Goal: Task Accomplishment & Management: Complete application form

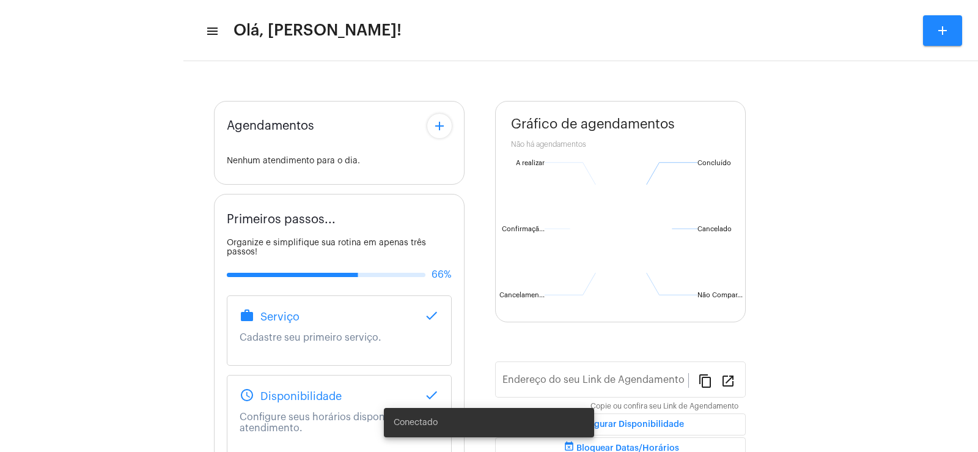
type input "[URL][DOMAIN_NAME][PERSON_NAME]"
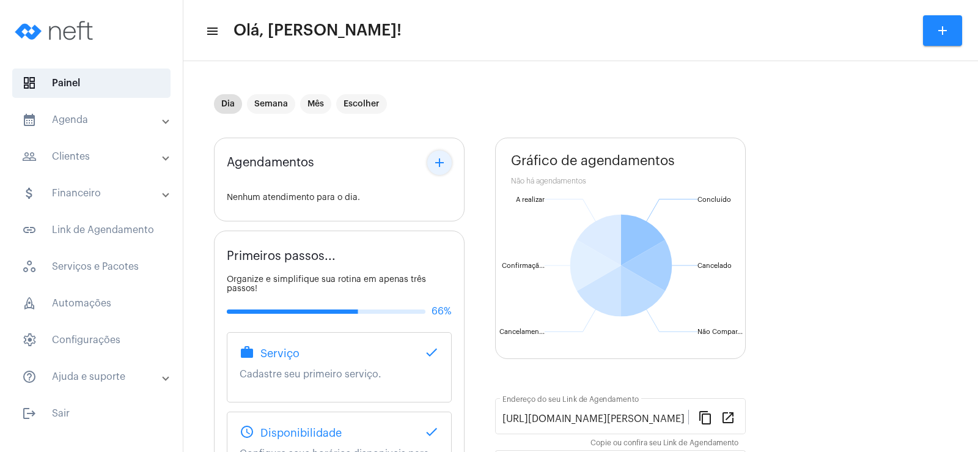
click at [441, 157] on mat-icon "add" at bounding box center [439, 162] width 15 height 15
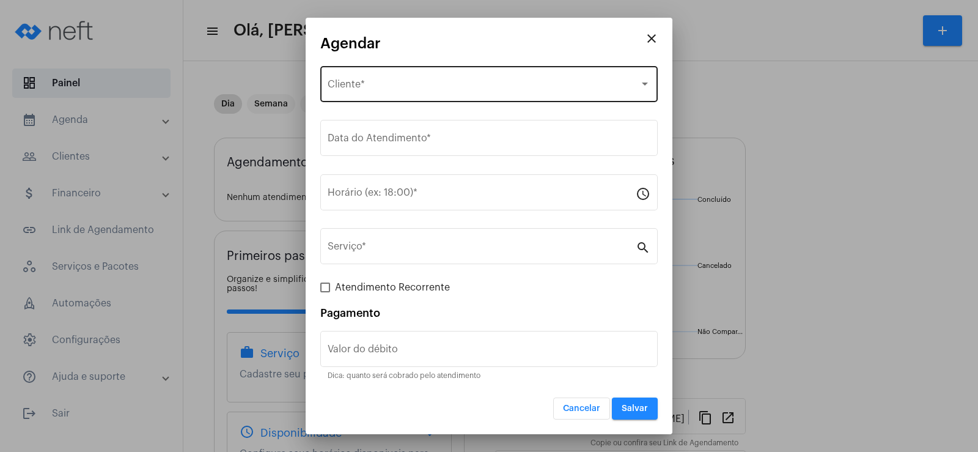
click at [366, 82] on span "Selecione o Cliente" at bounding box center [484, 86] width 312 height 11
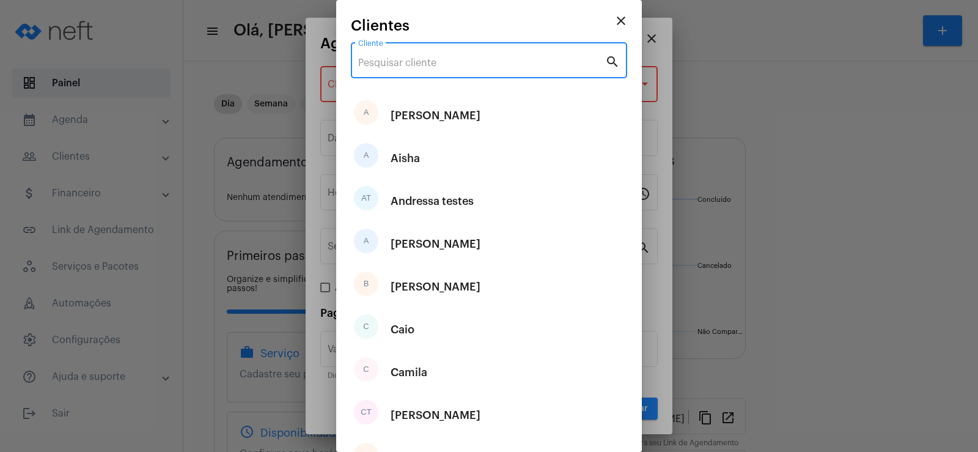
click at [383, 59] on input "Cliente" at bounding box center [481, 62] width 247 height 11
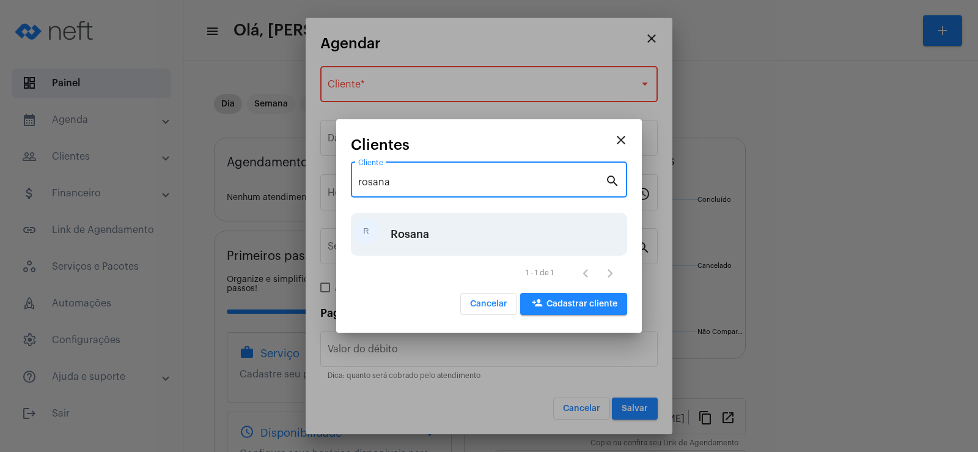
type input "rosana"
click at [436, 229] on div "R [PERSON_NAME]" at bounding box center [489, 234] width 276 height 43
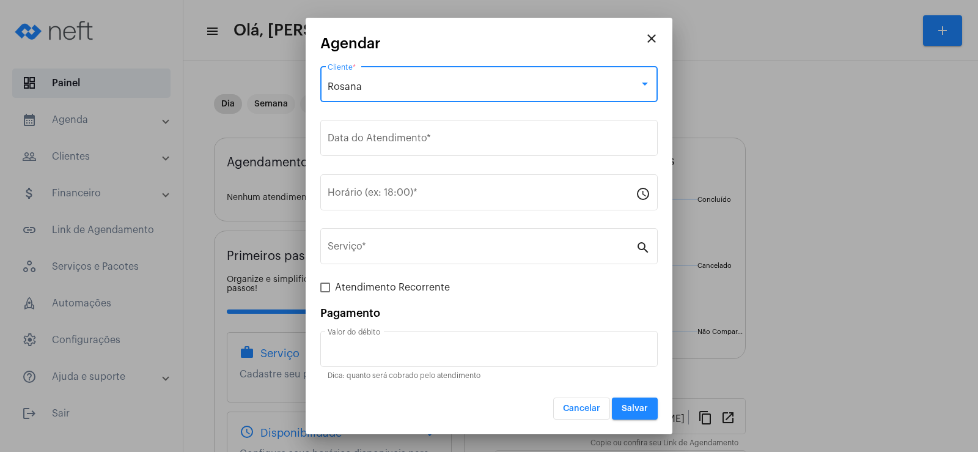
type input "R$"
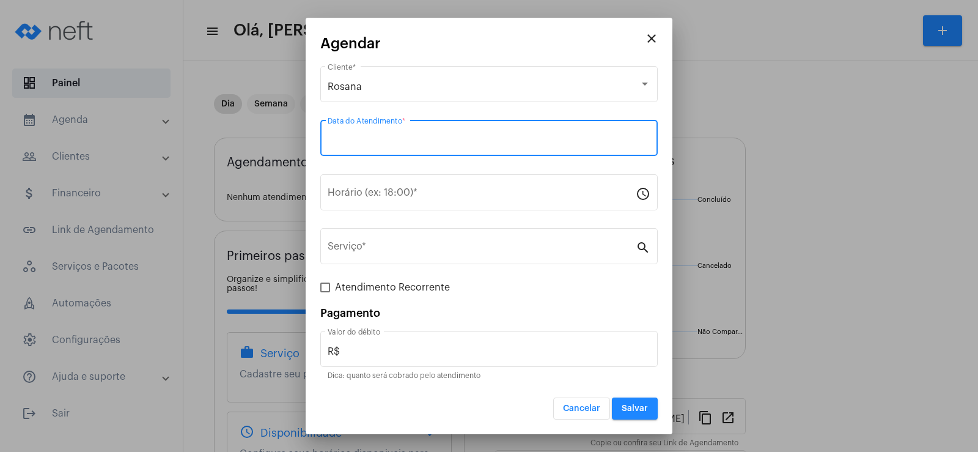
click at [379, 137] on input "Data do Atendimento *" at bounding box center [489, 140] width 323 height 11
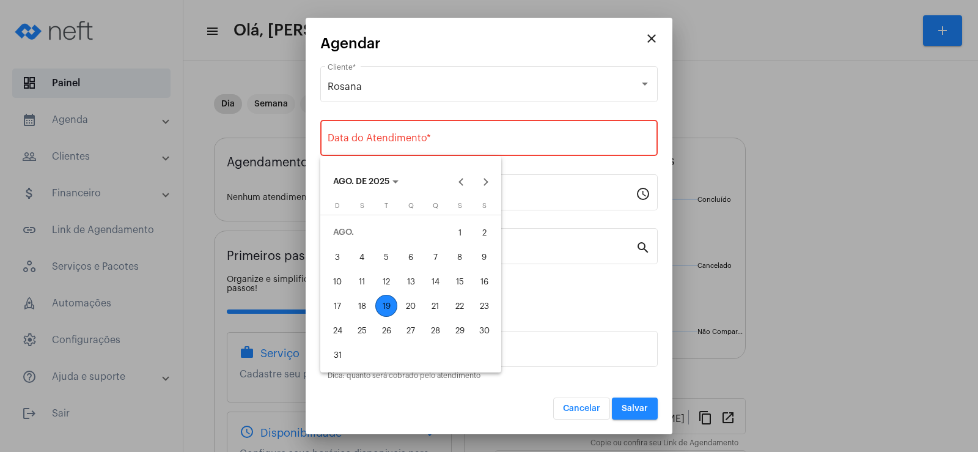
click at [386, 308] on div "19" at bounding box center [386, 306] width 22 height 22
type input "[DATE]"
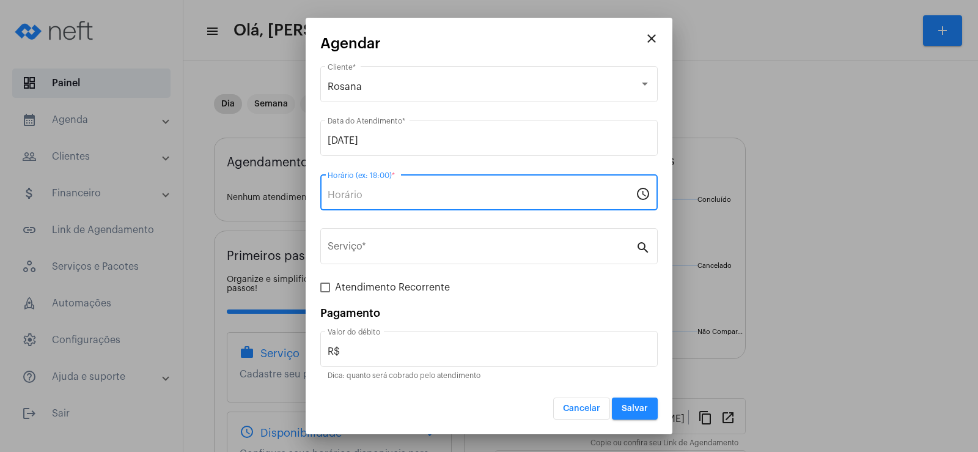
click at [362, 200] on input "Horário (ex: 18:00) *" at bounding box center [482, 194] width 308 height 11
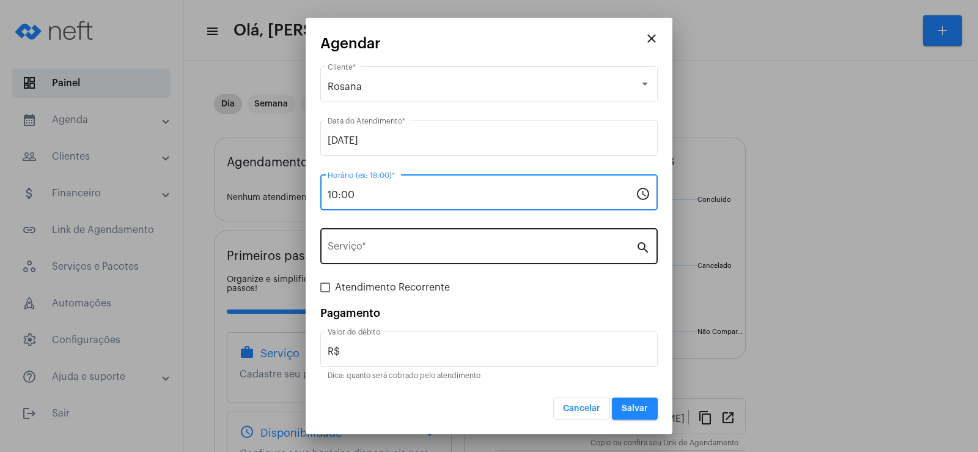
type input "10:00"
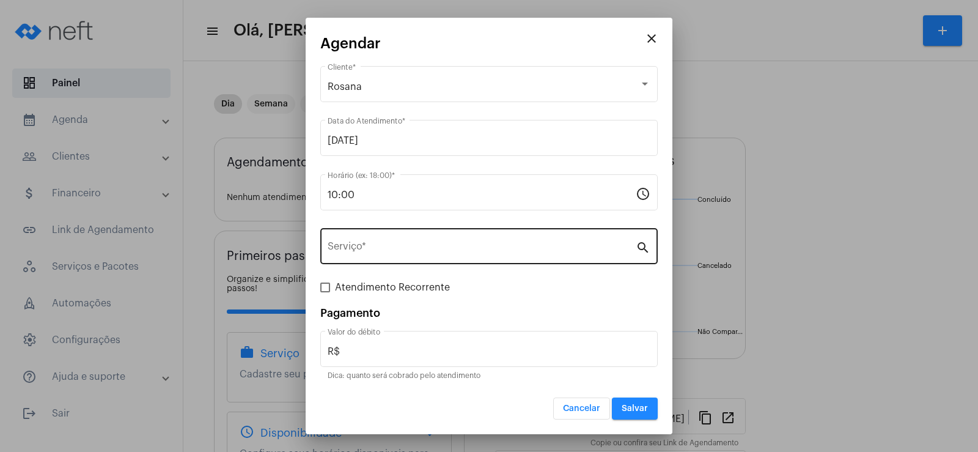
click at [348, 258] on div "Serviço *" at bounding box center [482, 244] width 308 height 38
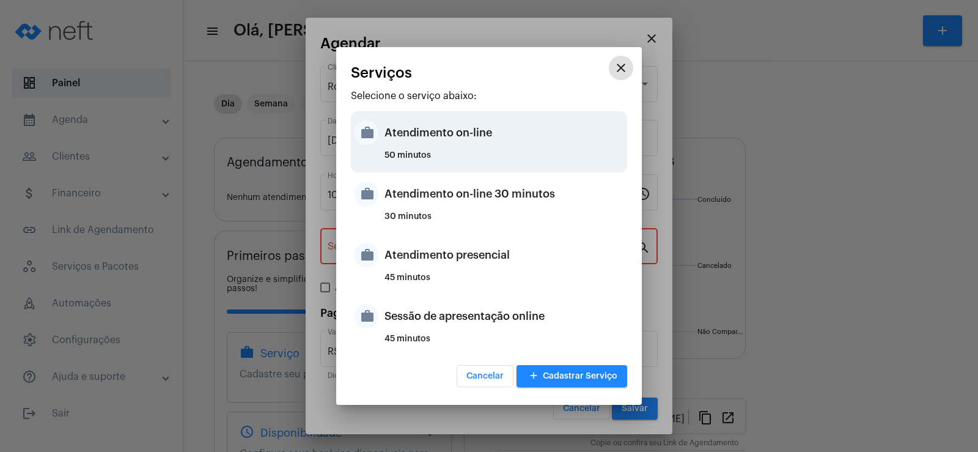
click at [409, 140] on div "Atendimento on-line" at bounding box center [504, 132] width 240 height 37
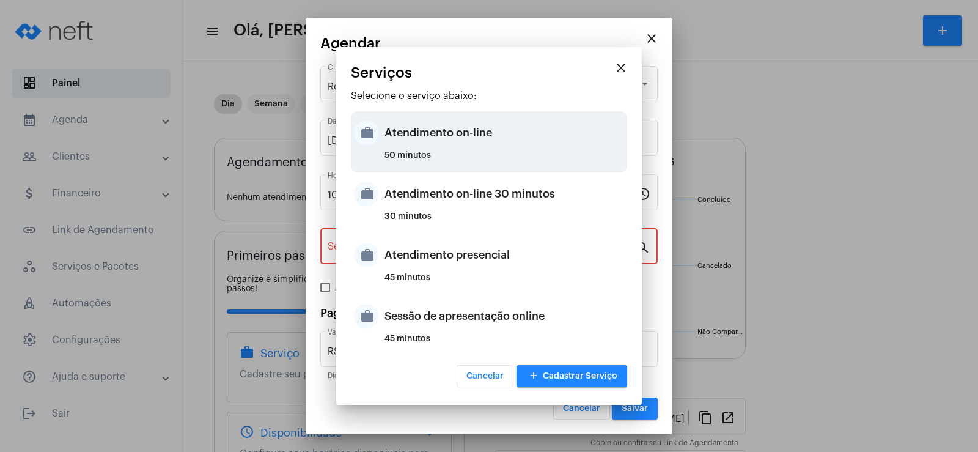
type input "Atendimento on-line"
type input "R$ 0"
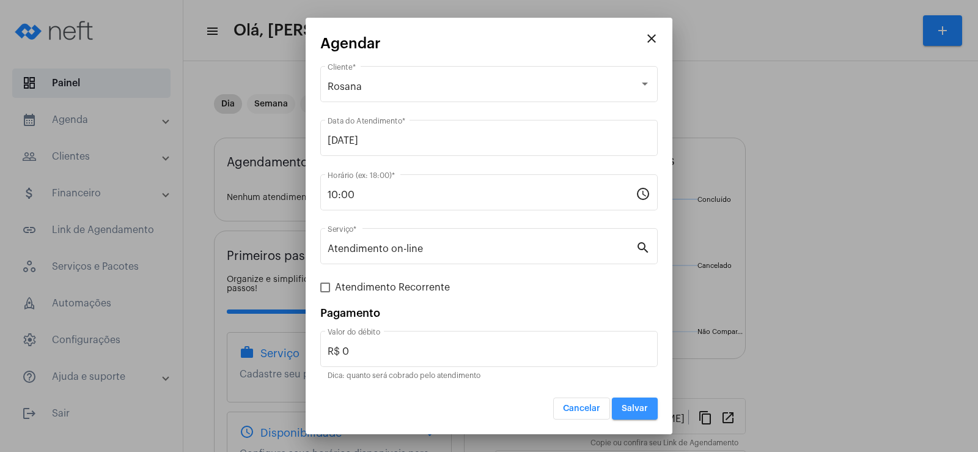
click at [631, 405] on span "Salvar" at bounding box center [634, 408] width 26 height 9
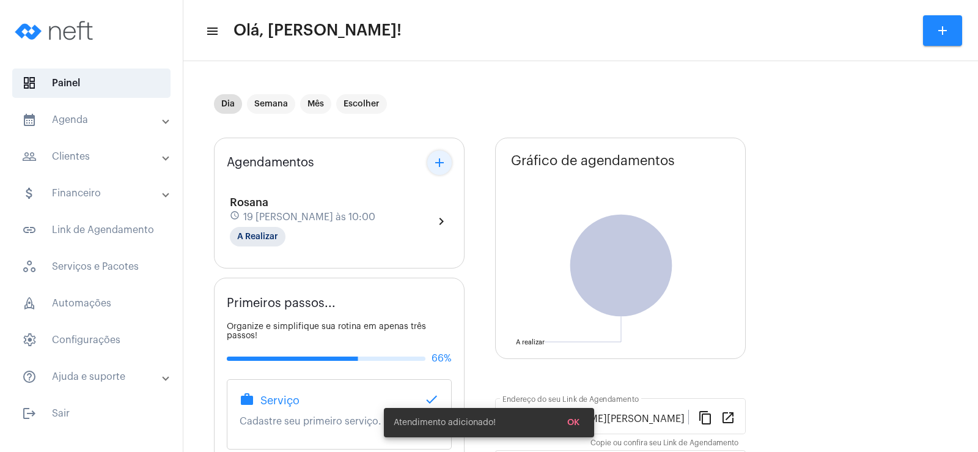
click at [441, 152] on button "add" at bounding box center [439, 162] width 24 height 24
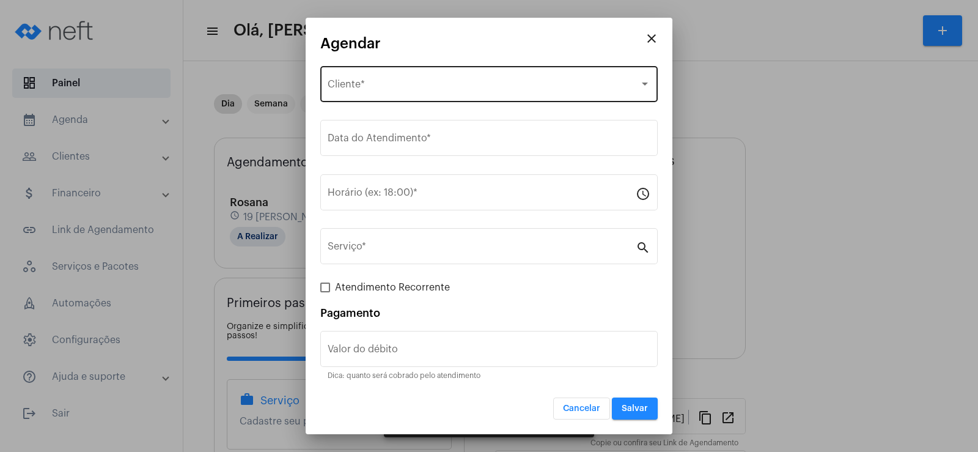
click at [374, 84] on span "Selecione o Cliente" at bounding box center [484, 86] width 312 height 11
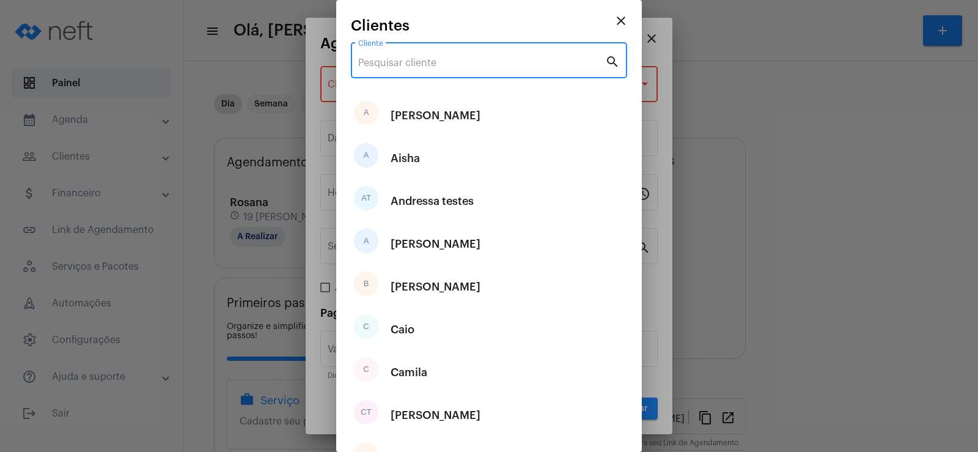
click at [370, 62] on input "Cliente" at bounding box center [481, 62] width 247 height 11
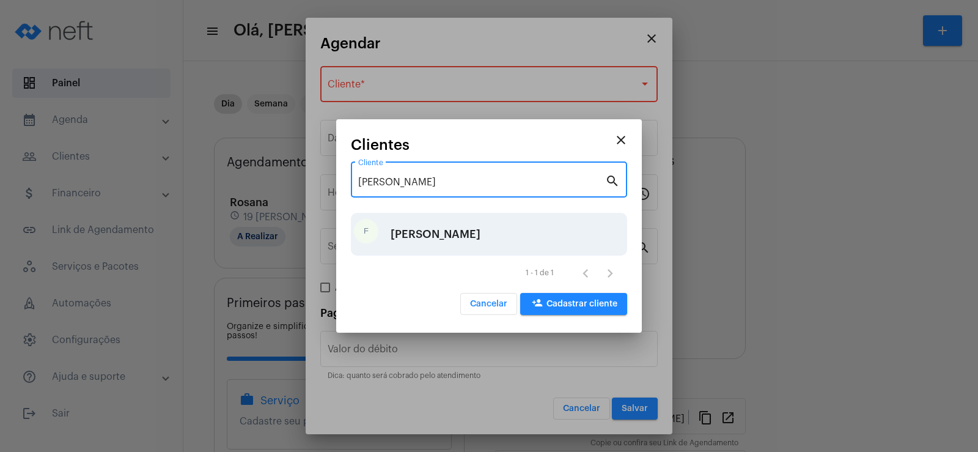
type input "[PERSON_NAME]"
click at [424, 234] on div "F [PERSON_NAME]" at bounding box center [489, 234] width 276 height 43
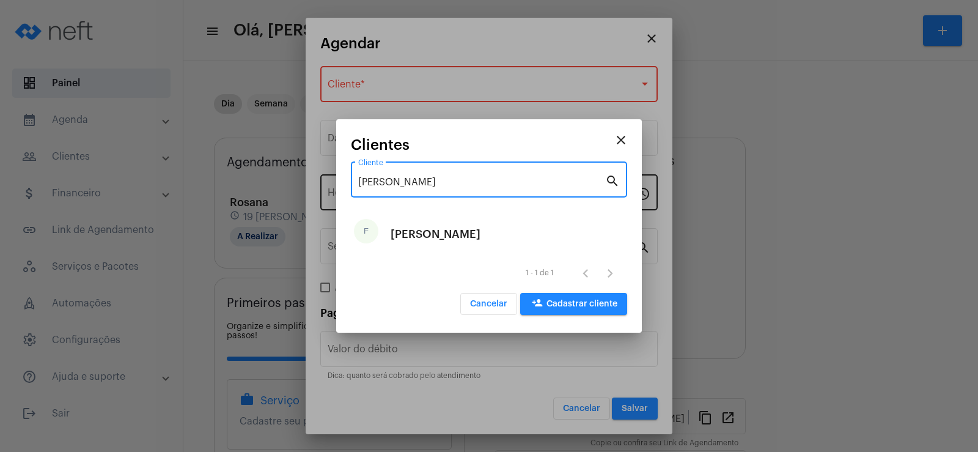
type input "R$"
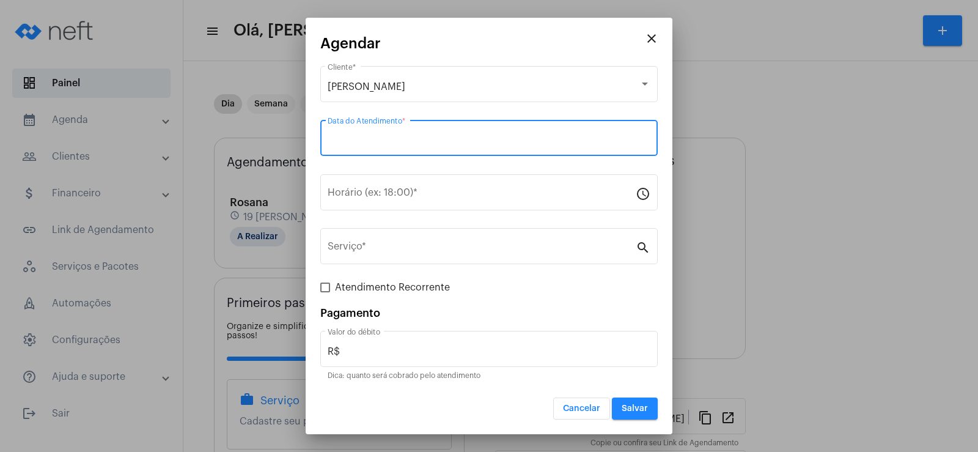
click at [386, 135] on input "Data do Atendimento *" at bounding box center [489, 140] width 323 height 11
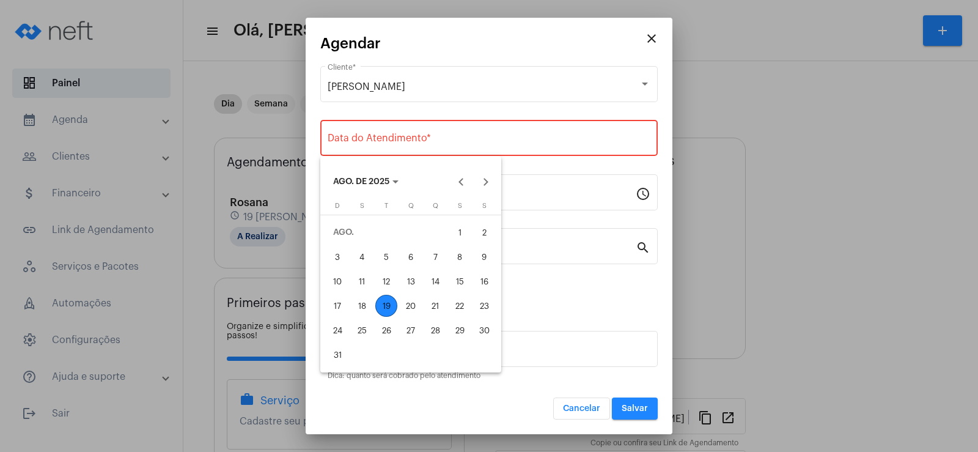
click at [384, 304] on div "19" at bounding box center [386, 306] width 22 height 22
type input "[DATE]"
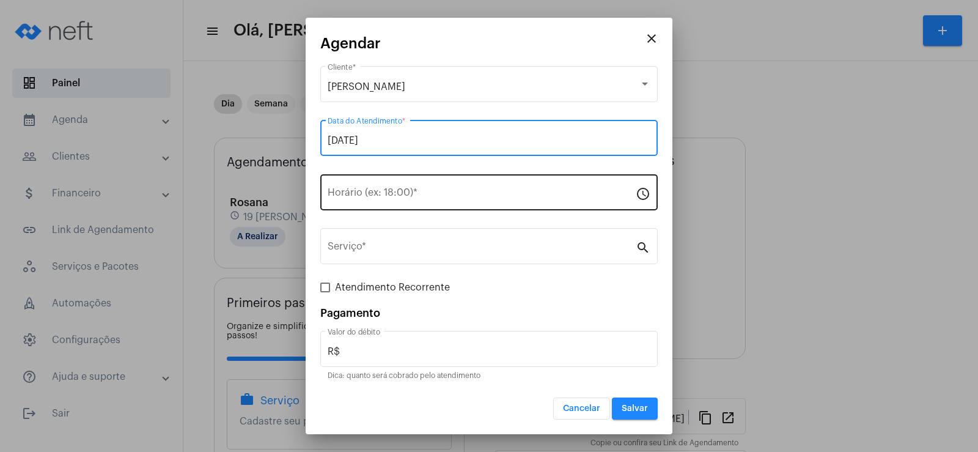
click at [361, 198] on input "Horário (ex: 18:00) *" at bounding box center [482, 194] width 308 height 11
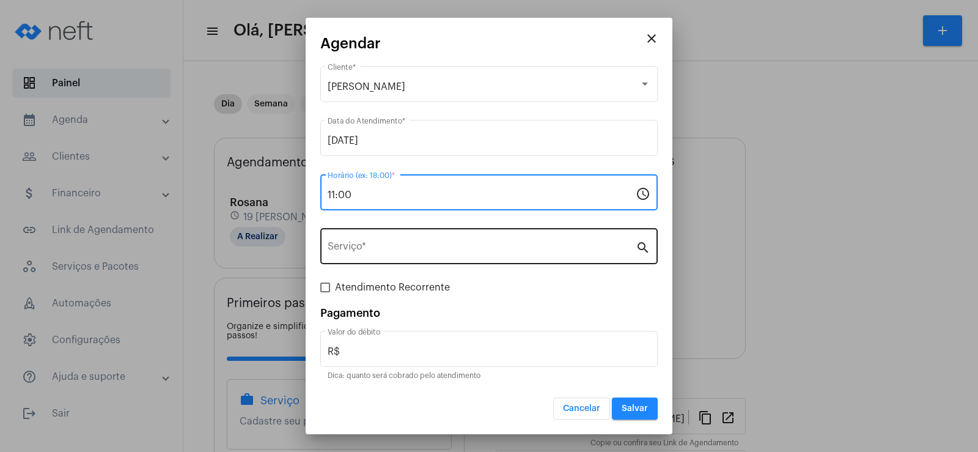
type input "11:00"
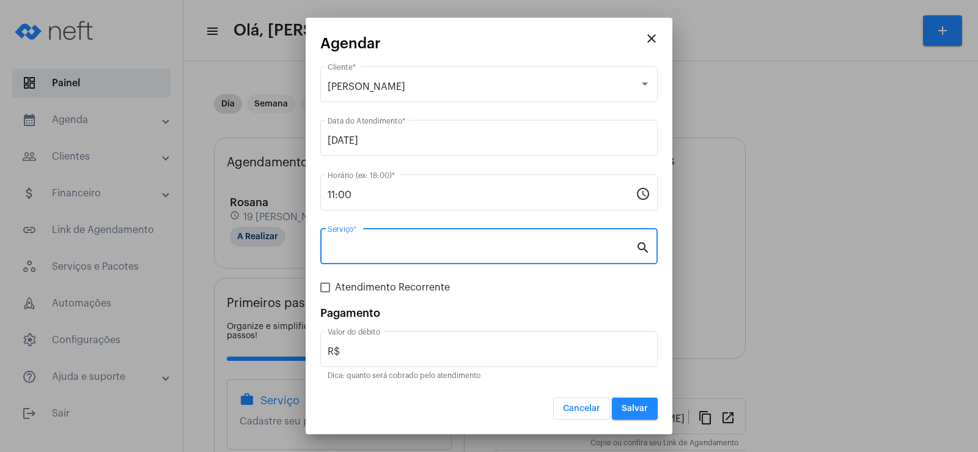
click at [370, 252] on input "Serviço *" at bounding box center [482, 248] width 308 height 11
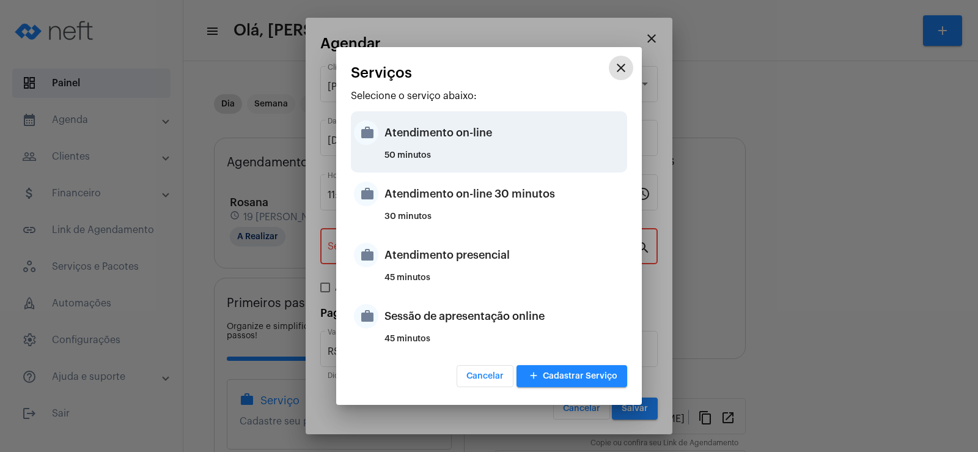
click at [436, 136] on div "Atendimento on-line" at bounding box center [504, 132] width 240 height 37
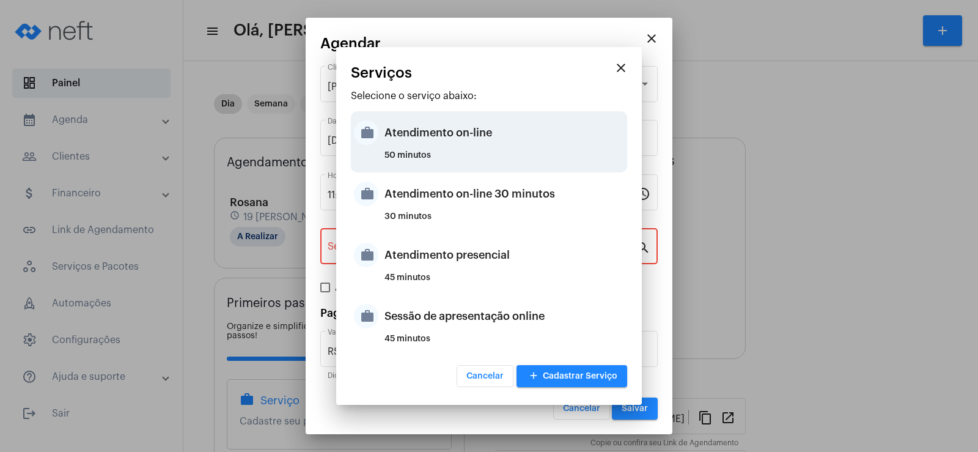
type input "Atendimento on-line"
type input "R$ 0"
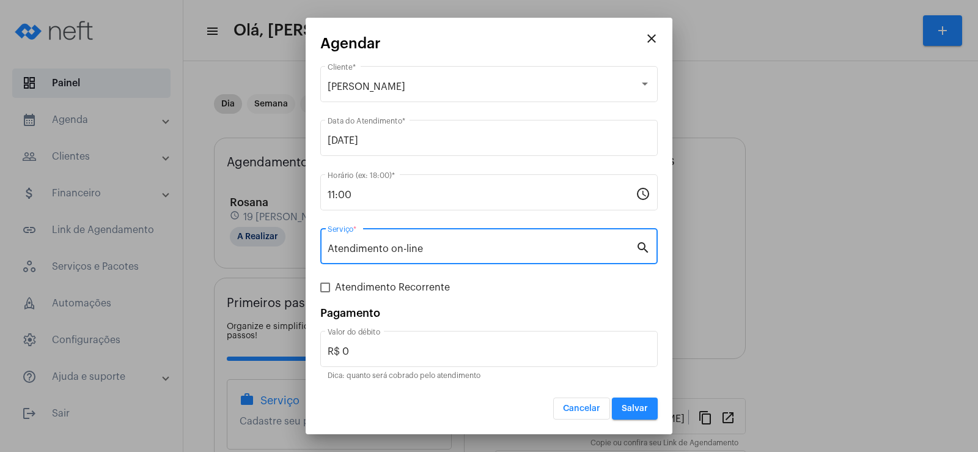
click at [635, 406] on span "Salvar" at bounding box center [634, 408] width 26 height 9
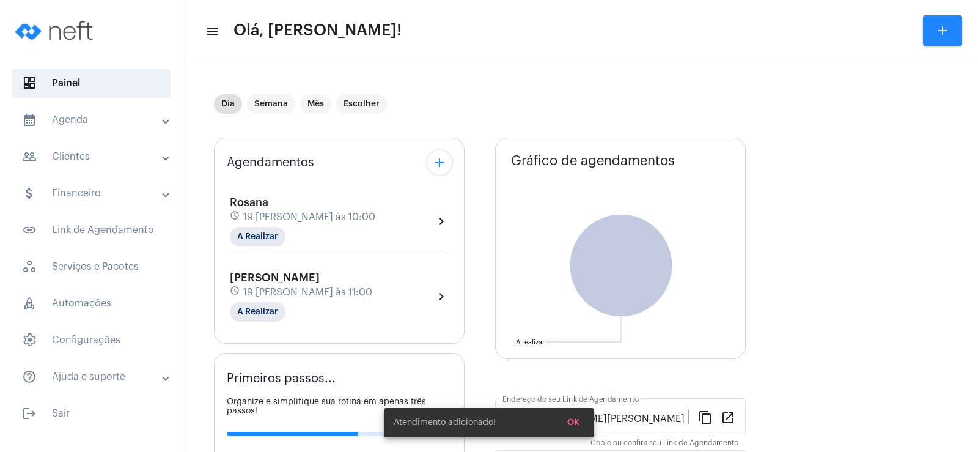
click at [427, 161] on button "add" at bounding box center [439, 162] width 24 height 24
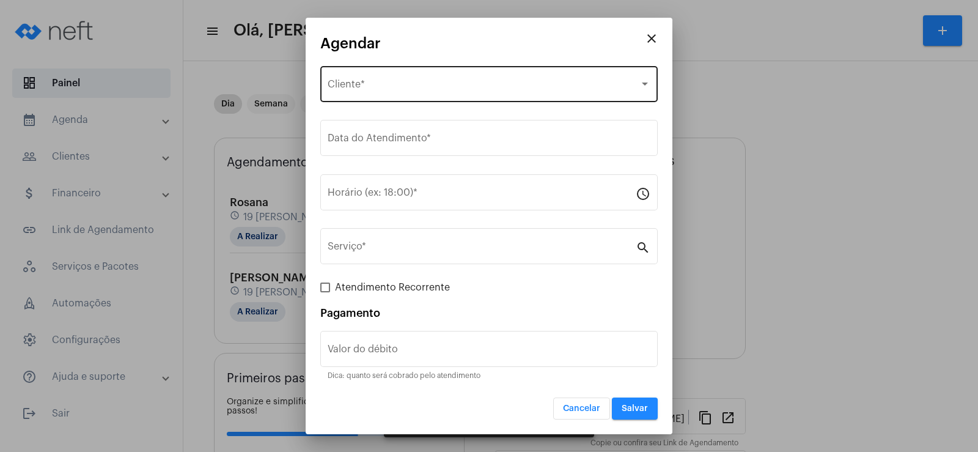
click at [382, 86] on span "Selecione o Cliente" at bounding box center [484, 86] width 312 height 11
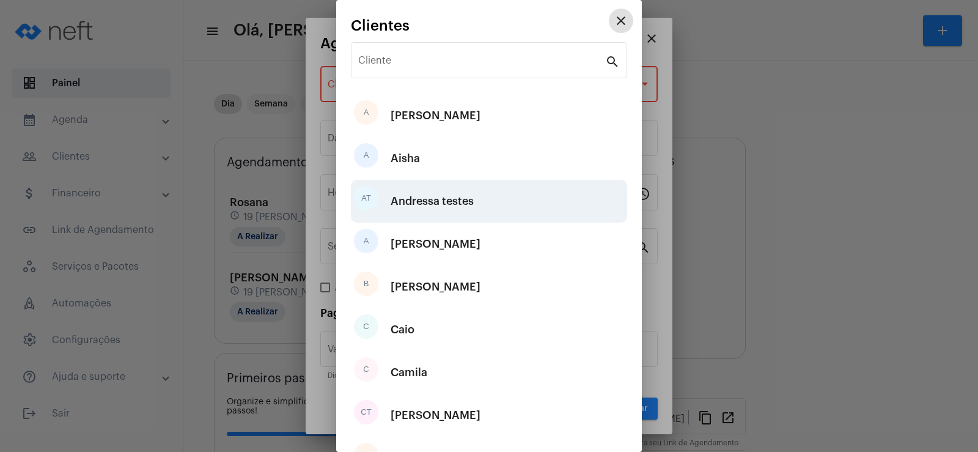
click at [422, 195] on div "Andressa testes" at bounding box center [431, 201] width 83 height 37
type input "R$"
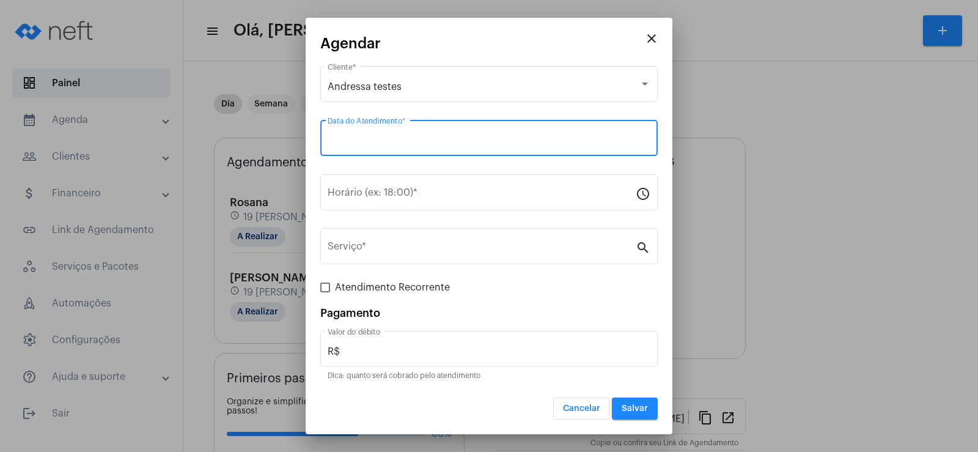
click at [378, 141] on input "Data do Atendimento *" at bounding box center [489, 140] width 323 height 11
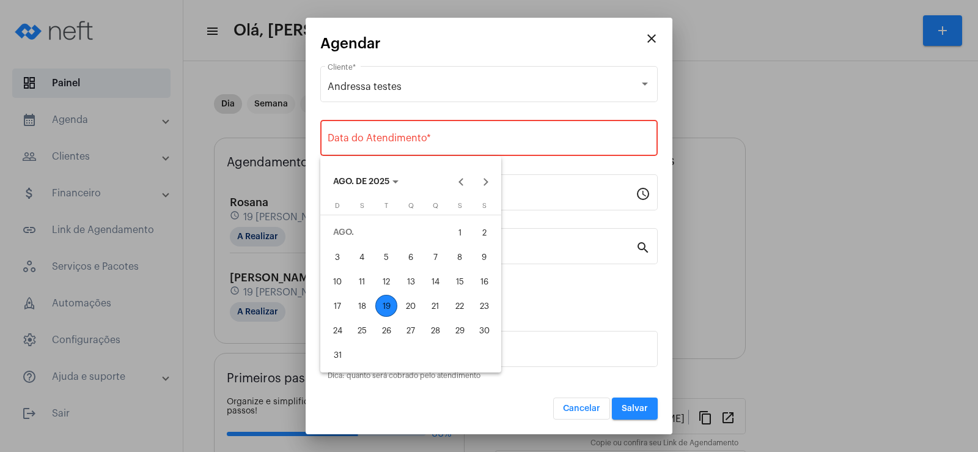
click at [375, 306] on div "19" at bounding box center [386, 306] width 22 height 22
type input "[DATE]"
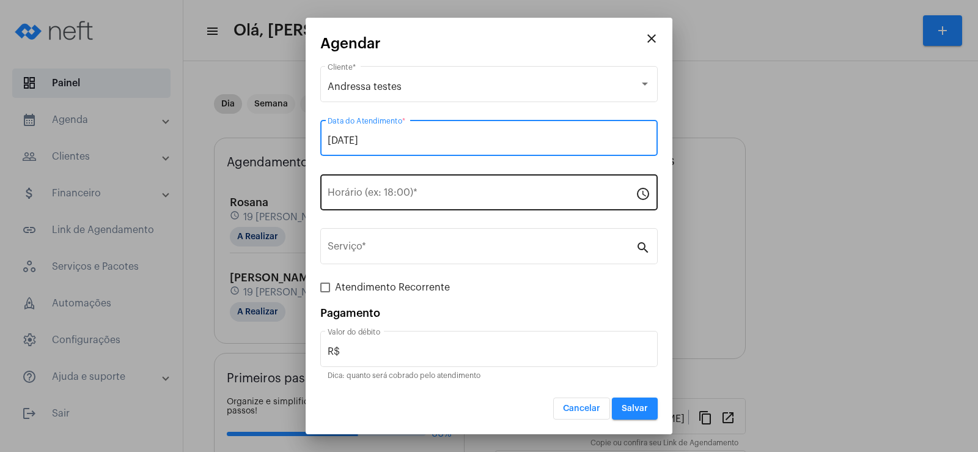
click at [351, 192] on input "Horário (ex: 18:00) *" at bounding box center [482, 194] width 308 height 11
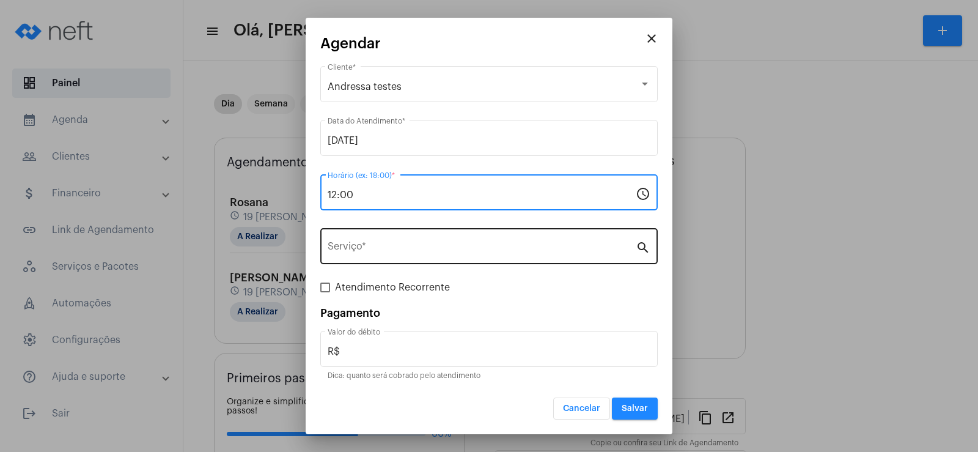
type input "12:00"
click at [365, 246] on input "Serviço *" at bounding box center [482, 248] width 308 height 11
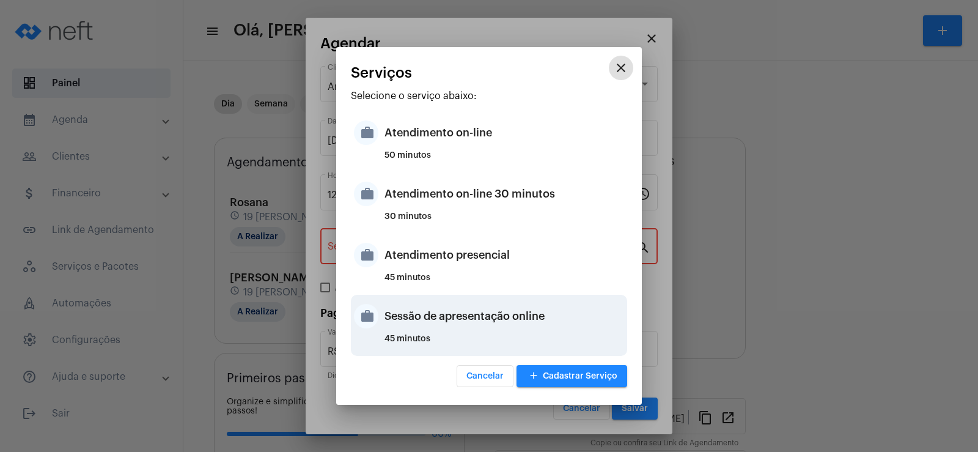
click at [443, 322] on div "Sessão de apresentação online" at bounding box center [504, 316] width 240 height 37
type input "Sessão de apresentação online"
type input "R$ 0"
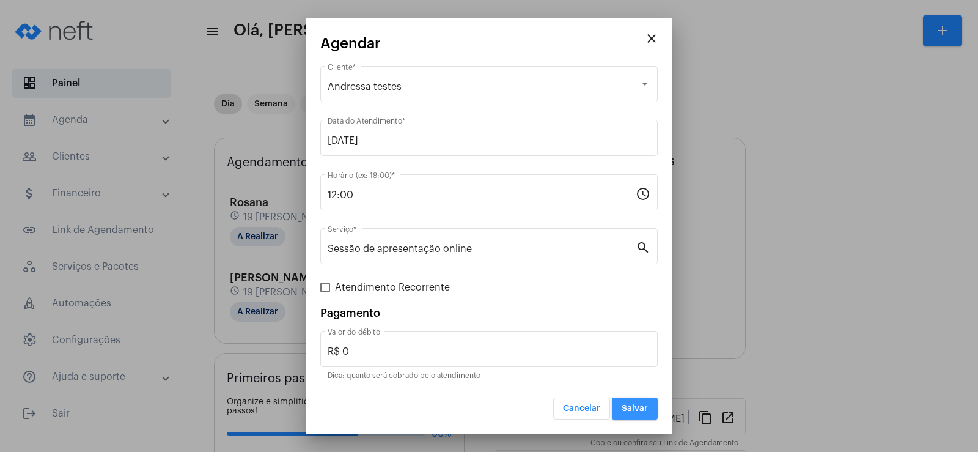
click at [626, 411] on span "Salvar" at bounding box center [634, 408] width 26 height 9
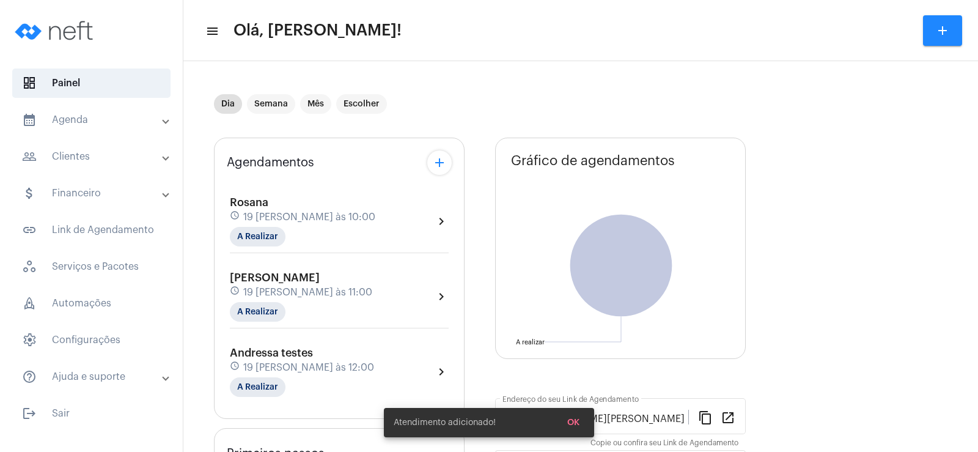
click at [435, 164] on mat-icon "add" at bounding box center [439, 162] width 15 height 15
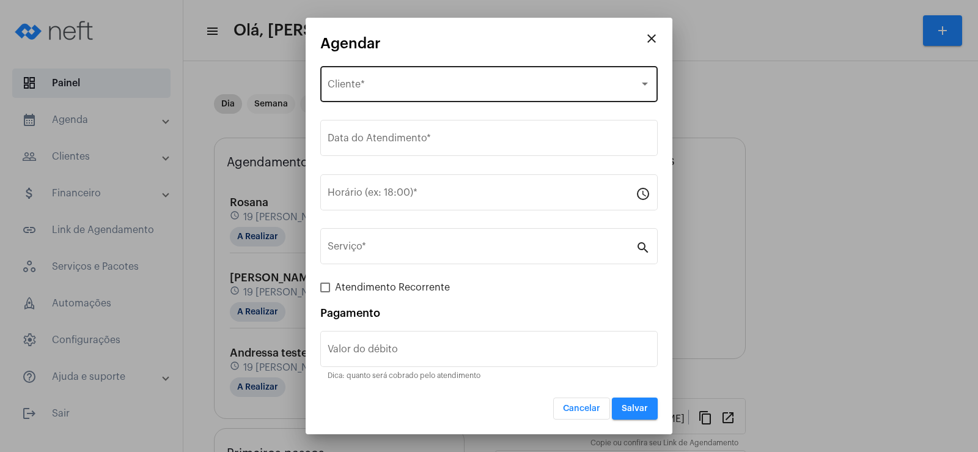
click at [435, 82] on div "Selecione o Cliente" at bounding box center [484, 86] width 312 height 11
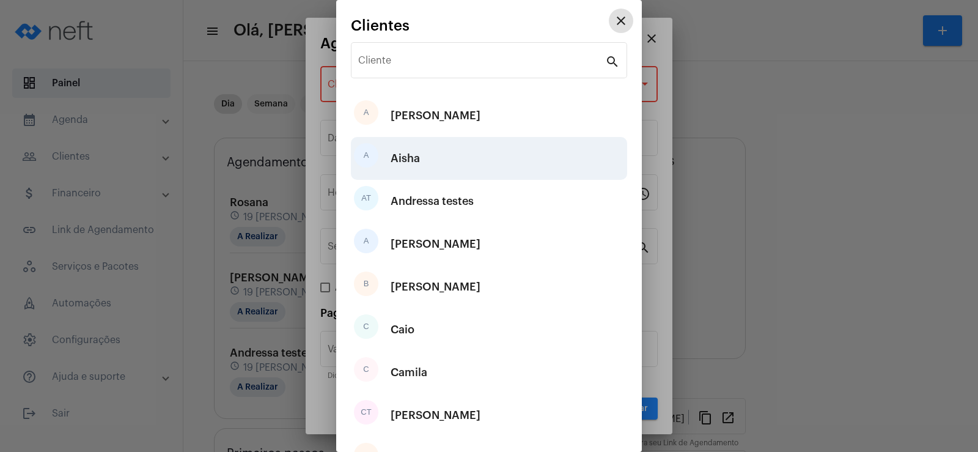
click at [434, 163] on div "A Aisha" at bounding box center [489, 158] width 276 height 43
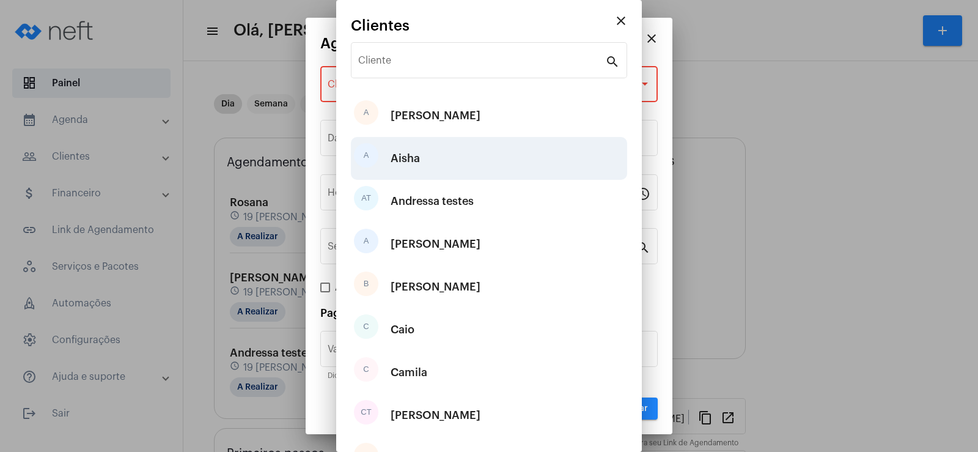
type input "R$"
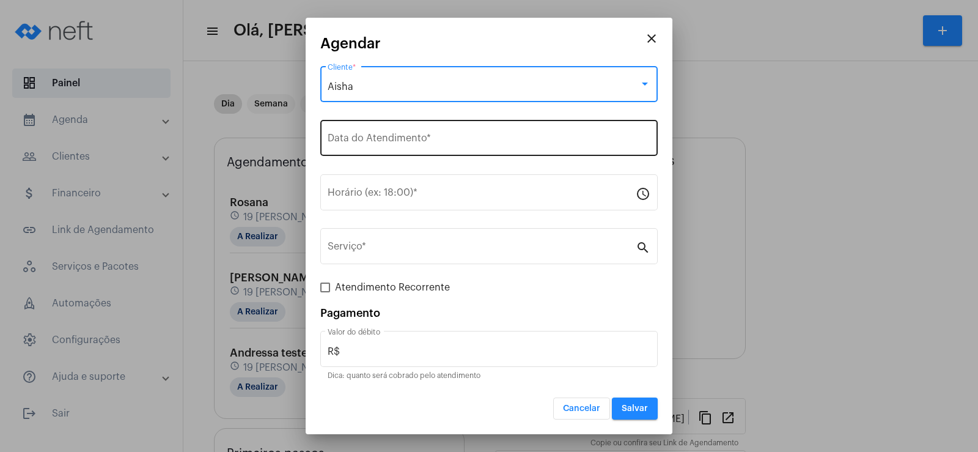
click at [357, 128] on div "Data do Atendimento *" at bounding box center [489, 136] width 323 height 38
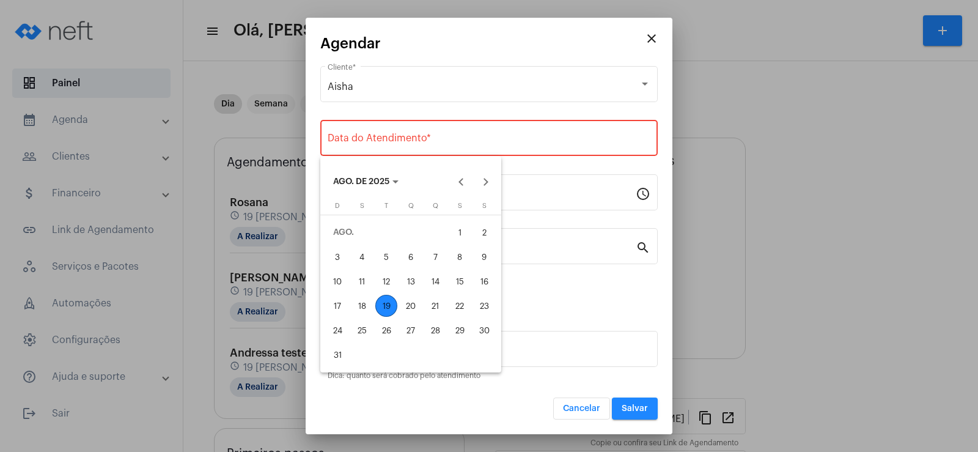
click at [390, 302] on div "19" at bounding box center [386, 306] width 22 height 22
type input "[DATE]"
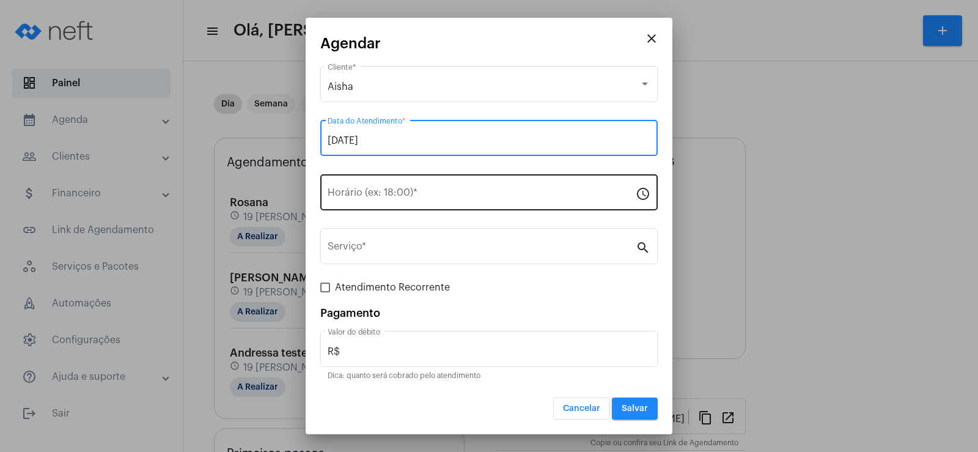
click at [372, 199] on input "Horário (ex: 18:00) *" at bounding box center [482, 194] width 308 height 11
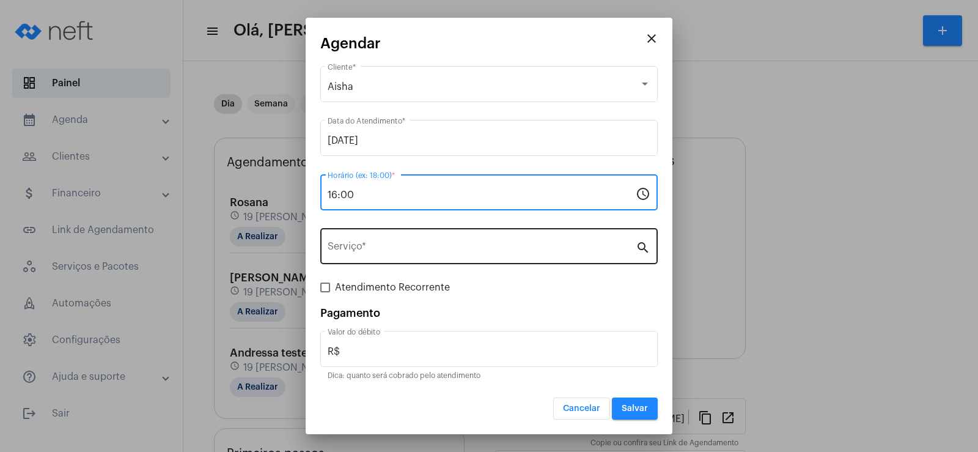
type input "16:00"
click at [373, 259] on div "Serviço *" at bounding box center [482, 244] width 308 height 38
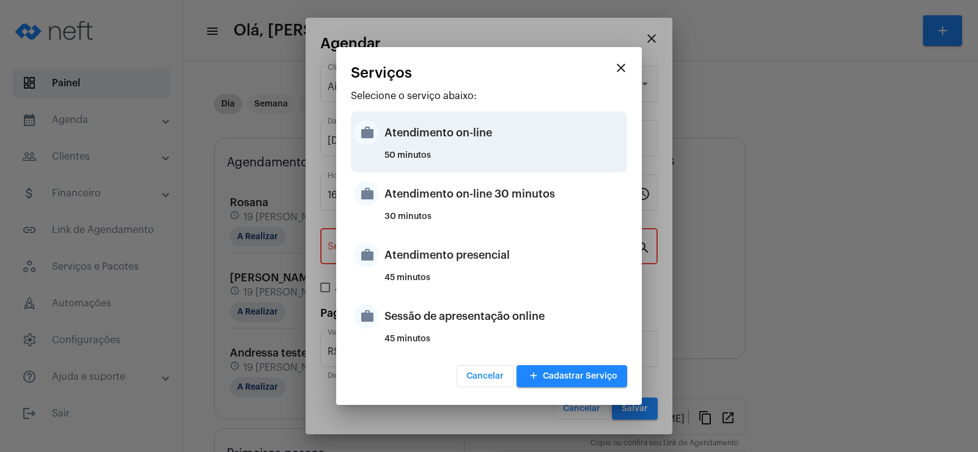
click at [414, 142] on div "Atendimento on-line" at bounding box center [504, 132] width 240 height 37
type input "Atendimento on-line"
type input "R$ 0"
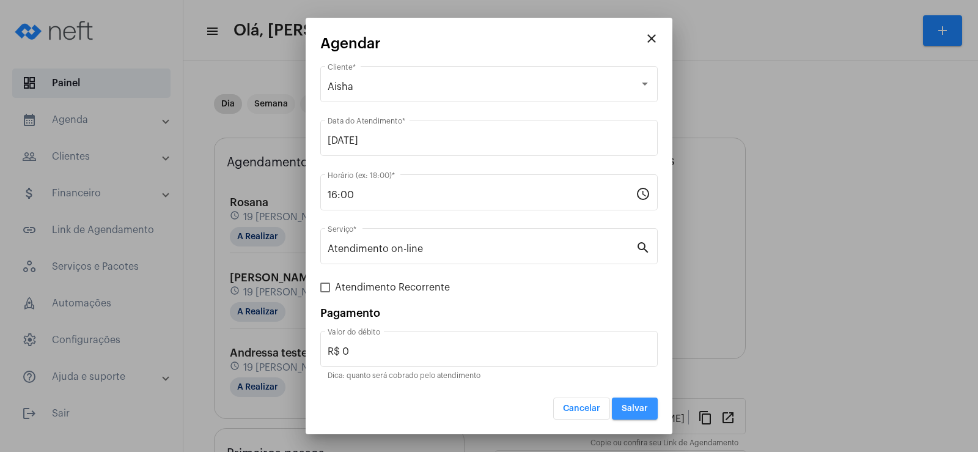
click at [645, 405] on span "Salvar" at bounding box center [634, 408] width 26 height 9
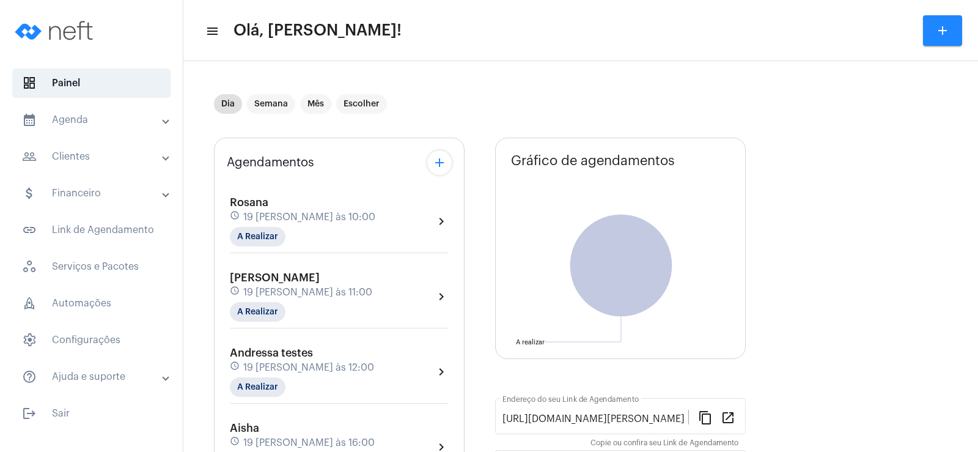
click at [447, 162] on button "add" at bounding box center [439, 162] width 24 height 24
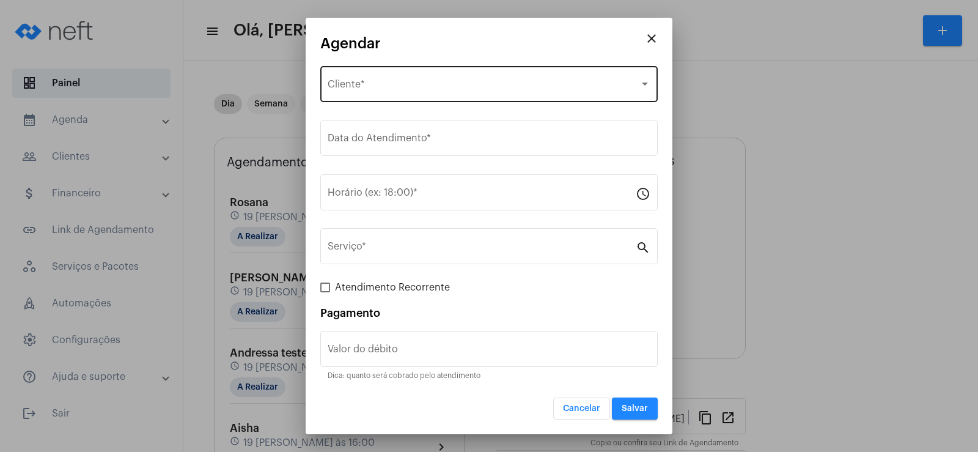
click at [404, 100] on div "Selecione o Cliente Cliente *" at bounding box center [489, 83] width 323 height 38
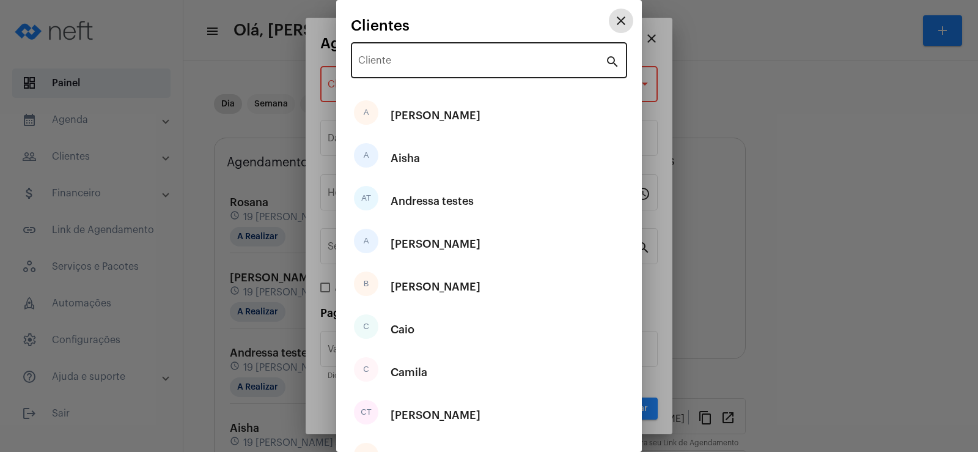
click at [394, 61] on input "Cliente" at bounding box center [481, 62] width 247 height 11
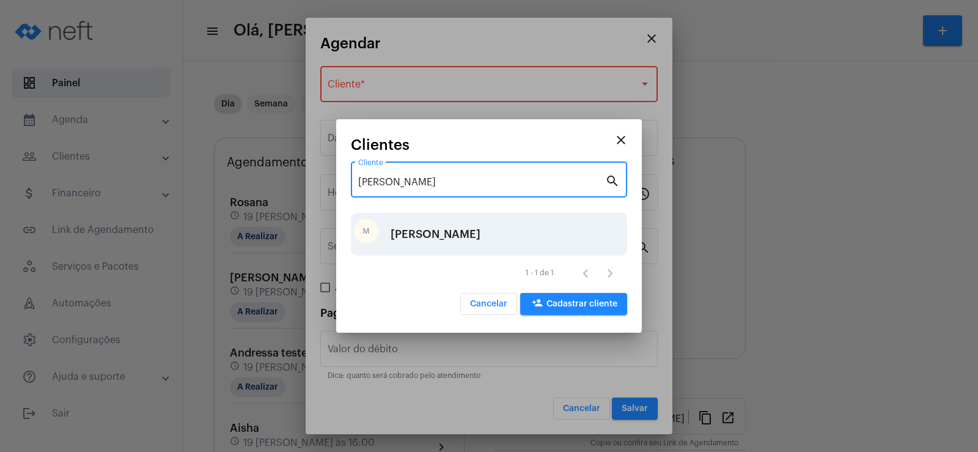
type input "[PERSON_NAME]"
click at [423, 239] on div "M [PERSON_NAME]" at bounding box center [489, 234] width 276 height 43
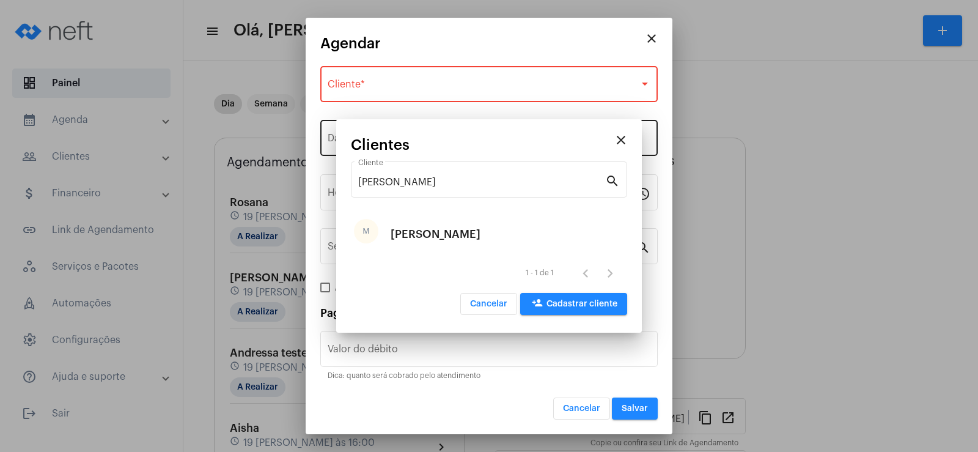
type input "R$"
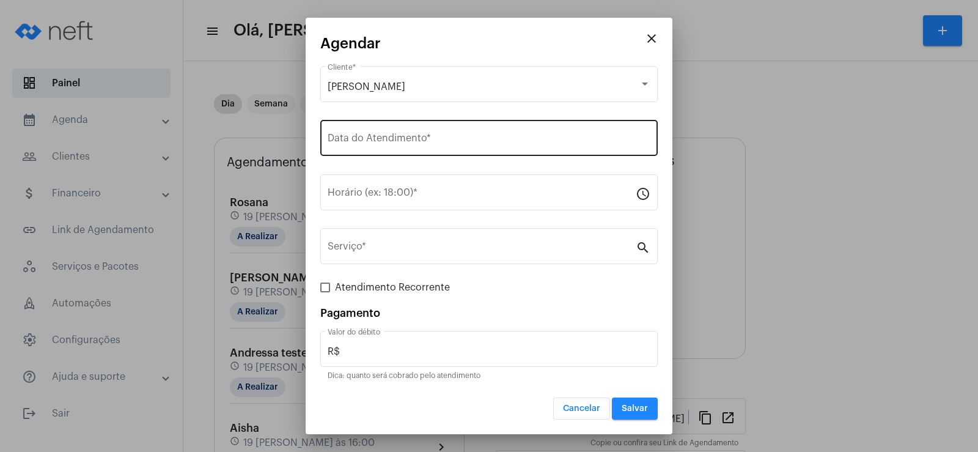
click at [365, 130] on div "Data do Atendimento *" at bounding box center [489, 136] width 323 height 38
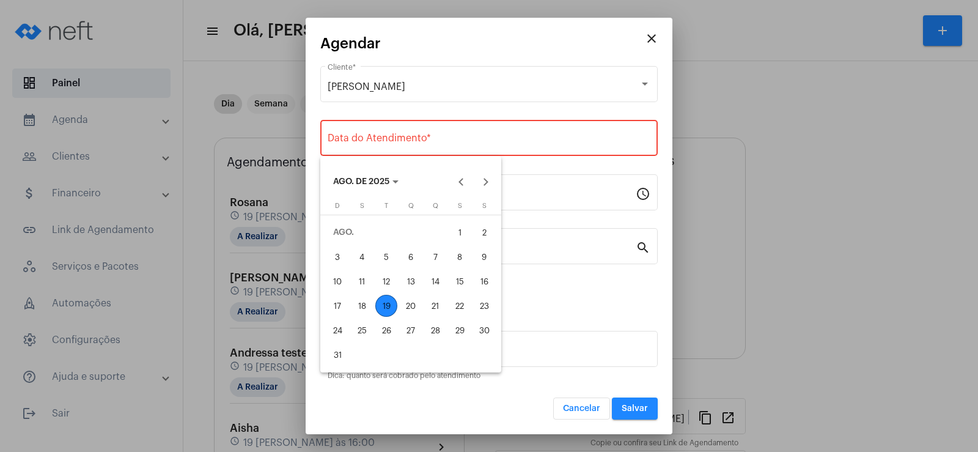
click at [383, 306] on div "19" at bounding box center [386, 306] width 22 height 22
type input "[DATE]"
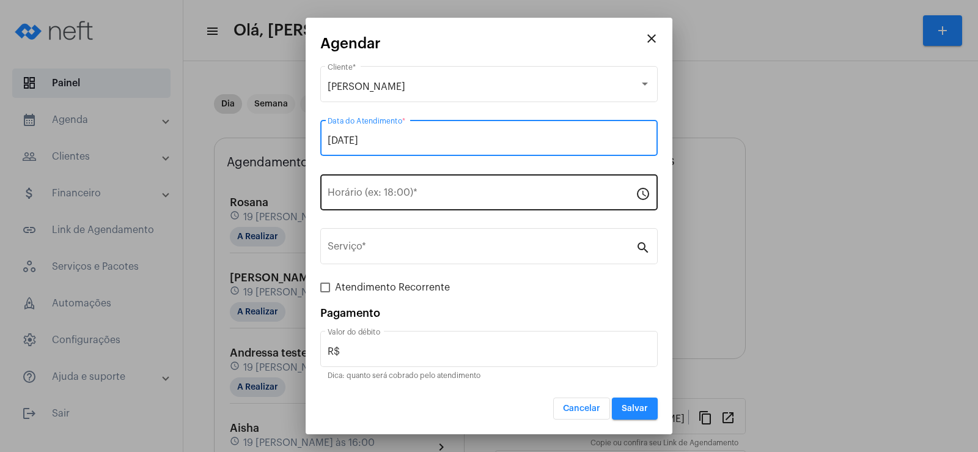
click at [365, 188] on div "Horário (ex: 18:00) *" at bounding box center [482, 191] width 308 height 38
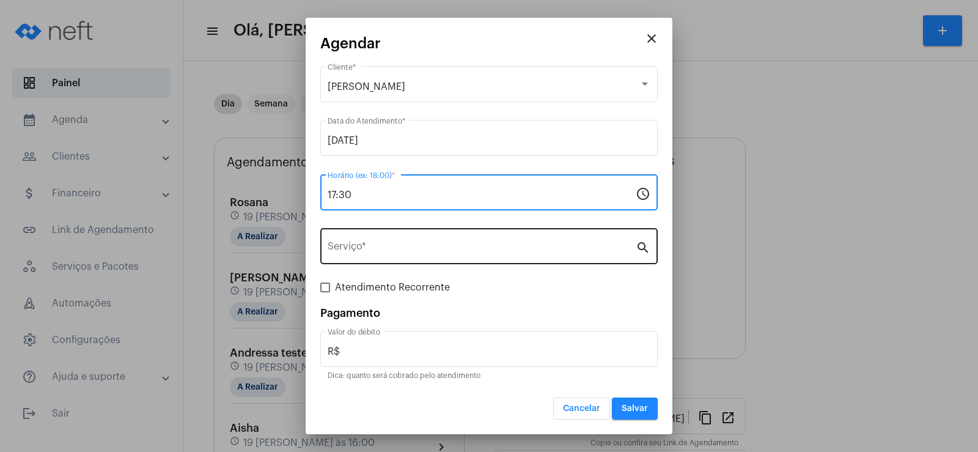
type input "17:30"
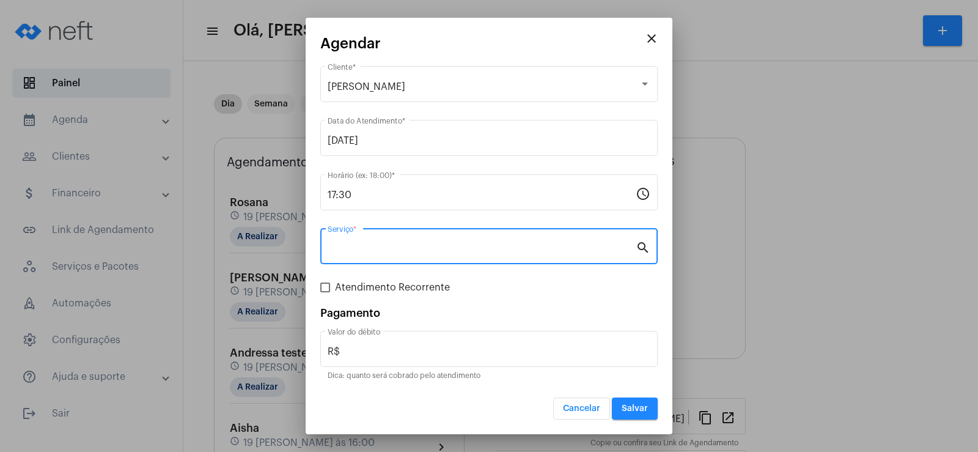
click at [361, 252] on input "Serviço *" at bounding box center [482, 248] width 308 height 11
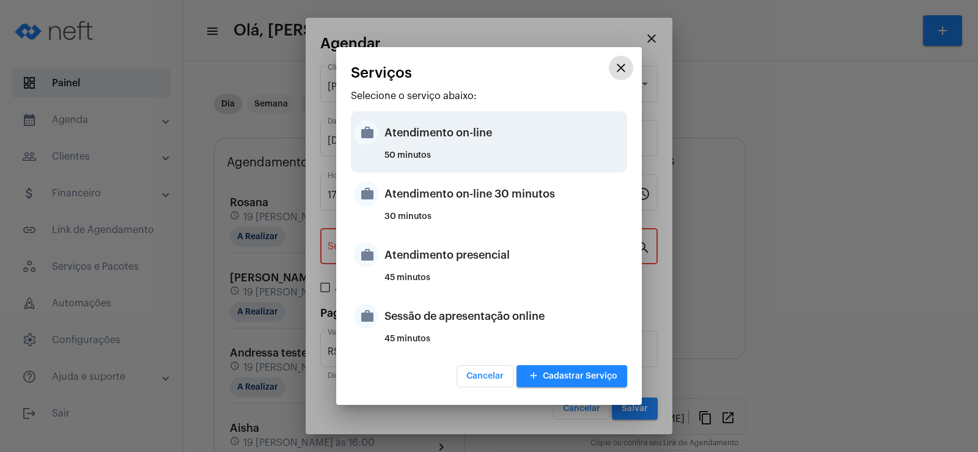
click at [421, 152] on div "50 minutos" at bounding box center [504, 160] width 240 height 18
type input "Atendimento on-line"
type input "R$ 0"
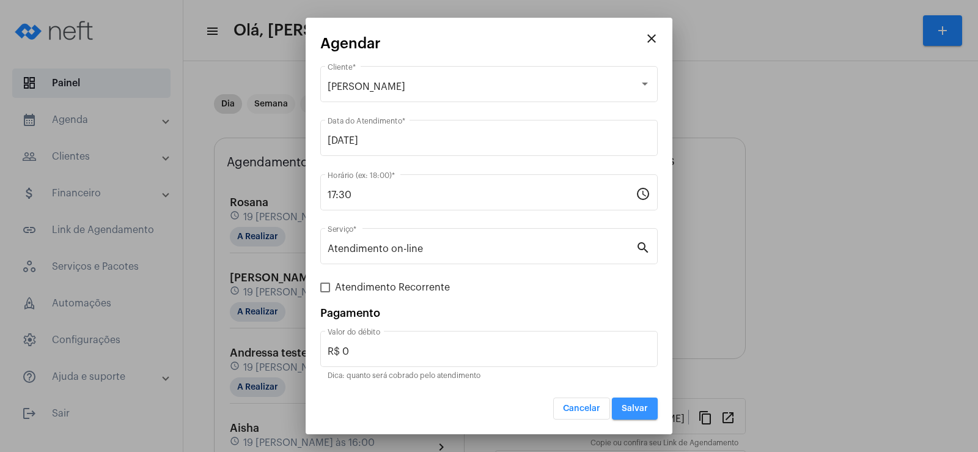
click at [644, 405] on span "Salvar" at bounding box center [634, 408] width 26 height 9
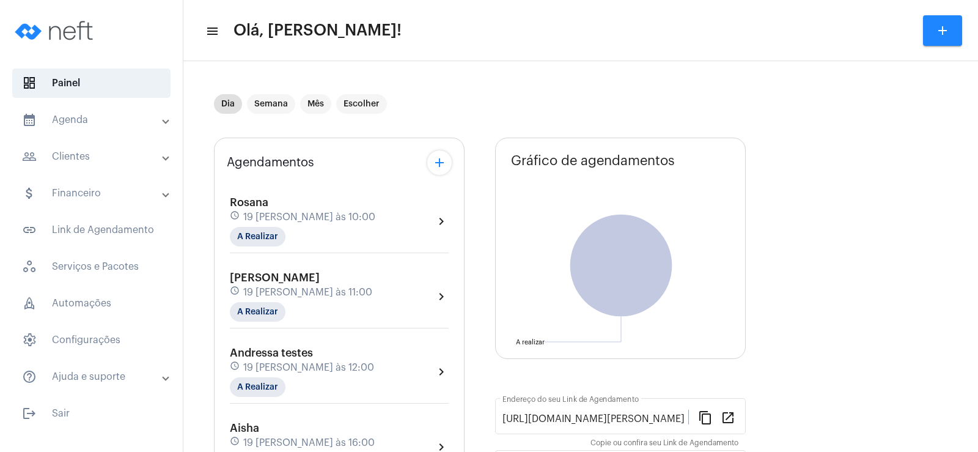
click at [428, 165] on button "add" at bounding box center [439, 162] width 24 height 24
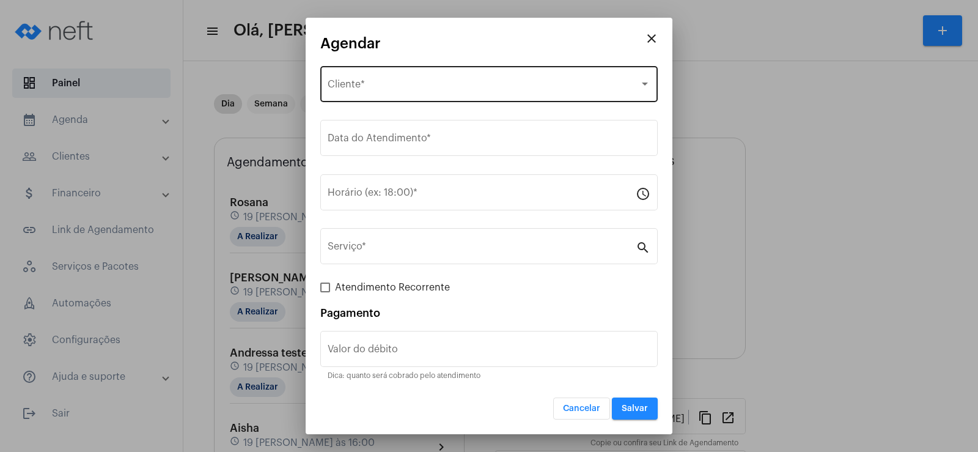
click at [409, 75] on div "Selecione o Cliente Cliente *" at bounding box center [489, 83] width 323 height 38
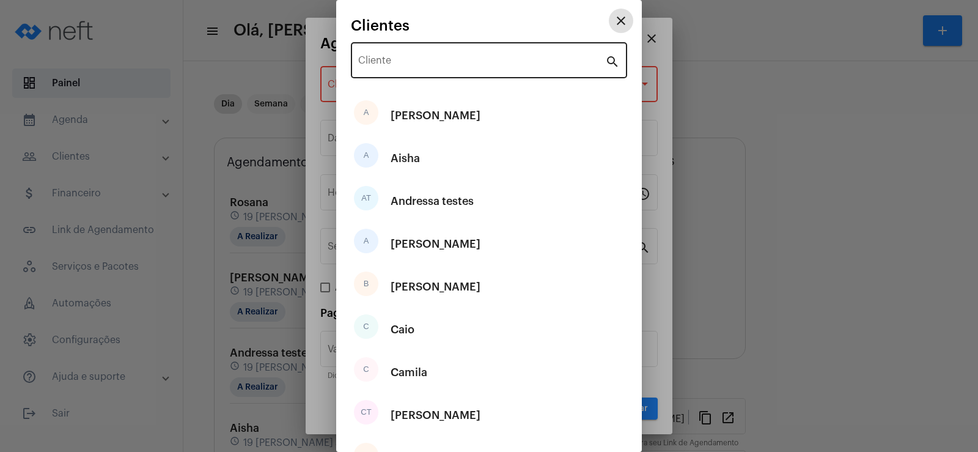
click at [406, 64] on input "Cliente" at bounding box center [481, 62] width 247 height 11
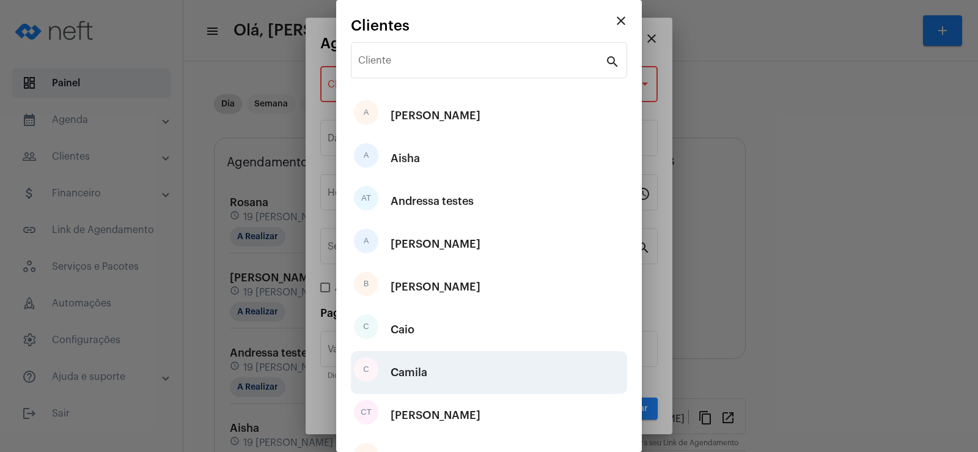
click at [405, 368] on div "Camila" at bounding box center [408, 372] width 37 height 37
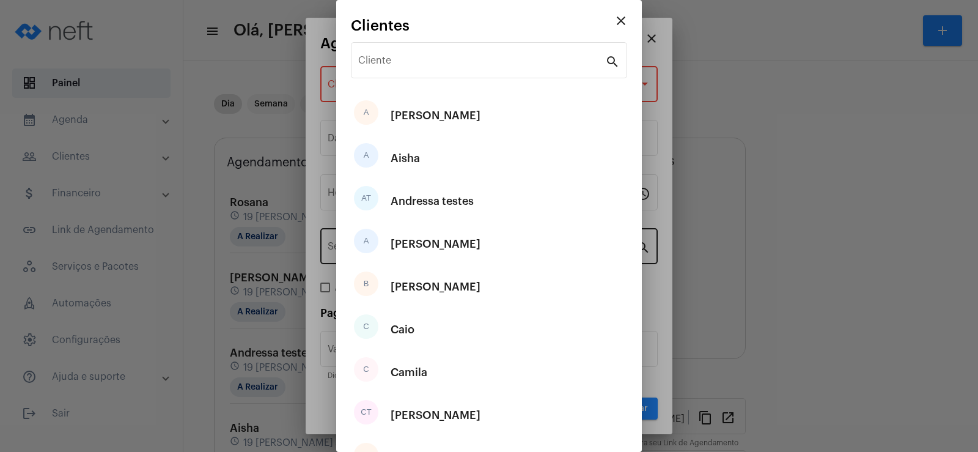
type input "R$"
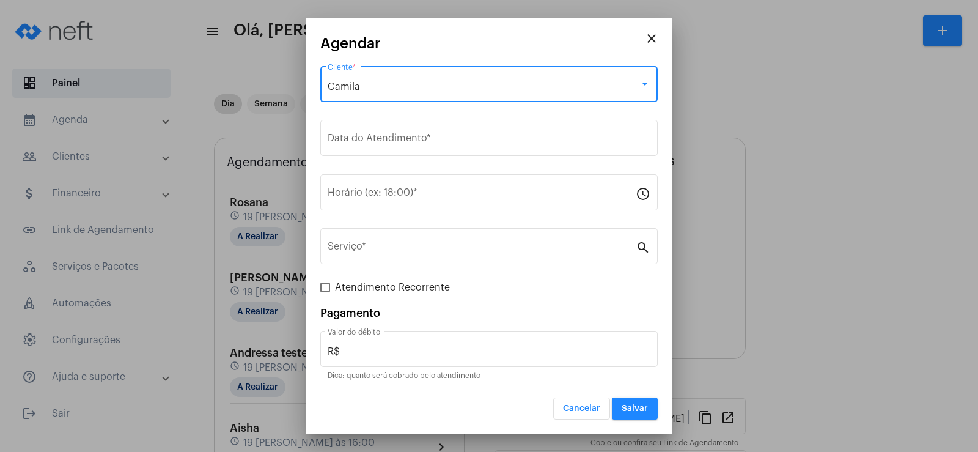
click at [398, 156] on div "Data do Atendimento *" at bounding box center [488, 144] width 337 height 49
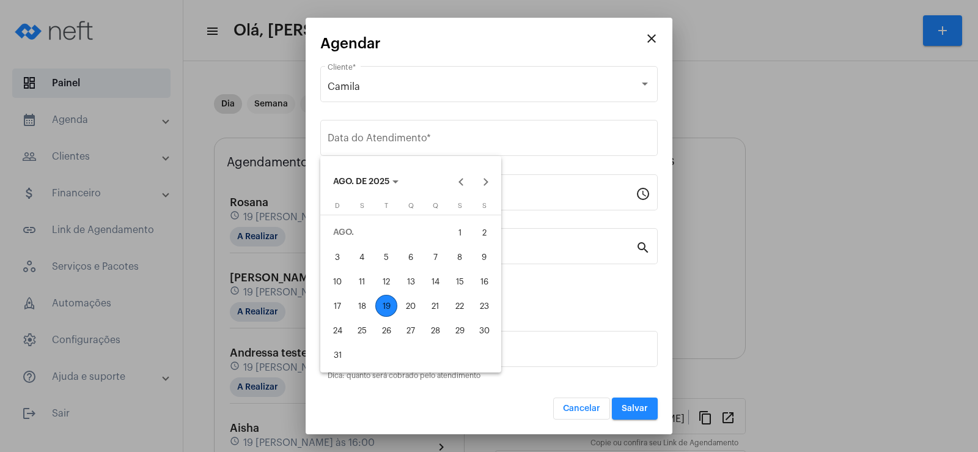
click at [405, 304] on div "20" at bounding box center [411, 306] width 22 height 22
type input "[DATE]"
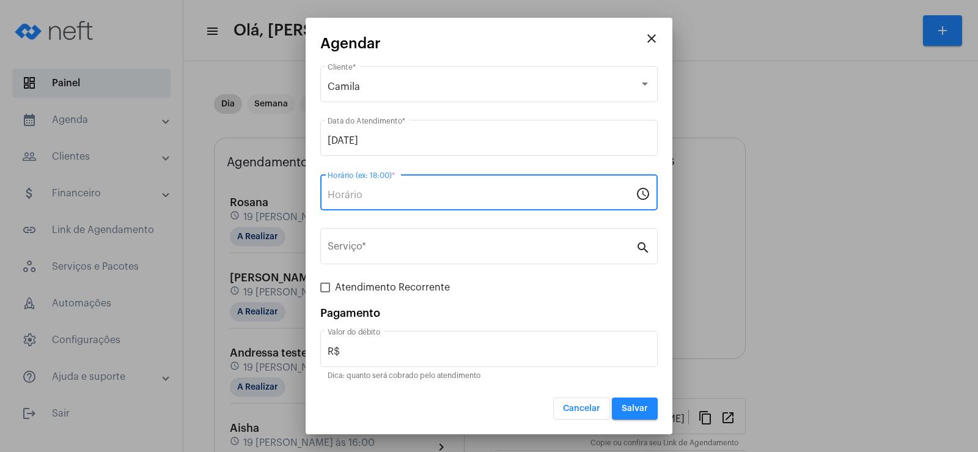
click at [342, 192] on input "Horário (ex: 18:00) *" at bounding box center [482, 194] width 308 height 11
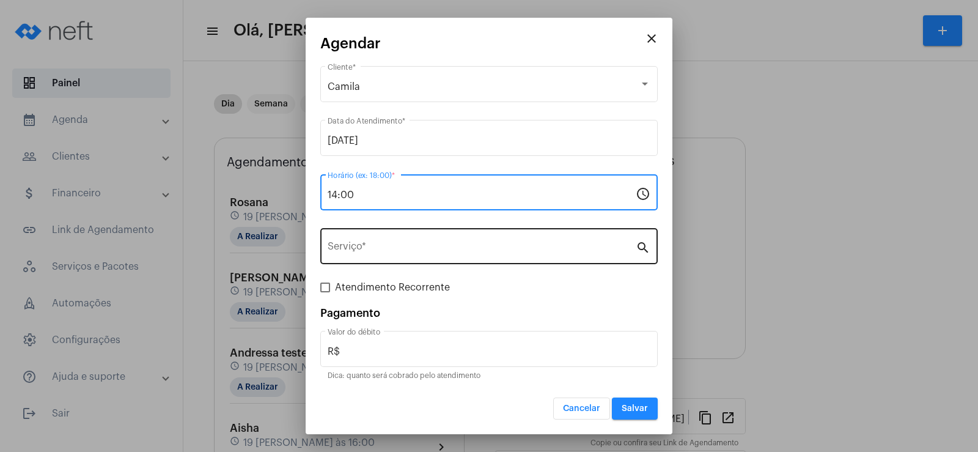
type input "14:00"
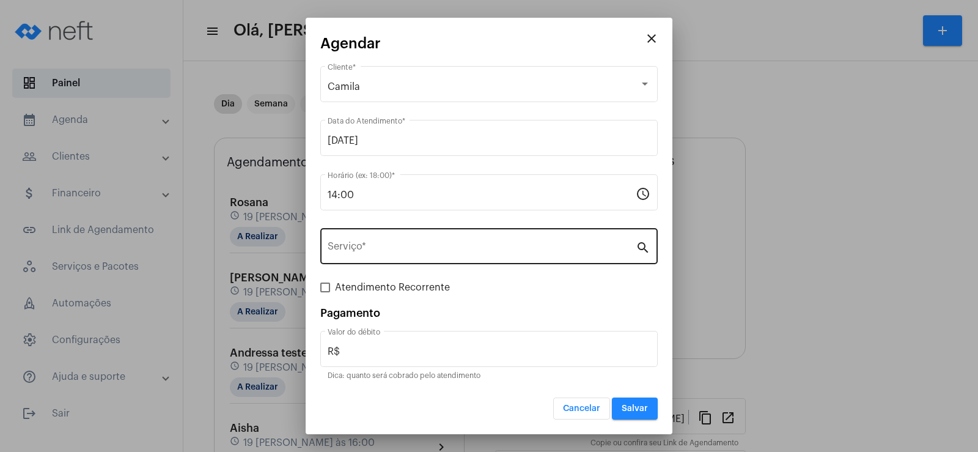
click at [357, 243] on div "Serviço *" at bounding box center [482, 244] width 308 height 38
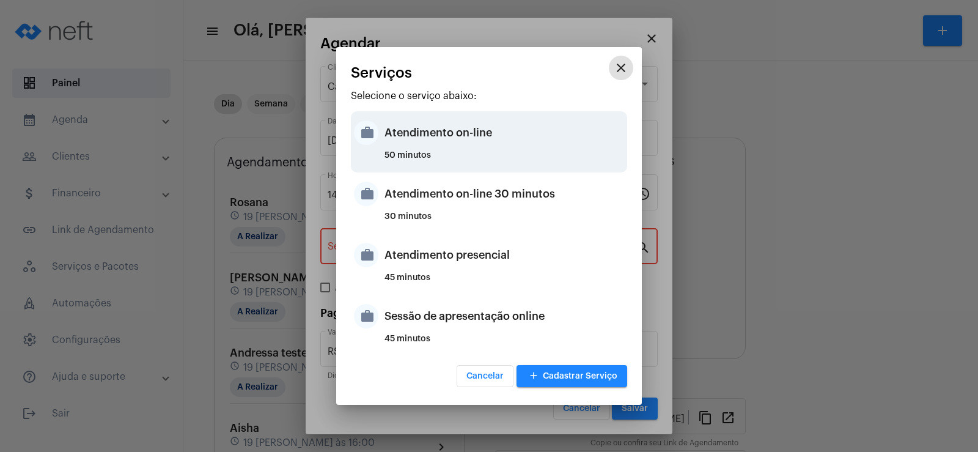
click at [433, 142] on div "Atendimento on-line" at bounding box center [504, 132] width 240 height 37
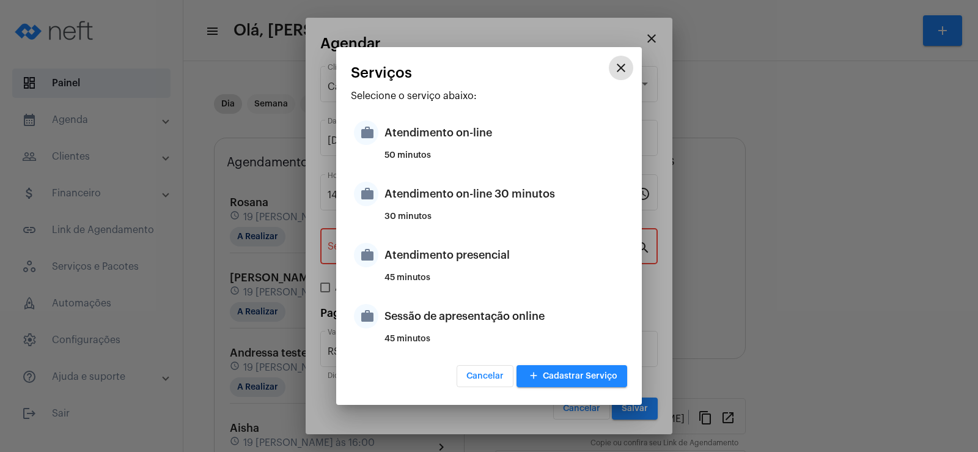
type input "Atendimento on-line"
type input "R$ 0"
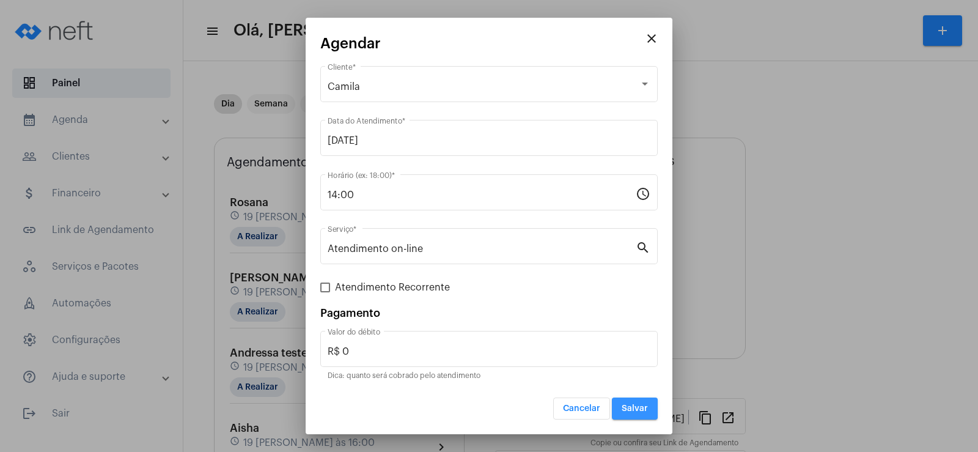
click at [632, 405] on span "Salvar" at bounding box center [634, 408] width 26 height 9
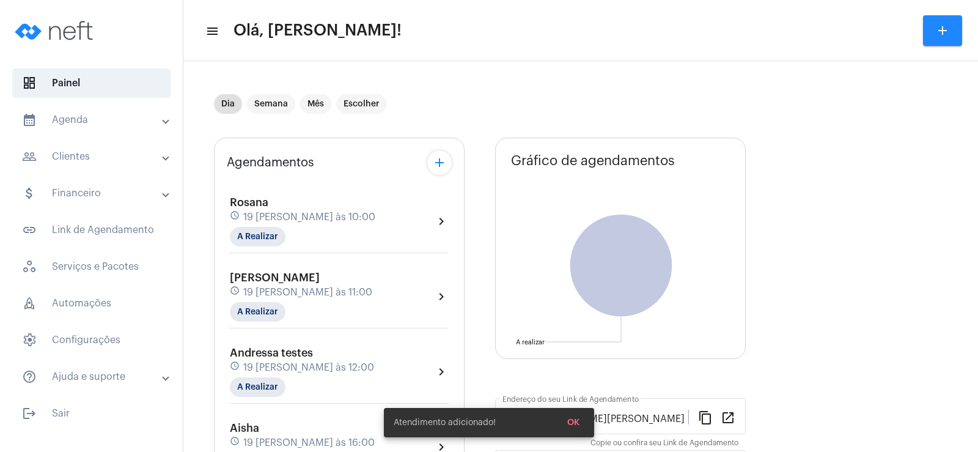
click at [442, 159] on mat-icon "add" at bounding box center [439, 162] width 15 height 15
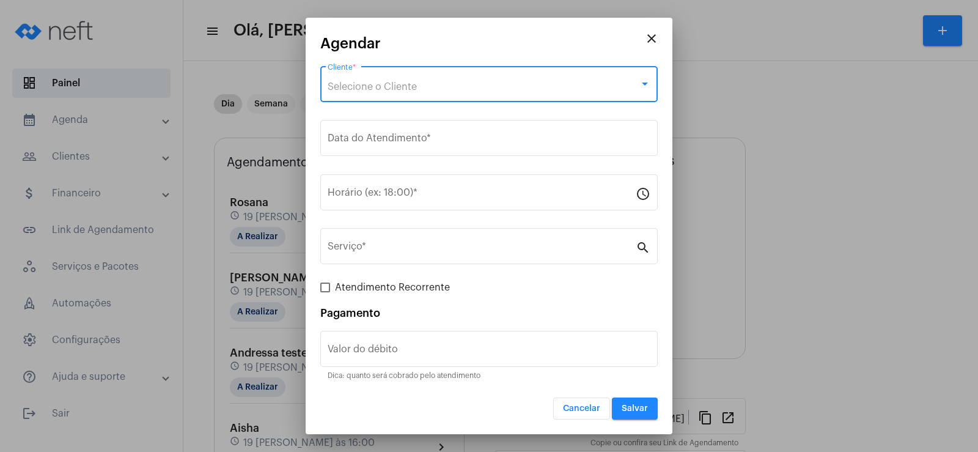
click at [379, 87] on span "Selecione o Cliente" at bounding box center [372, 87] width 89 height 10
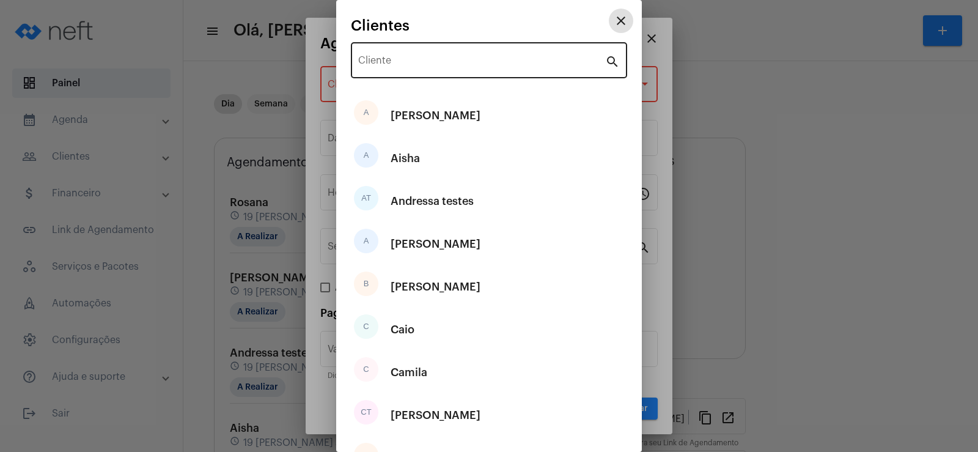
click at [377, 68] on div "Cliente" at bounding box center [481, 59] width 247 height 38
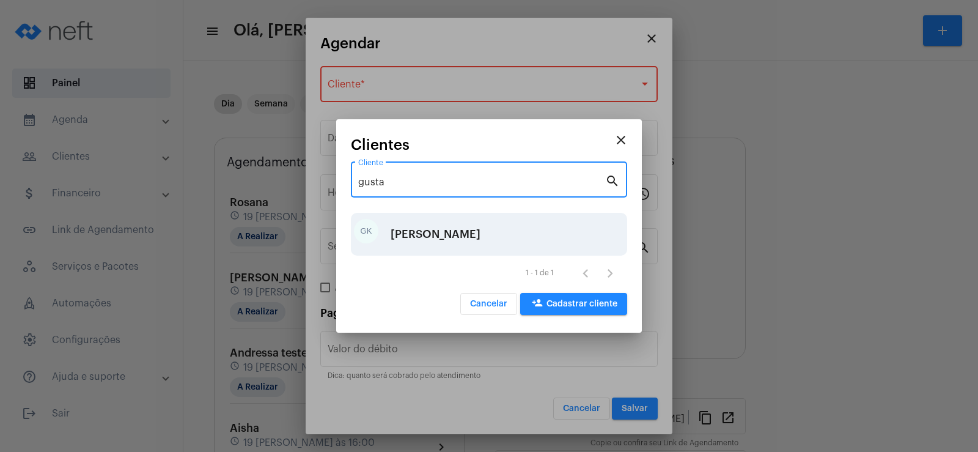
type input "gusta"
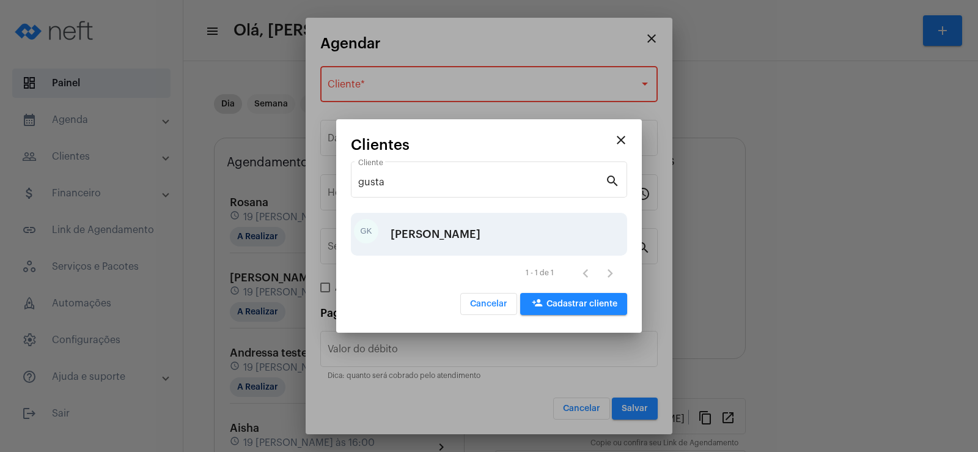
click at [438, 227] on div "[PERSON_NAME]" at bounding box center [435, 234] width 90 height 37
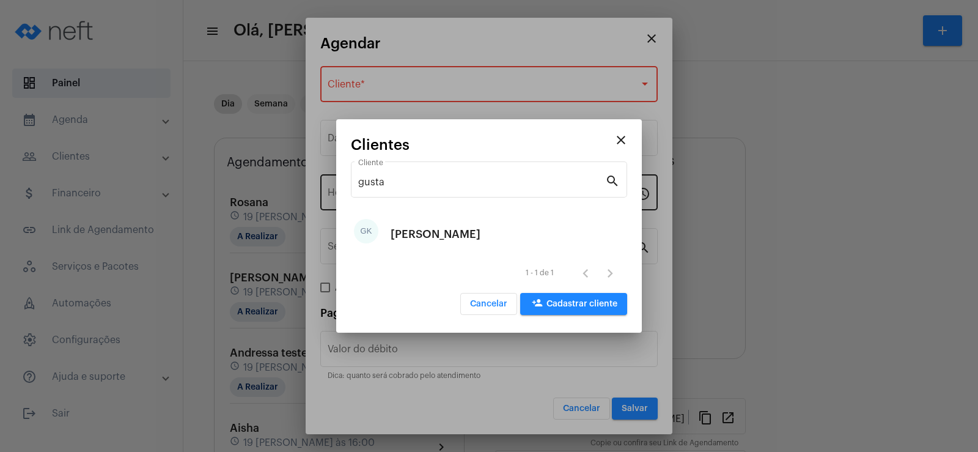
type input "R$"
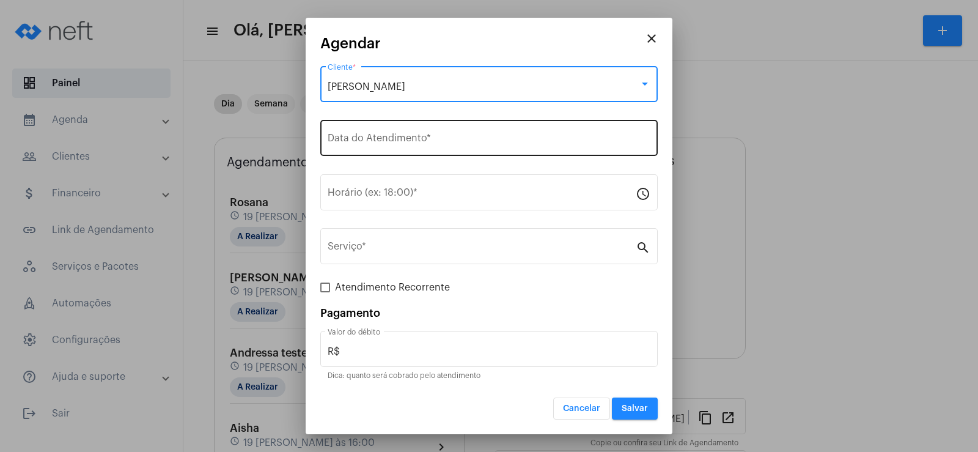
click at [387, 141] on input "Data do Atendimento *" at bounding box center [489, 140] width 323 height 11
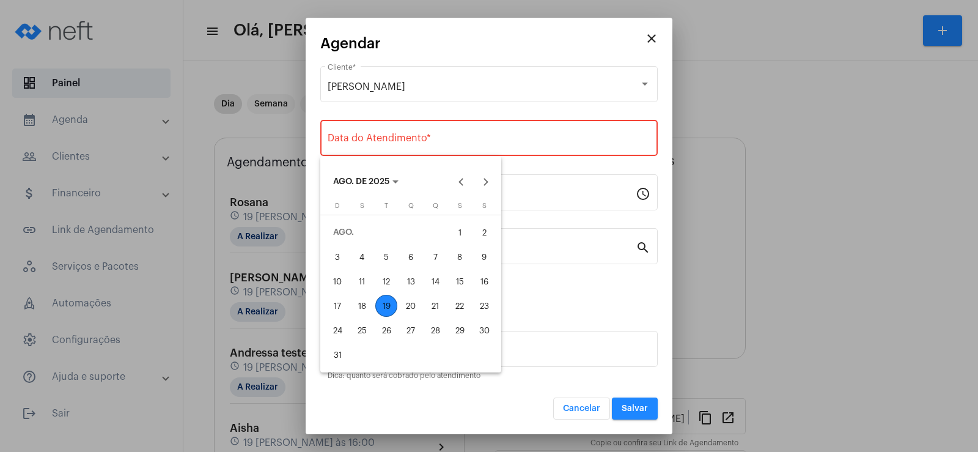
click at [413, 305] on div "20" at bounding box center [411, 306] width 22 height 22
type input "[DATE]"
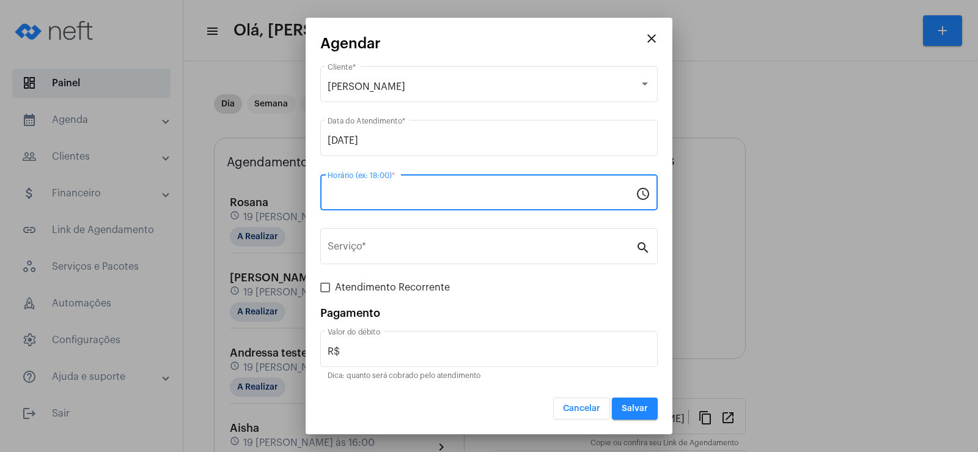
click at [372, 191] on input "Horário (ex: 18:00) *" at bounding box center [482, 194] width 308 height 11
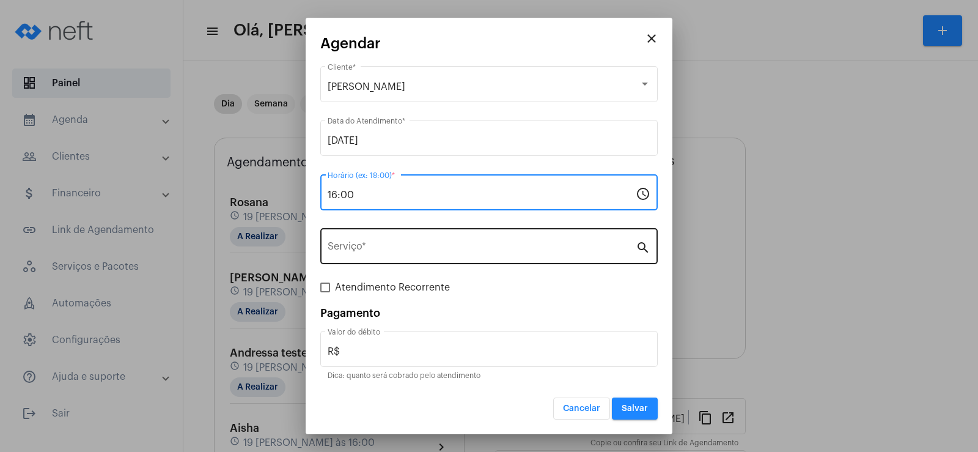
type input "16:00"
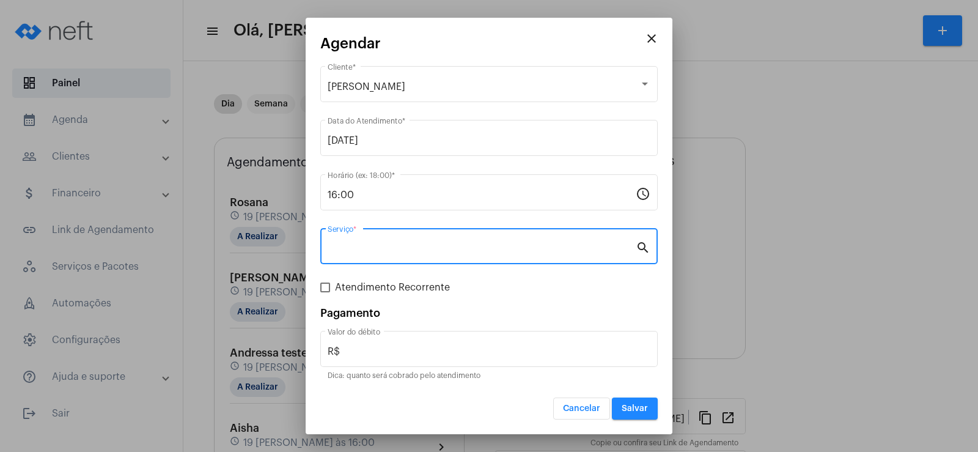
click at [356, 249] on input "Serviço *" at bounding box center [482, 248] width 308 height 11
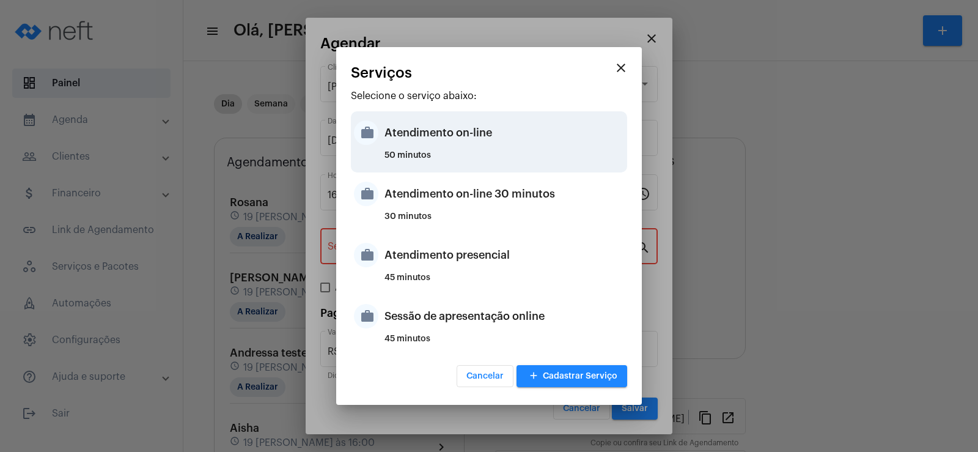
click at [456, 136] on div "Atendimento on-line" at bounding box center [504, 132] width 240 height 37
type input "Atendimento on-line"
type input "R$ 0"
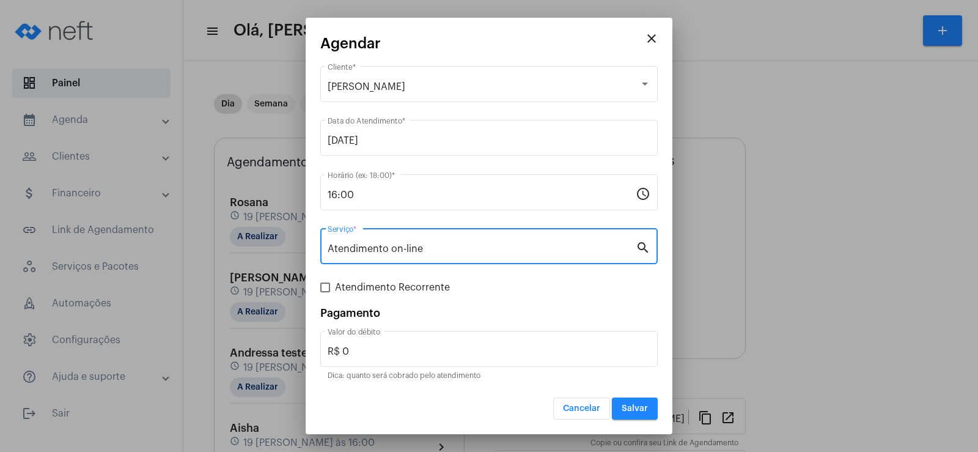
click at [649, 401] on button "Salvar" at bounding box center [635, 408] width 46 height 22
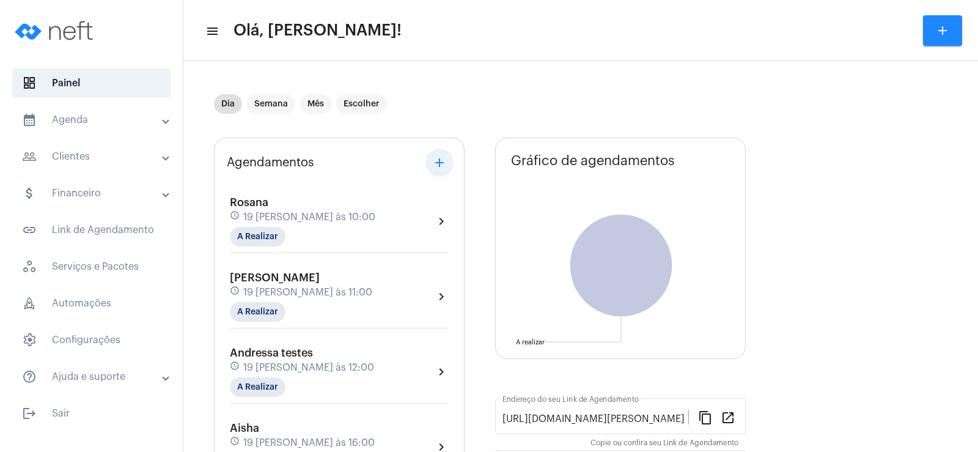
click at [438, 169] on mat-icon "add" at bounding box center [439, 162] width 15 height 15
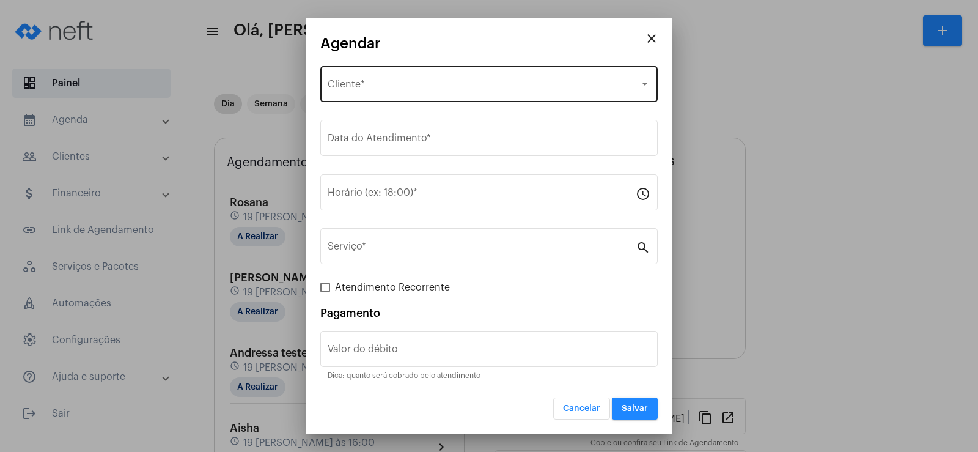
click at [383, 79] on div "Selecione o Cliente Cliente *" at bounding box center [489, 83] width 323 height 38
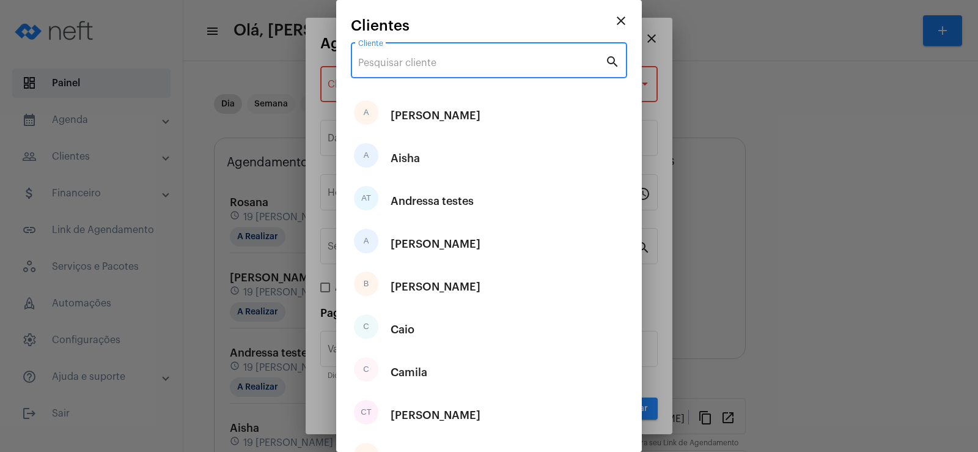
click at [384, 64] on input "Cliente" at bounding box center [481, 62] width 247 height 11
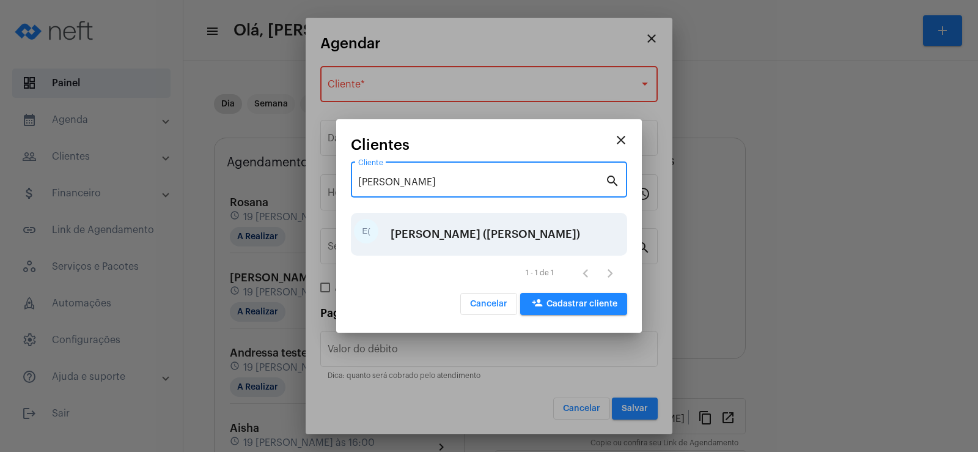
type input "[PERSON_NAME]"
click at [456, 240] on div "[PERSON_NAME] ([PERSON_NAME])" at bounding box center [484, 234] width 189 height 37
type input "R$"
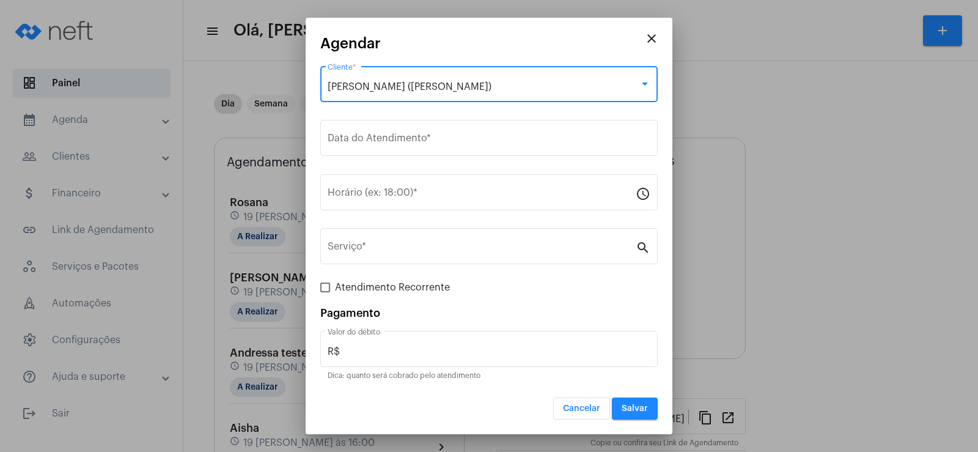
click at [384, 111] on div "[PERSON_NAME] ([PERSON_NAME]) Cliente *" at bounding box center [488, 90] width 337 height 49
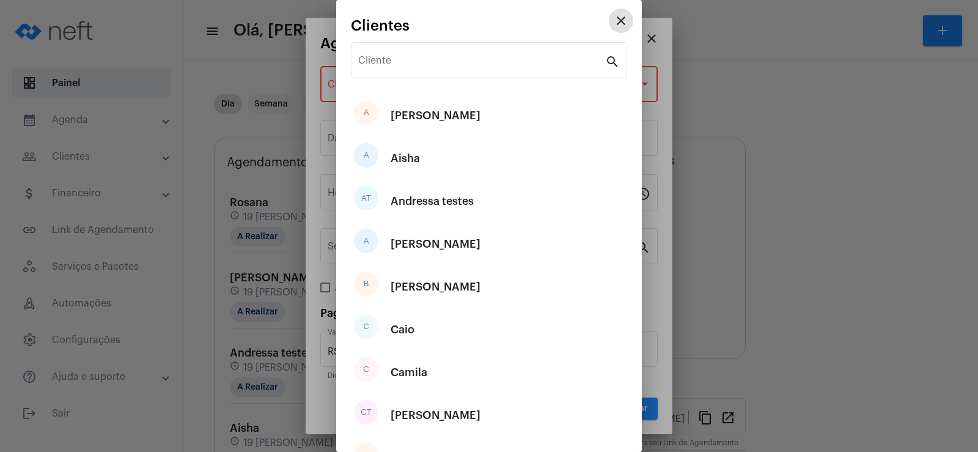
click at [329, 144] on div at bounding box center [489, 226] width 978 height 452
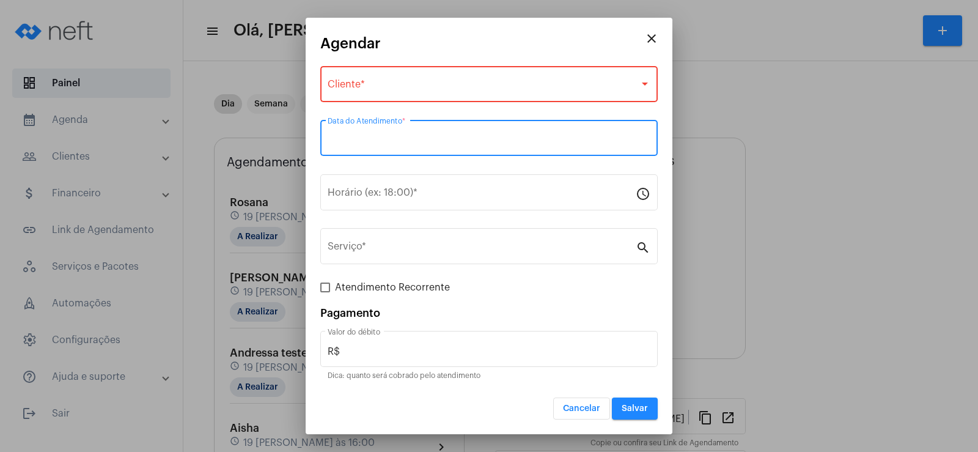
click at [330, 143] on input "Data do Atendimento *" at bounding box center [489, 140] width 323 height 11
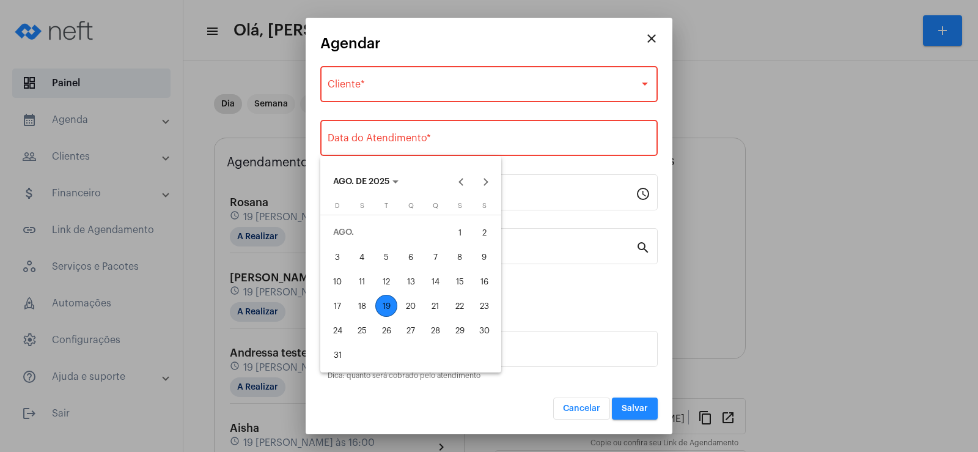
click at [413, 304] on div "20" at bounding box center [411, 306] width 22 height 22
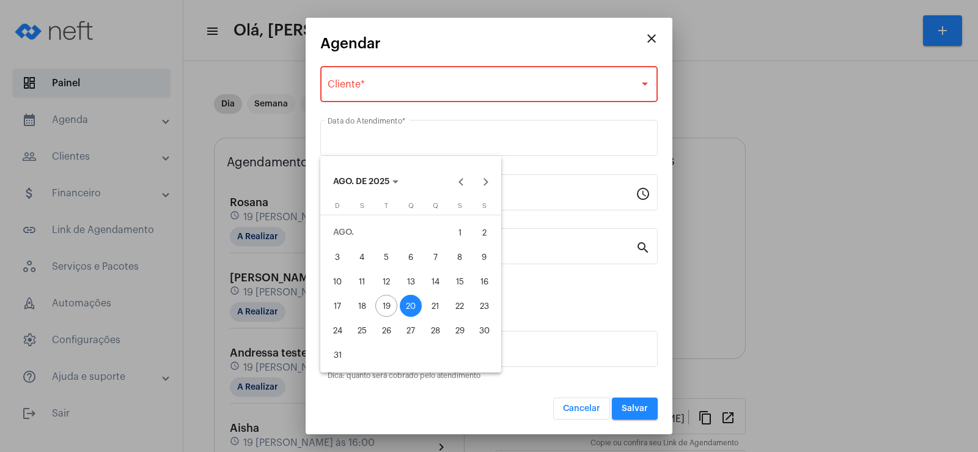
type input "[DATE]"
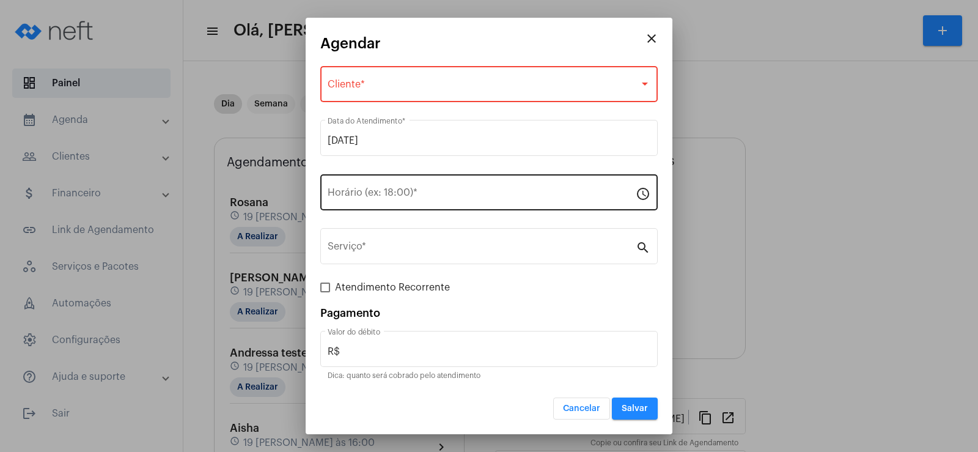
click at [373, 188] on div "Horário (ex: 18:00) *" at bounding box center [482, 191] width 308 height 38
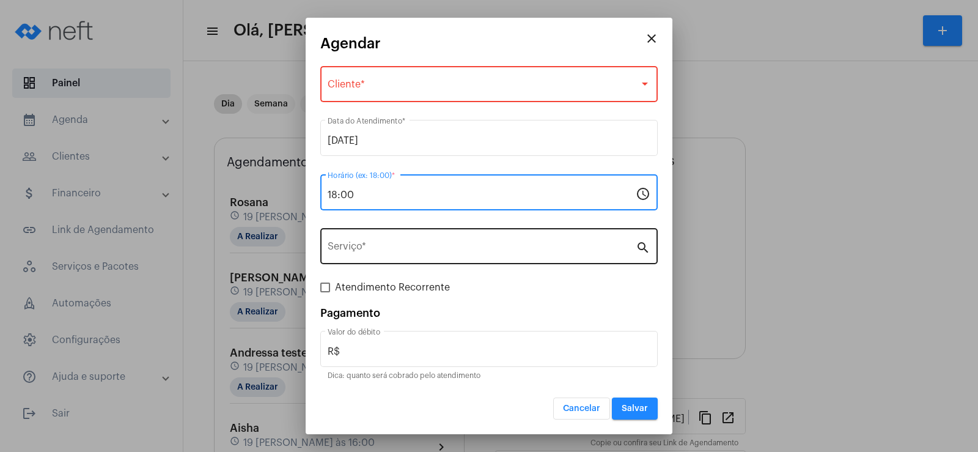
type input "18:00"
click at [375, 243] on div "Serviço *" at bounding box center [482, 244] width 308 height 38
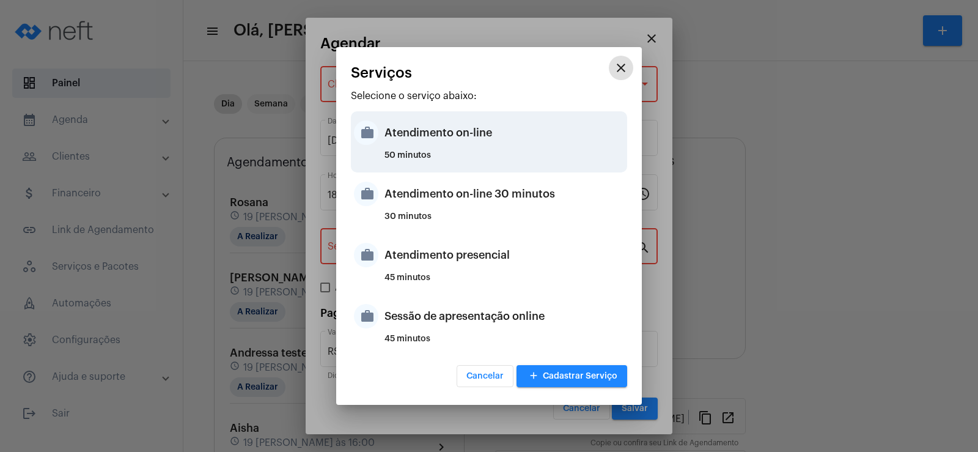
click at [400, 152] on div "50 minutos" at bounding box center [504, 160] width 240 height 18
type input "Atendimento on-line"
type input "R$ 0"
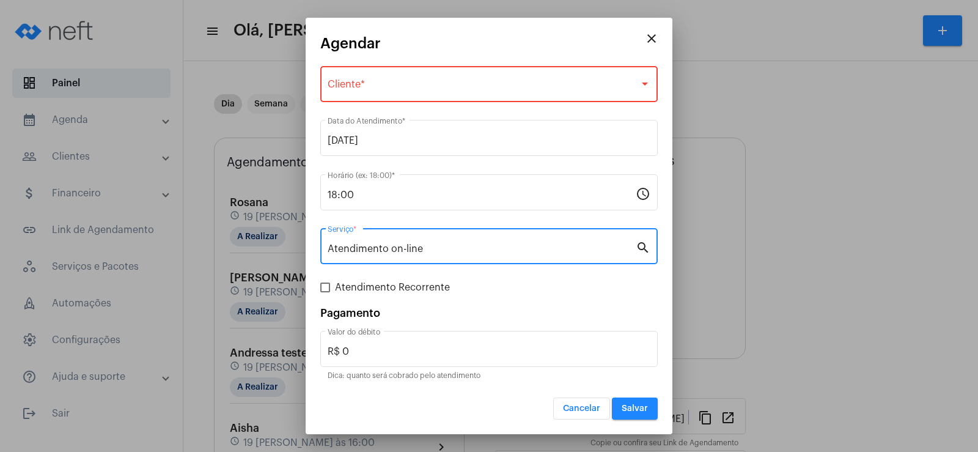
click at [403, 75] on div "Selecione o Cliente Cliente *" at bounding box center [489, 83] width 323 height 38
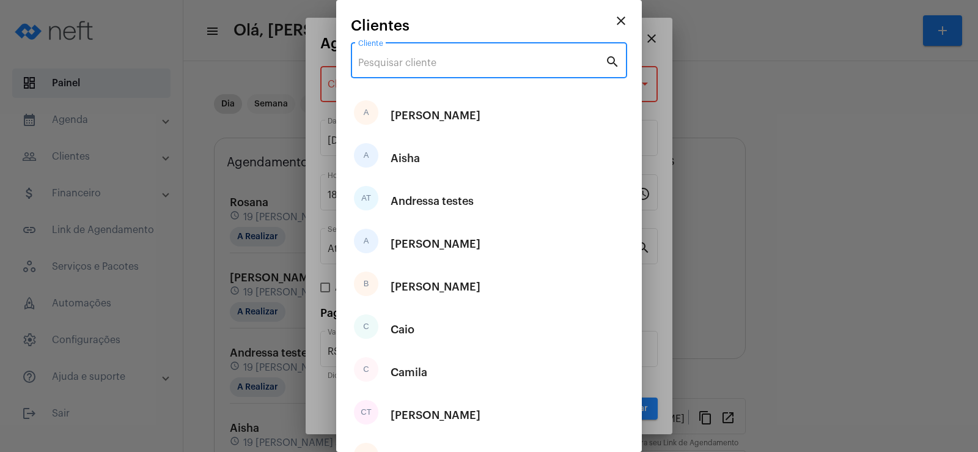
click at [403, 67] on input "Cliente" at bounding box center [481, 62] width 247 height 11
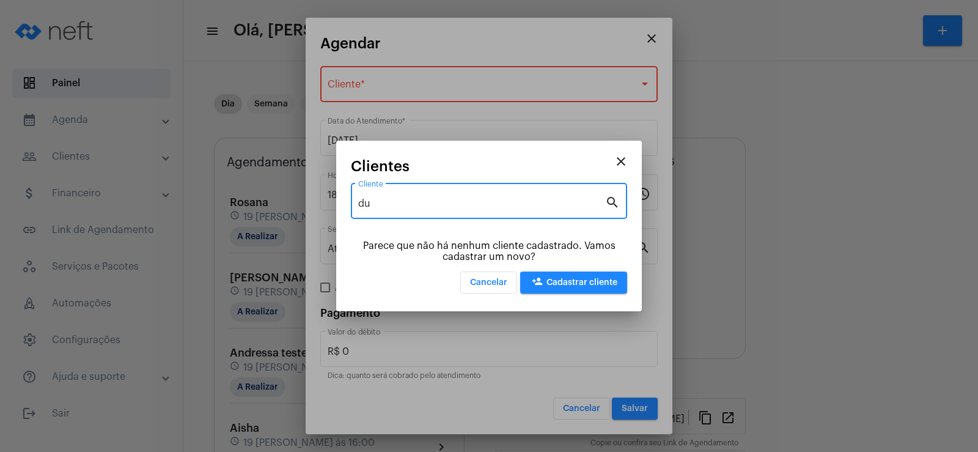
type input "d"
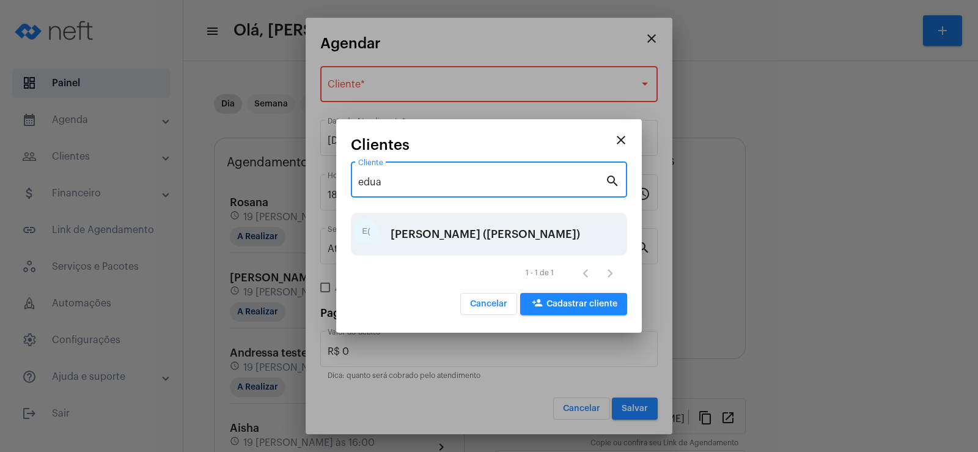
type input "edua"
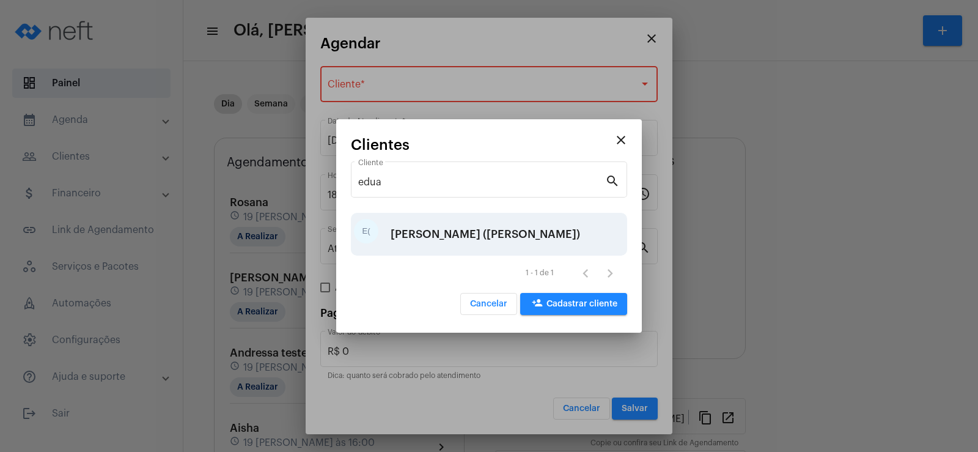
click at [414, 230] on div "[PERSON_NAME] ([PERSON_NAME])" at bounding box center [484, 234] width 189 height 37
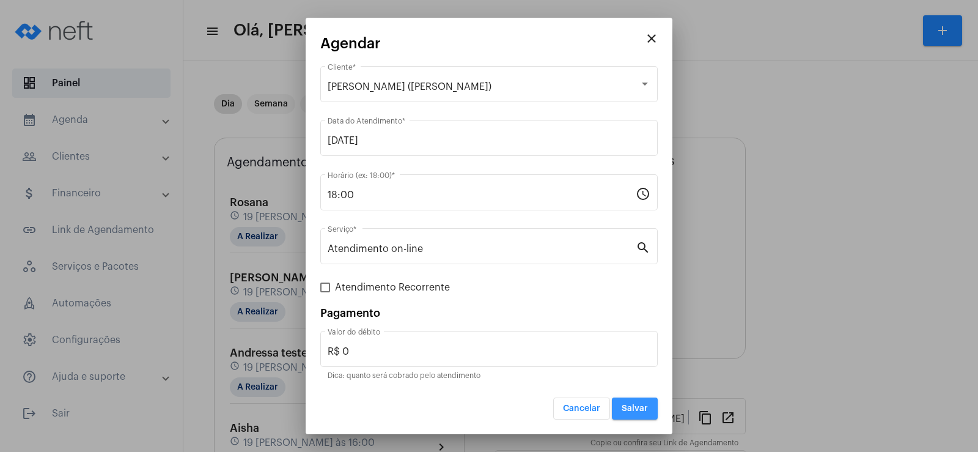
click at [631, 408] on span "Salvar" at bounding box center [634, 408] width 26 height 9
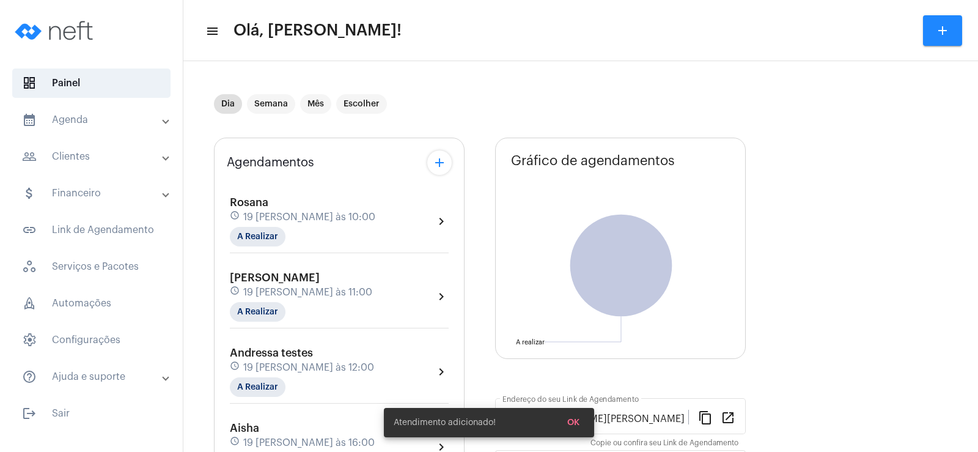
click at [436, 169] on mat-icon "add" at bounding box center [439, 162] width 15 height 15
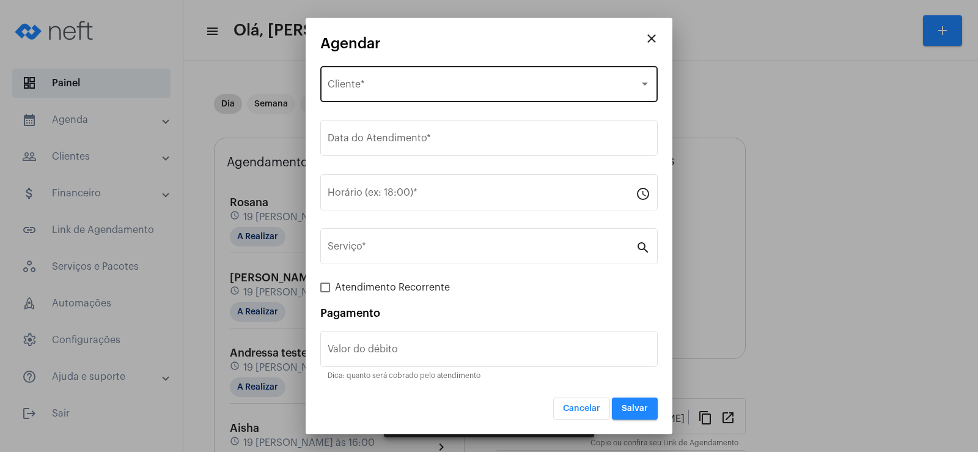
click at [362, 73] on div "Selecione o Cliente Cliente *" at bounding box center [489, 83] width 323 height 38
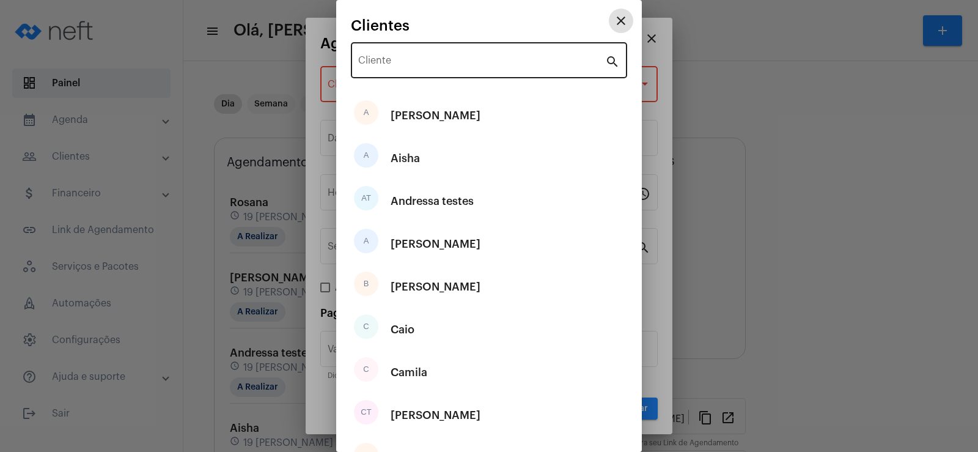
click at [379, 44] on div "Cliente" at bounding box center [481, 59] width 247 height 38
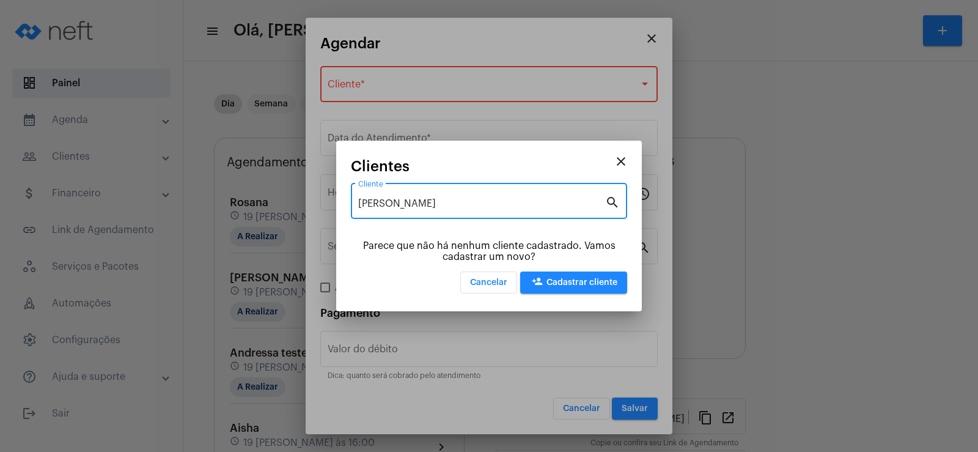
type input "[PERSON_NAME]"
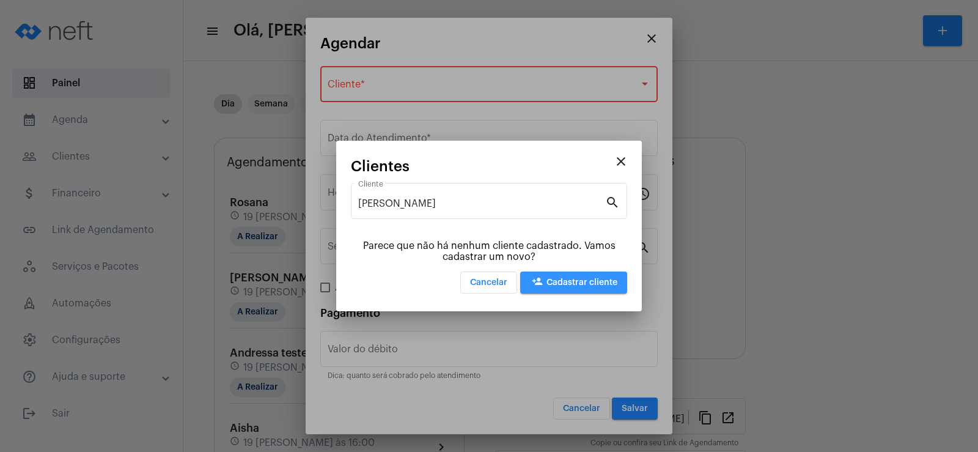
click at [574, 279] on span "person_add Cadastrar cliente" at bounding box center [573, 282] width 87 height 9
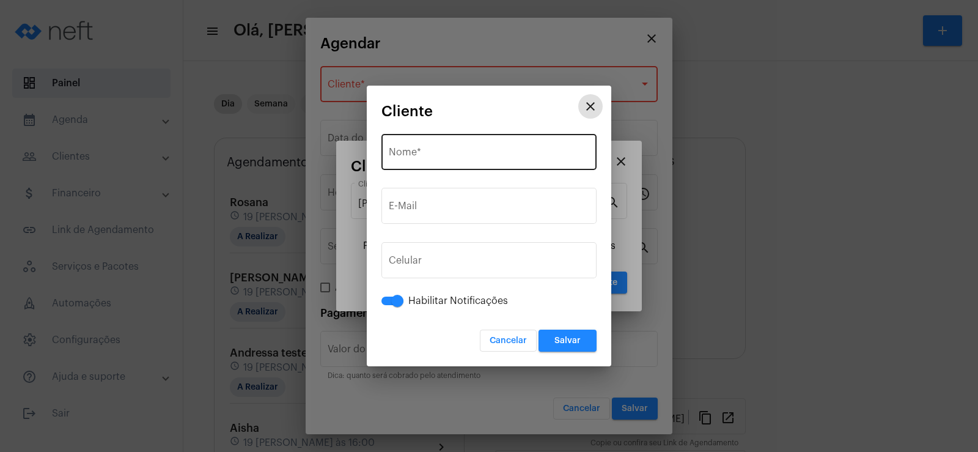
click at [455, 159] on input "Nome *" at bounding box center [489, 154] width 200 height 11
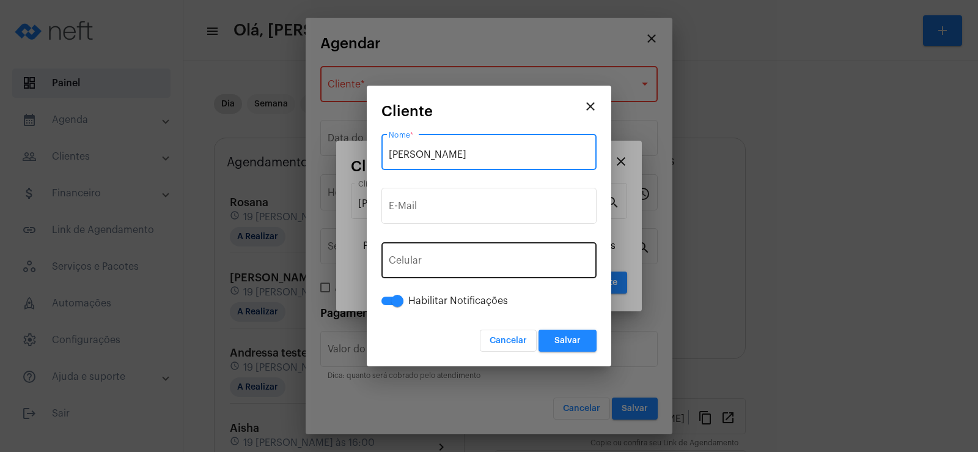
type input "[PERSON_NAME]"
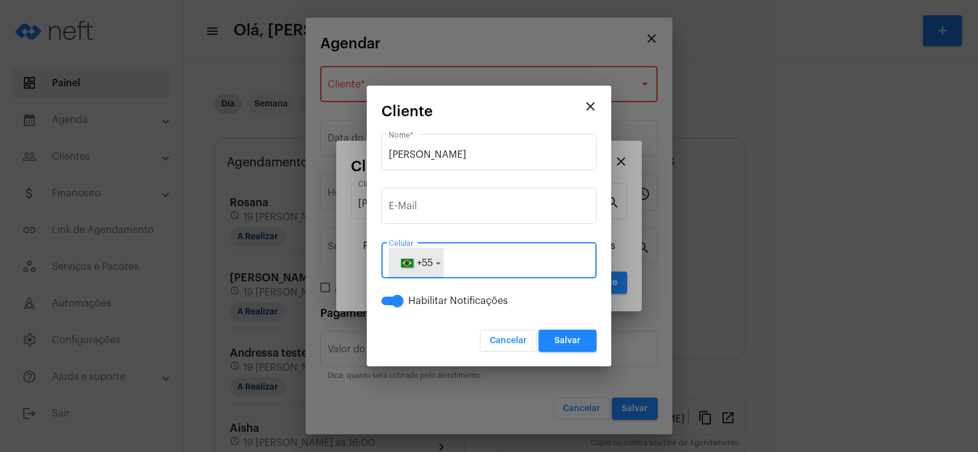
click at [436, 253] on button "+55" at bounding box center [416, 262] width 55 height 31
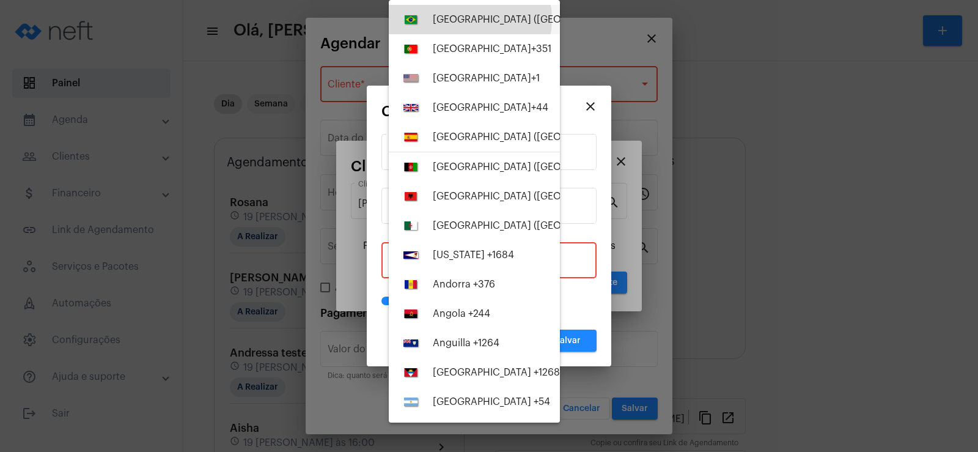
click at [456, 19] on div "[GEOGRAPHIC_DATA] ([GEOGRAPHIC_DATA]) +55" at bounding box center [543, 19] width 221 height 11
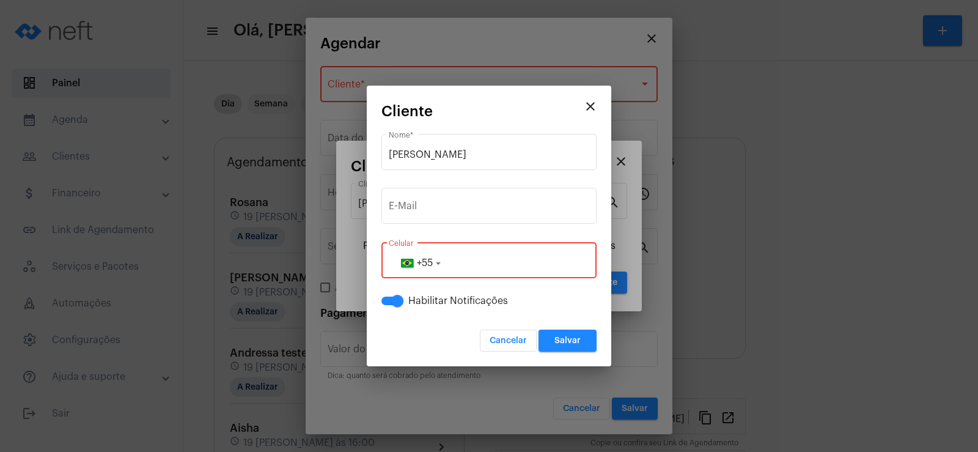
click at [449, 260] on input "tel" at bounding box center [489, 262] width 200 height 11
paste input "15998547662"
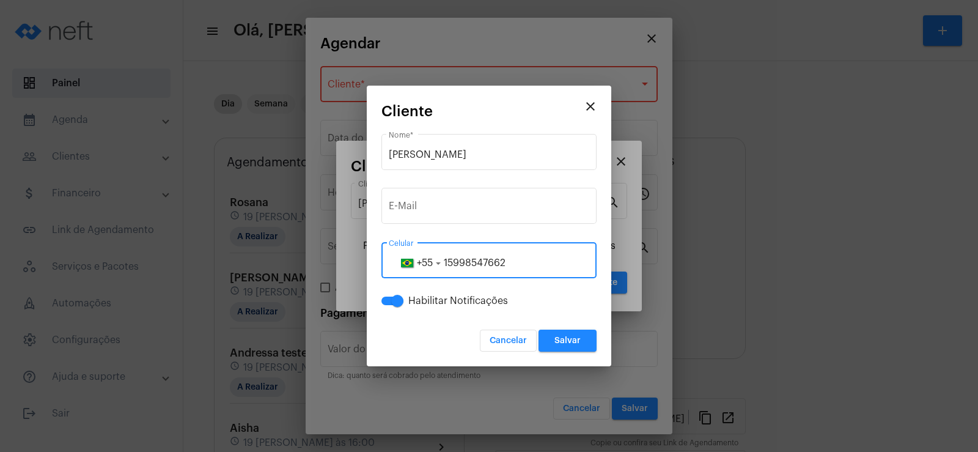
type input "15998547662"
click at [568, 345] on span "Salvar" at bounding box center [567, 340] width 26 height 9
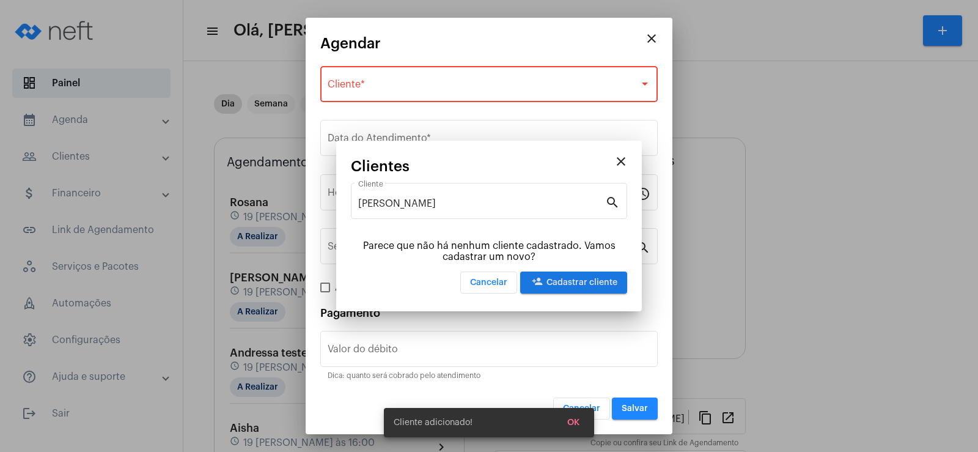
type input "R$"
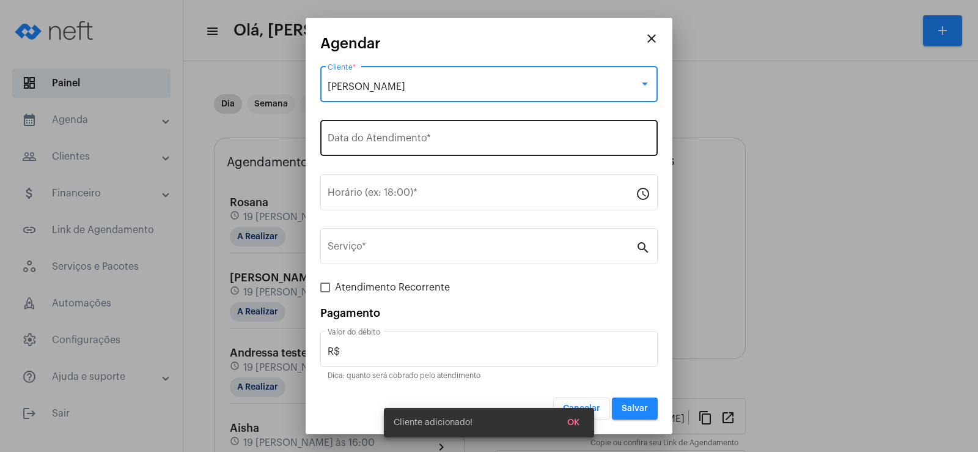
click at [386, 141] on input "Data do Atendimento *" at bounding box center [489, 140] width 323 height 11
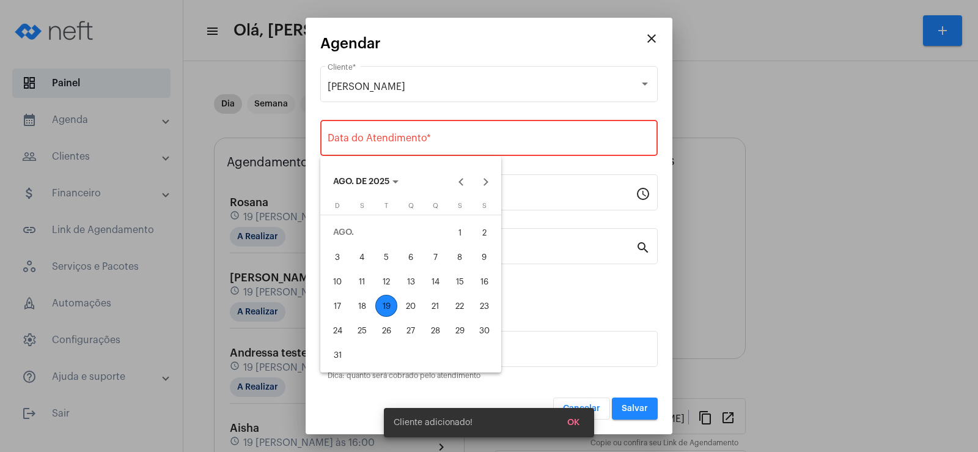
click at [405, 303] on div "20" at bounding box center [411, 306] width 22 height 22
type input "[DATE]"
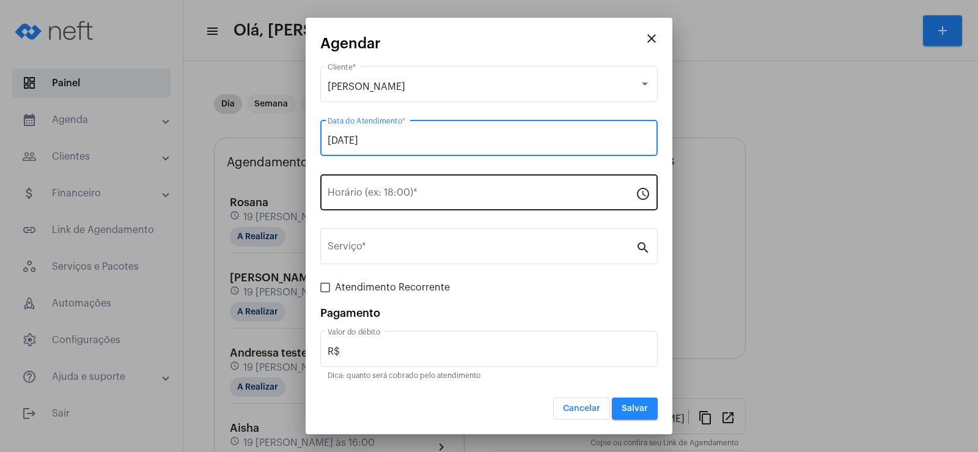
click at [375, 199] on input "Horário (ex: 18:00) *" at bounding box center [482, 194] width 308 height 11
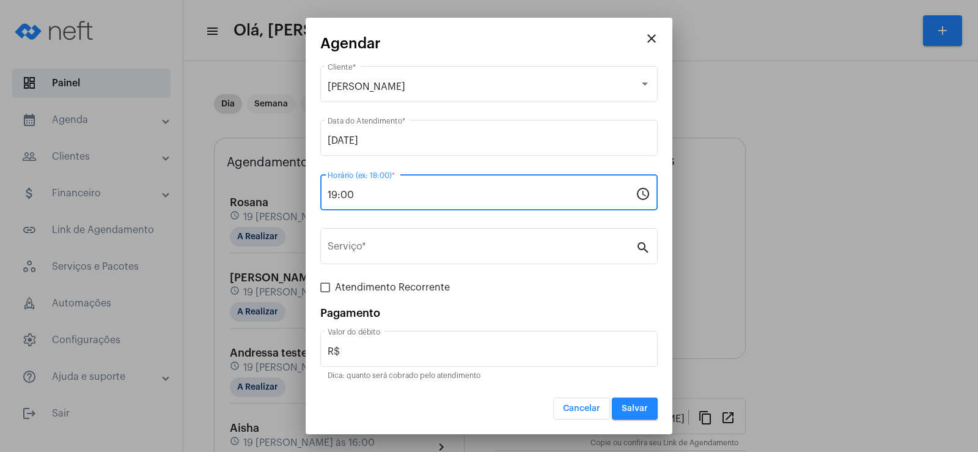
type input "19:00"
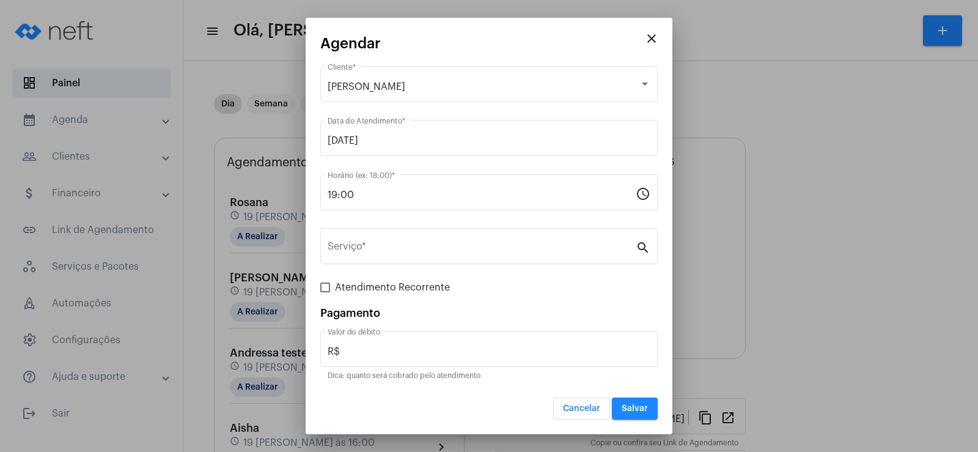
click at [383, 274] on div "Serviço * search" at bounding box center [488, 252] width 337 height 49
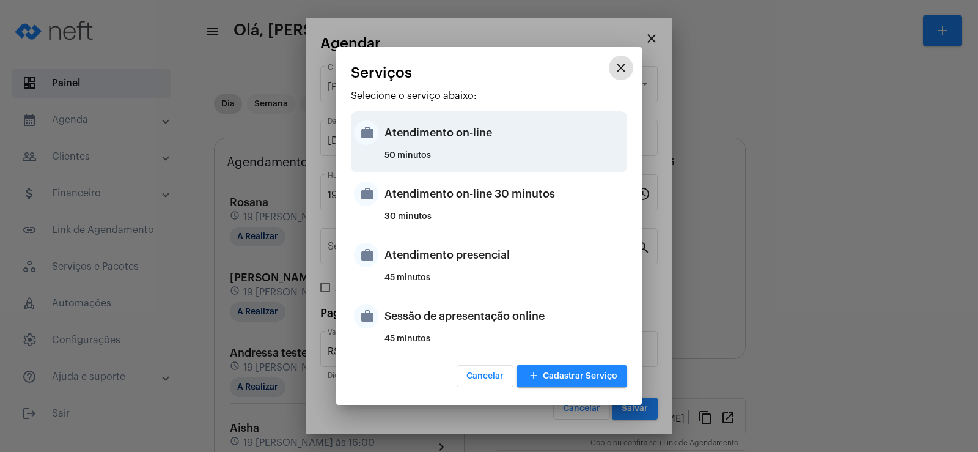
click at [431, 148] on div "Atendimento on-line" at bounding box center [504, 132] width 240 height 37
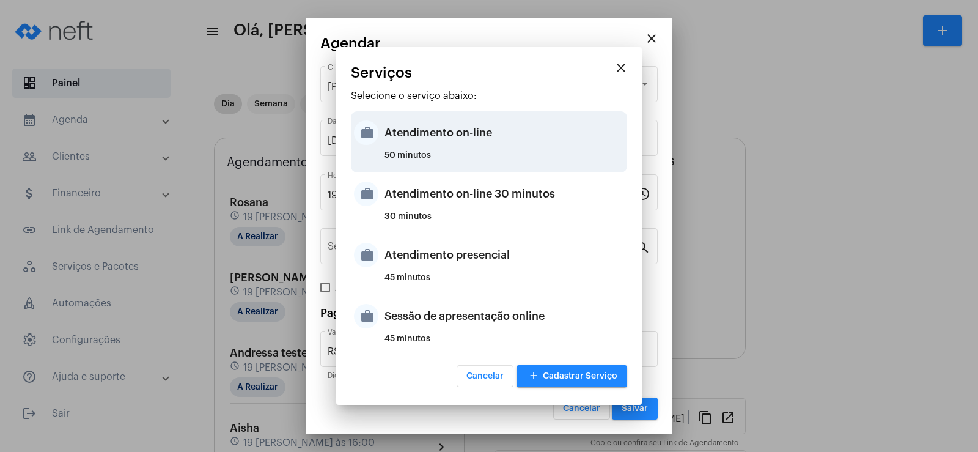
type input "Atendimento on-line"
type input "R$ 0"
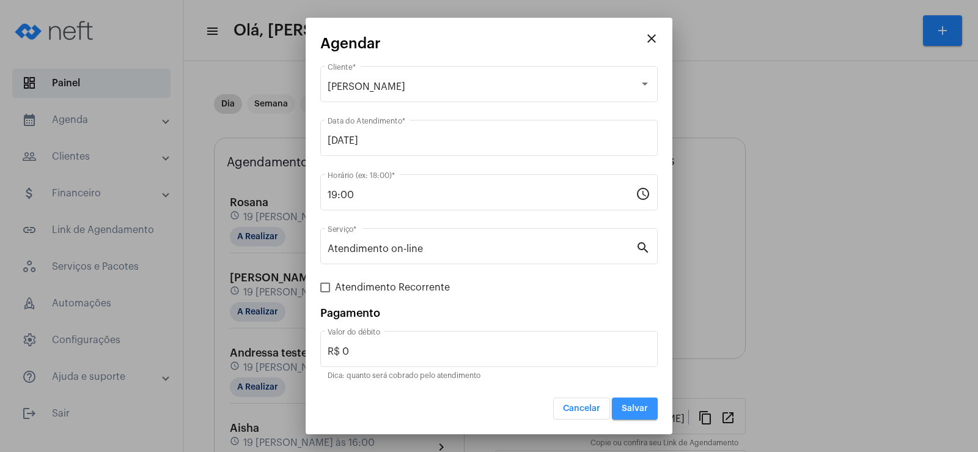
click at [624, 409] on span "Salvar" at bounding box center [634, 408] width 26 height 9
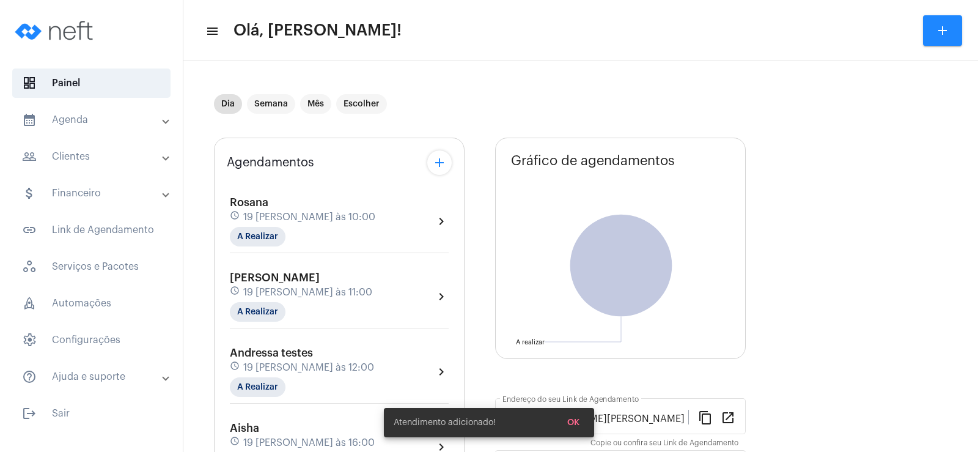
click at [432, 162] on mat-icon "add" at bounding box center [439, 162] width 15 height 15
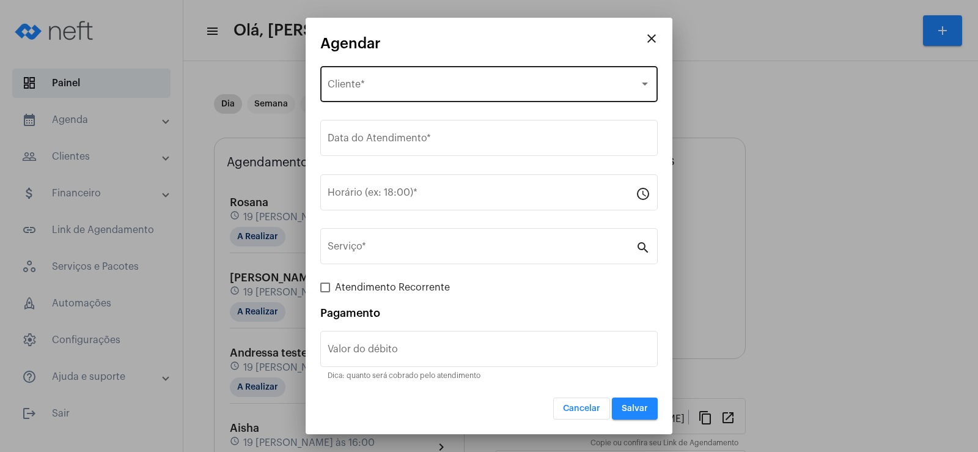
click at [388, 93] on div "Selecione o Cliente Cliente *" at bounding box center [489, 83] width 323 height 38
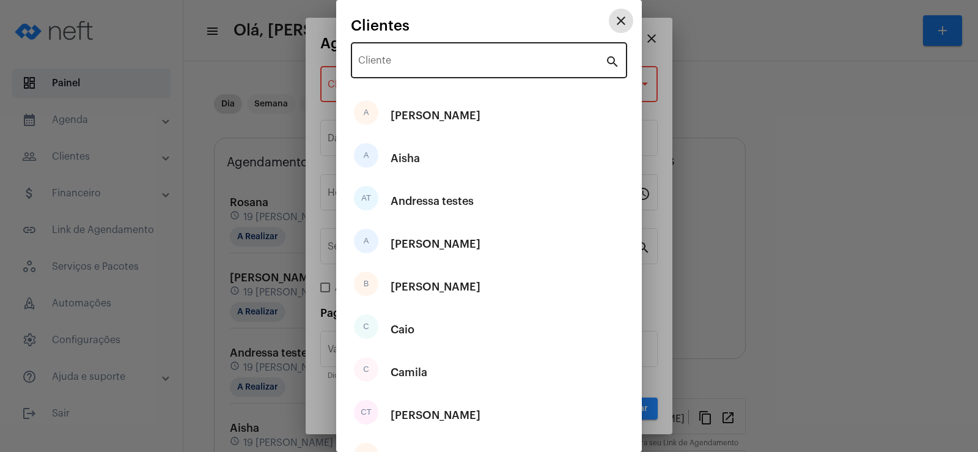
click at [388, 71] on div "Cliente" at bounding box center [481, 59] width 247 height 38
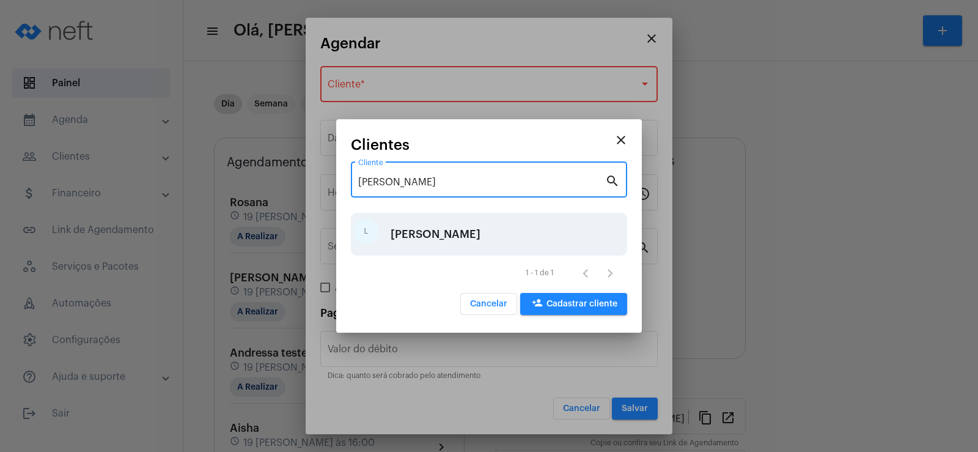
type input "[PERSON_NAME]"
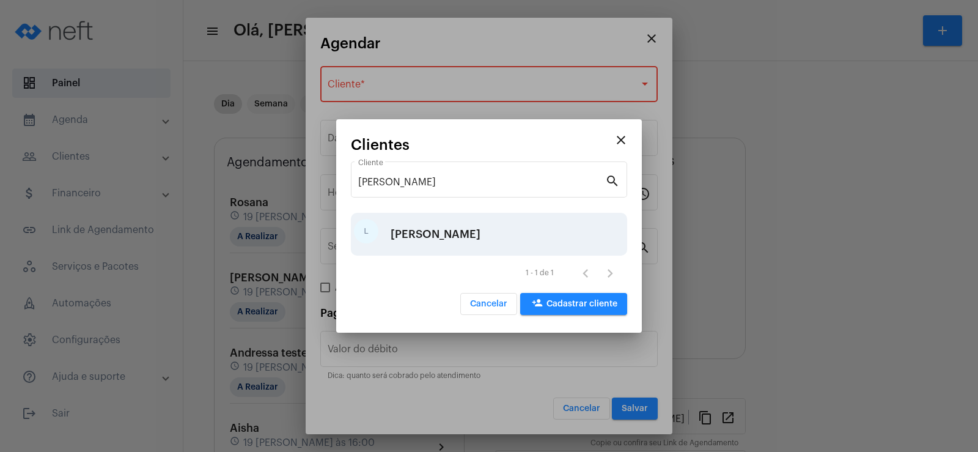
click at [391, 242] on div "[PERSON_NAME]" at bounding box center [435, 234] width 90 height 37
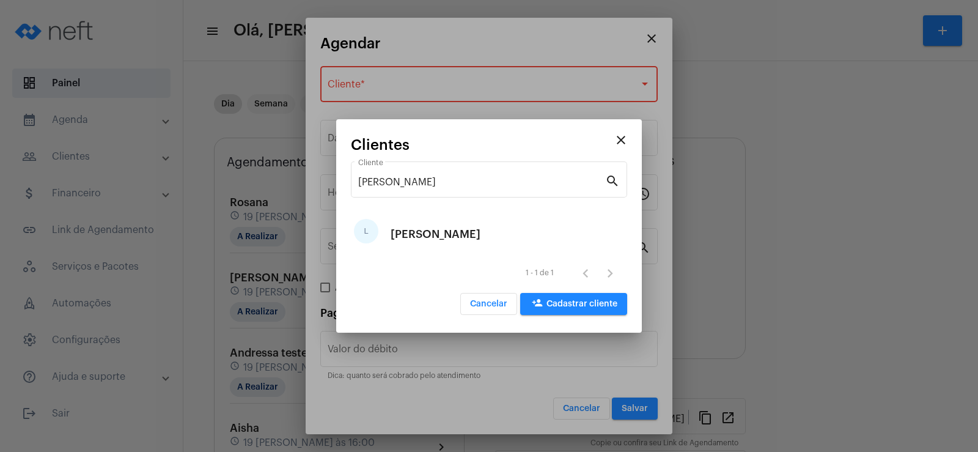
type input "R$"
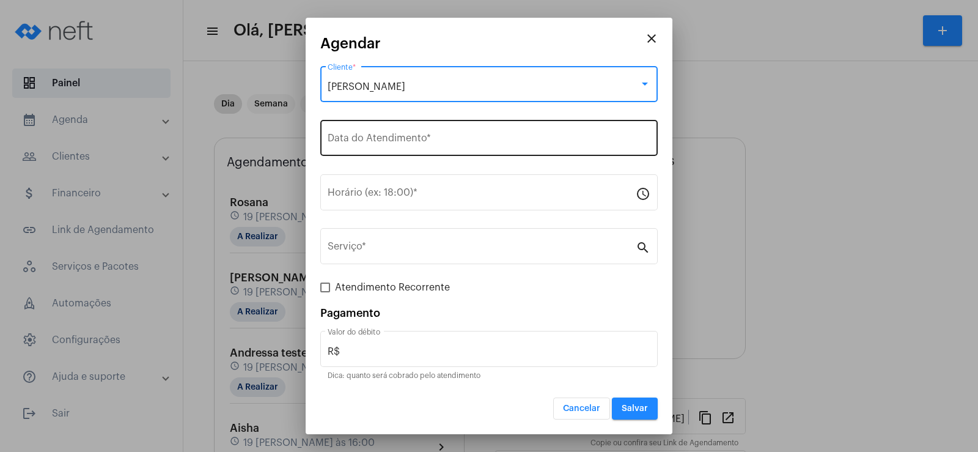
click at [361, 133] on div "Data do Atendimento *" at bounding box center [489, 136] width 323 height 38
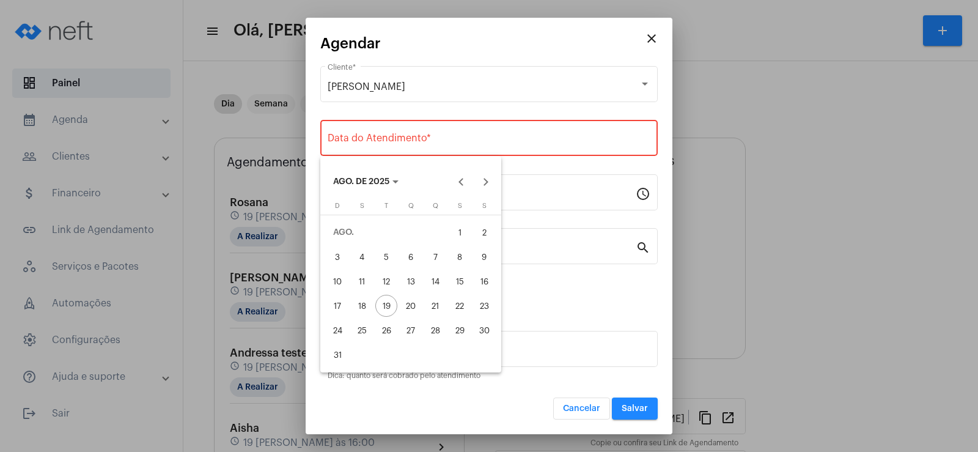
click at [439, 306] on div "21" at bounding box center [435, 306] width 22 height 22
type input "[DATE]"
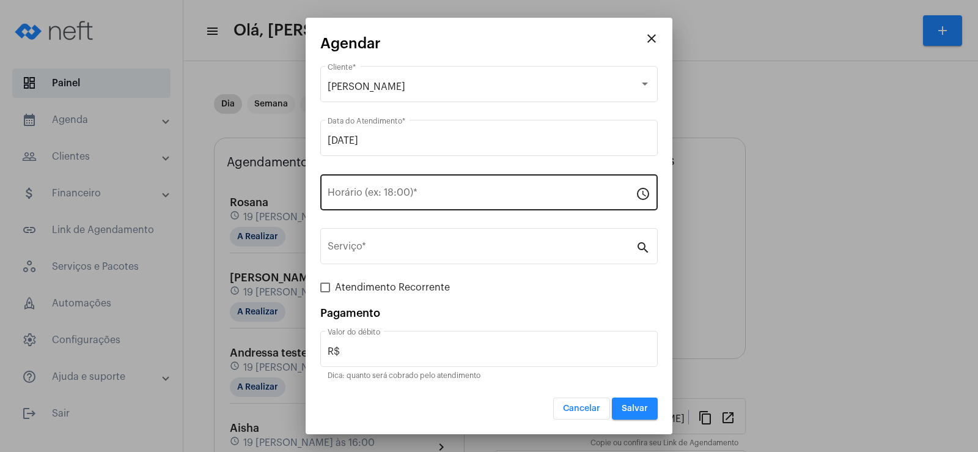
click at [394, 186] on div "Horário (ex: 18:00) *" at bounding box center [482, 191] width 308 height 38
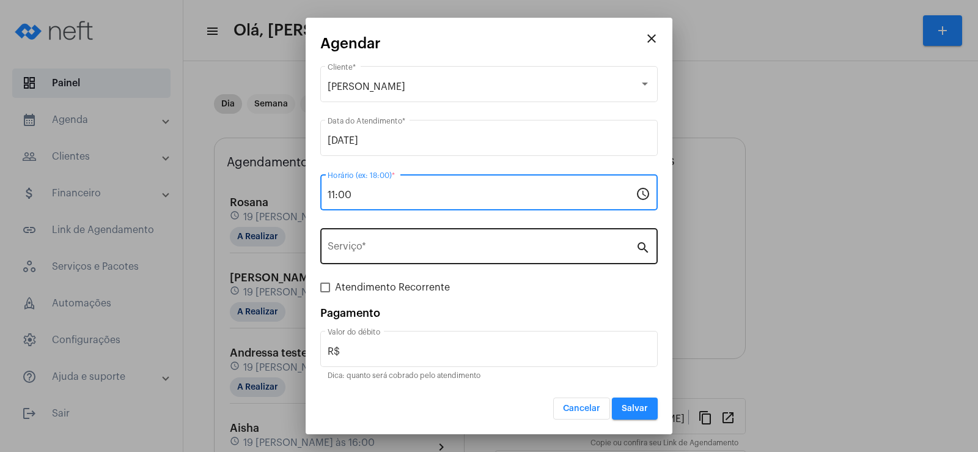
type input "11:00"
click at [387, 239] on div "Serviço *" at bounding box center [482, 244] width 308 height 38
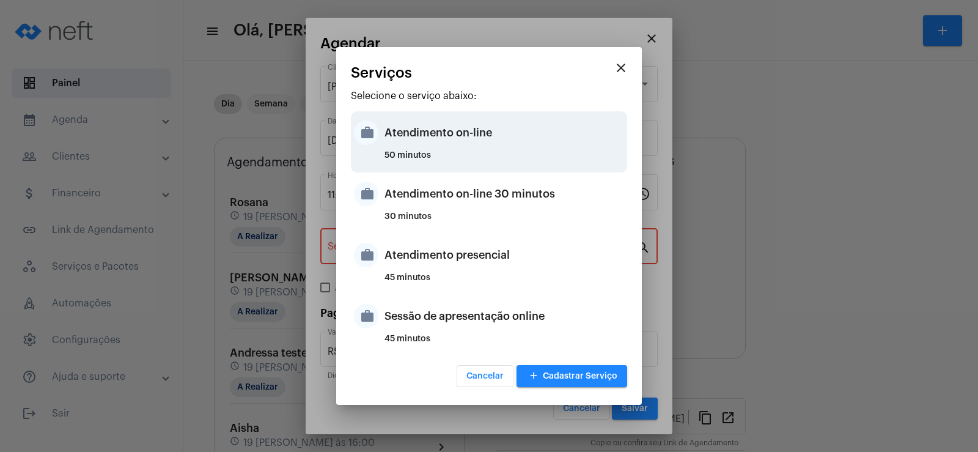
click at [414, 144] on div "Atendimento on-line" at bounding box center [504, 132] width 240 height 37
type input "Atendimento on-line"
type input "R$ 0"
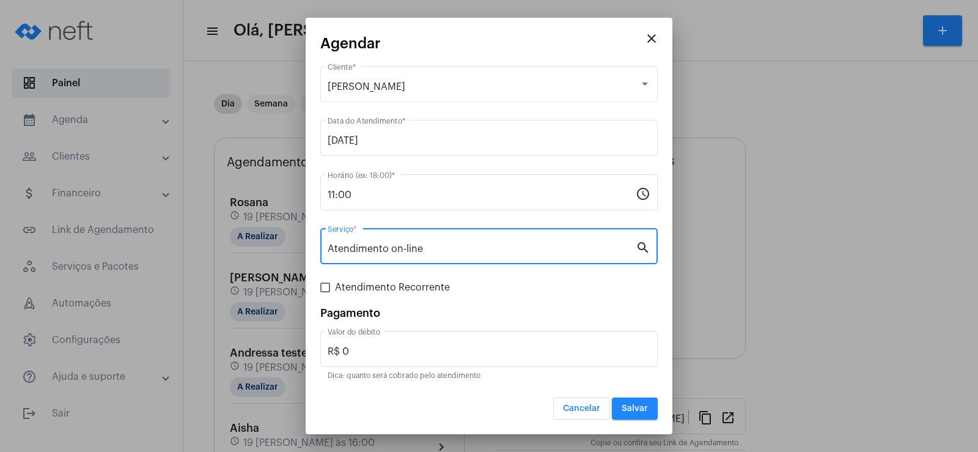
click at [647, 412] on span "Salvar" at bounding box center [634, 408] width 26 height 9
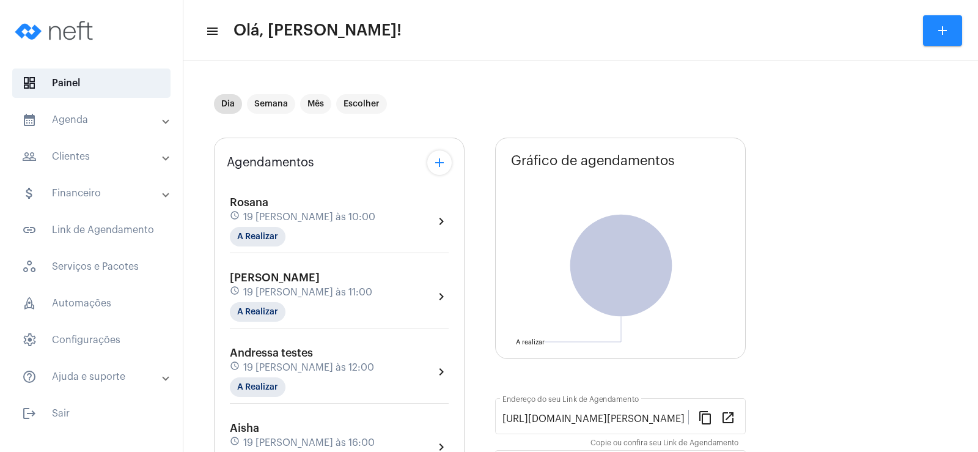
click at [441, 155] on button "add" at bounding box center [439, 162] width 24 height 24
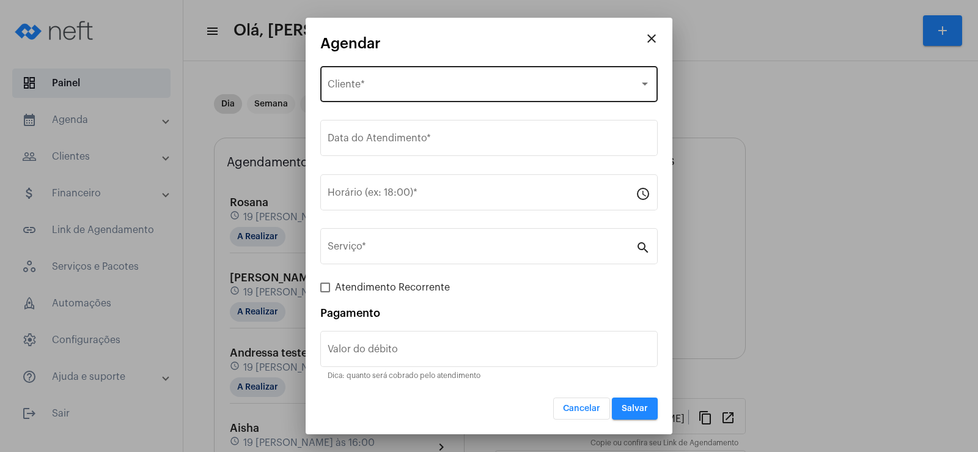
click at [378, 71] on div "Selecione o Cliente Cliente *" at bounding box center [489, 83] width 323 height 38
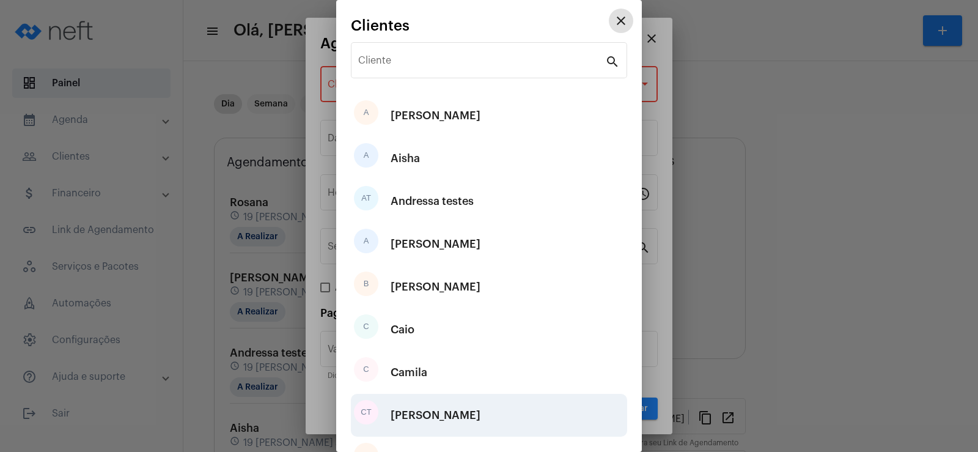
click at [420, 409] on div "[PERSON_NAME]" at bounding box center [435, 415] width 90 height 37
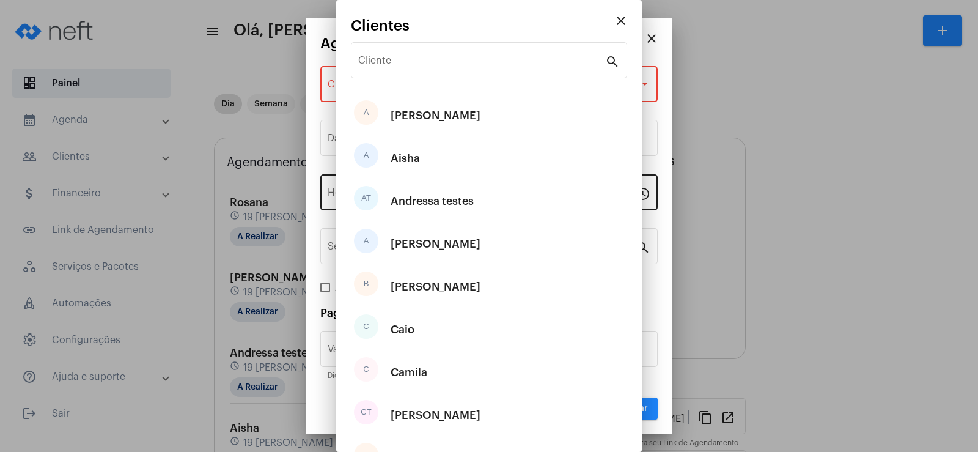
type input "R$"
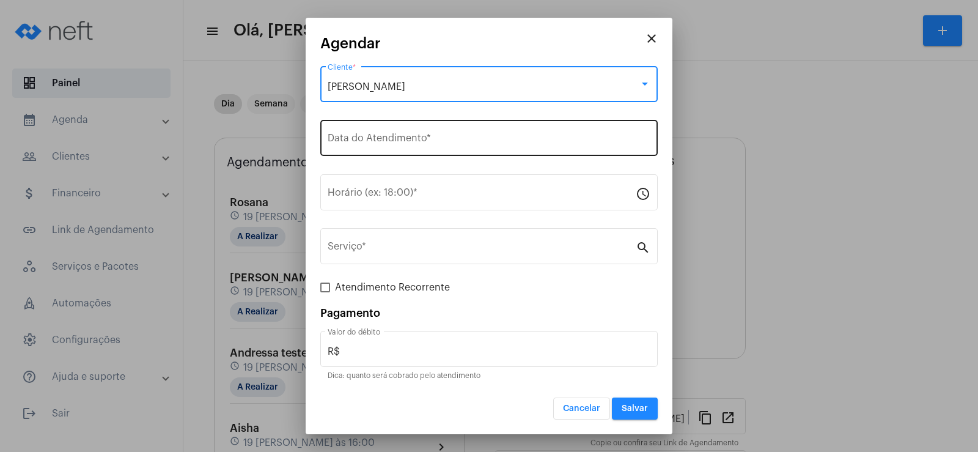
click at [351, 144] on input "Data do Atendimento *" at bounding box center [489, 140] width 323 height 11
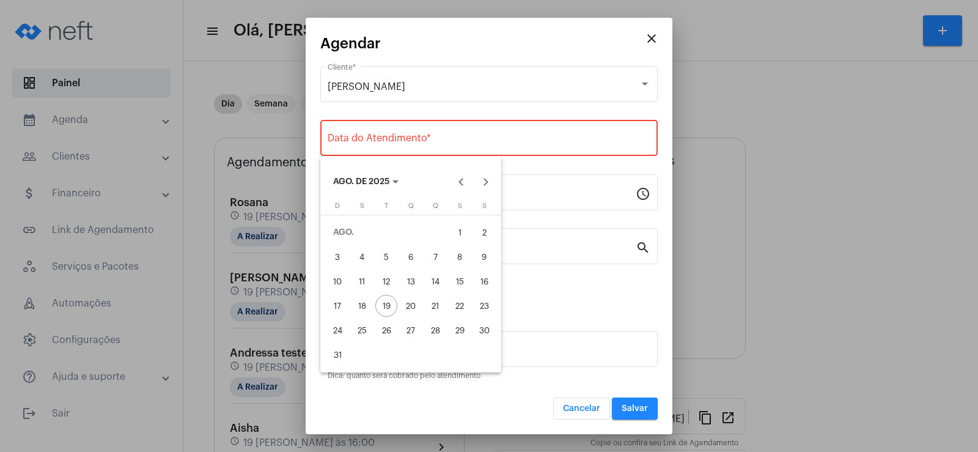
click at [471, 303] on button "22" at bounding box center [459, 305] width 24 height 24
type input "[DATE]"
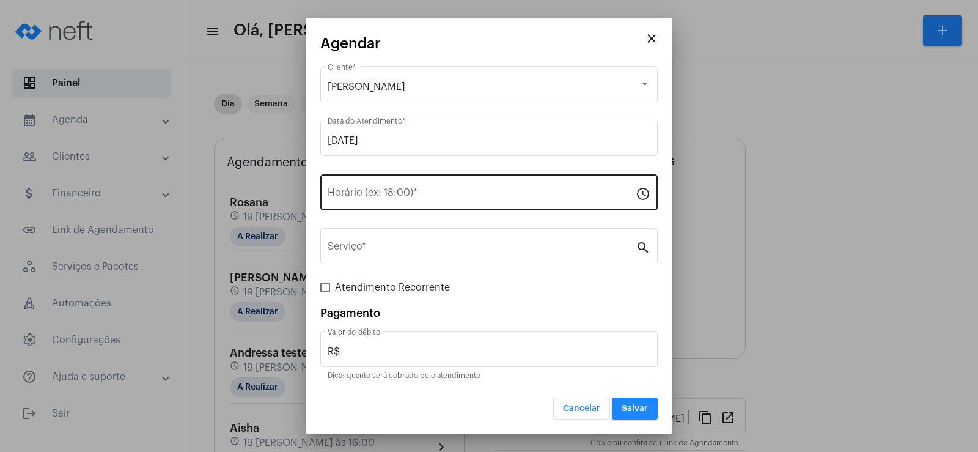
click at [342, 183] on div "Horário (ex: 18:00) *" at bounding box center [482, 191] width 308 height 38
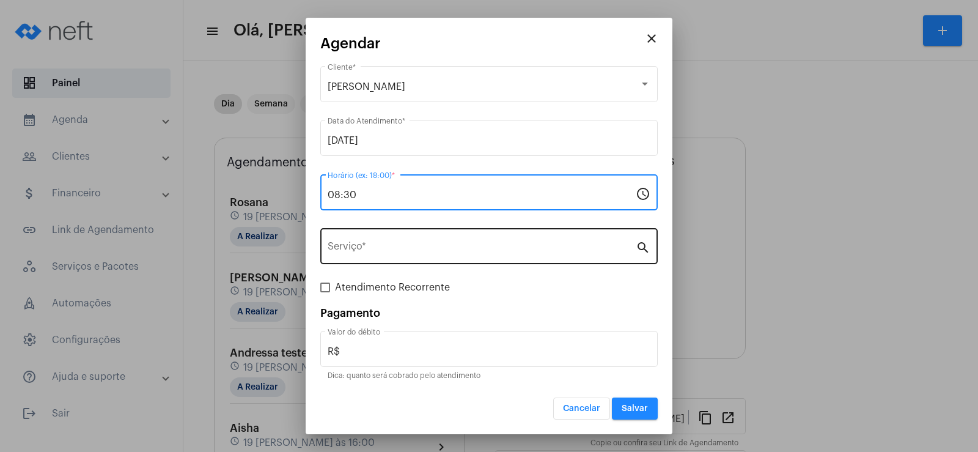
type input "08:30"
click at [351, 244] on input "Serviço *" at bounding box center [482, 248] width 308 height 11
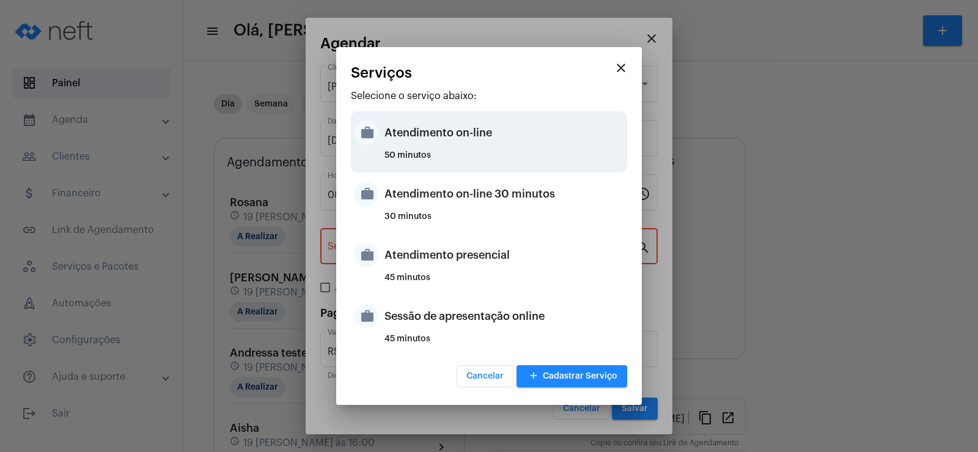
click at [444, 124] on div "Atendimento on-line" at bounding box center [504, 132] width 240 height 37
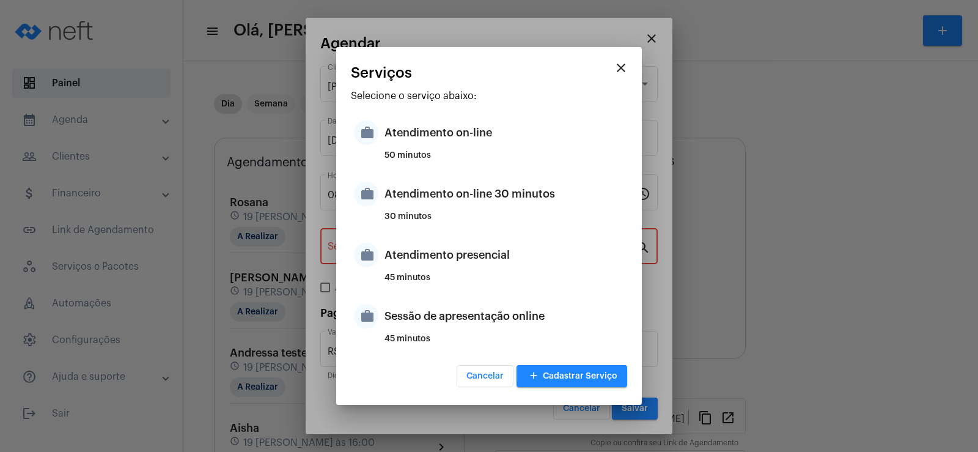
type input "Atendimento on-line"
type input "R$ 0"
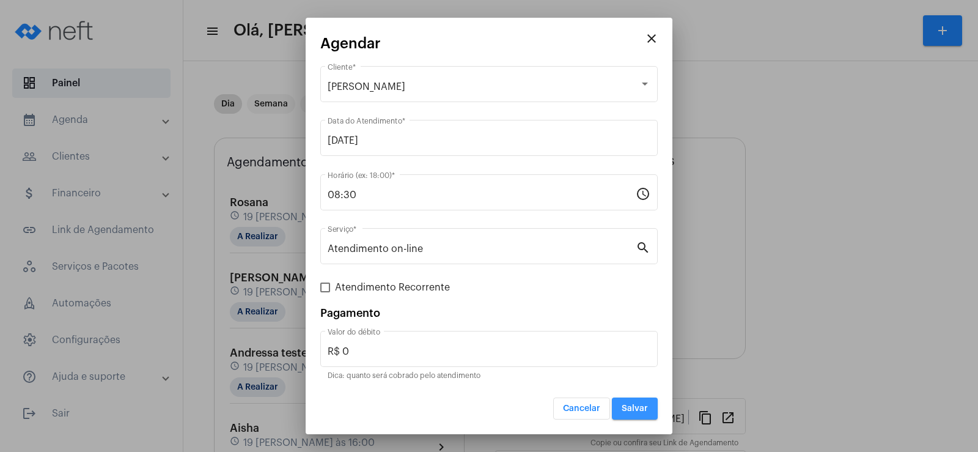
click at [627, 405] on span "Salvar" at bounding box center [634, 408] width 26 height 9
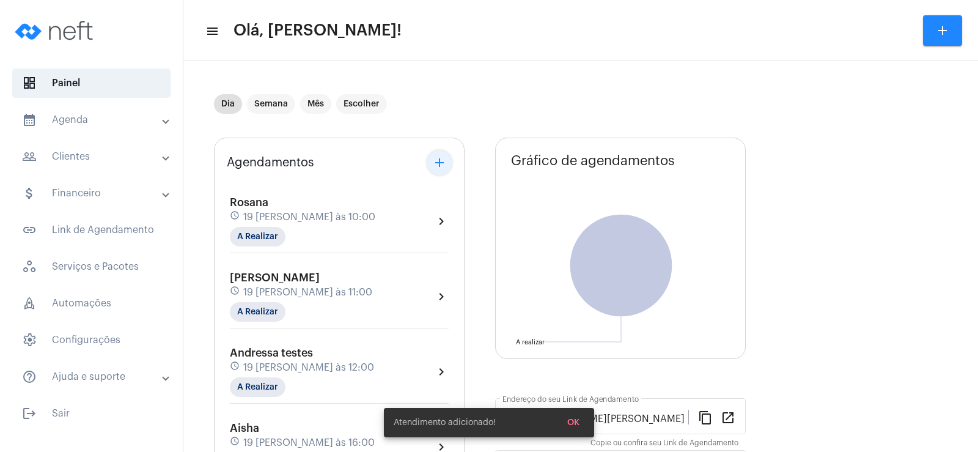
click at [428, 165] on button "add" at bounding box center [439, 162] width 24 height 24
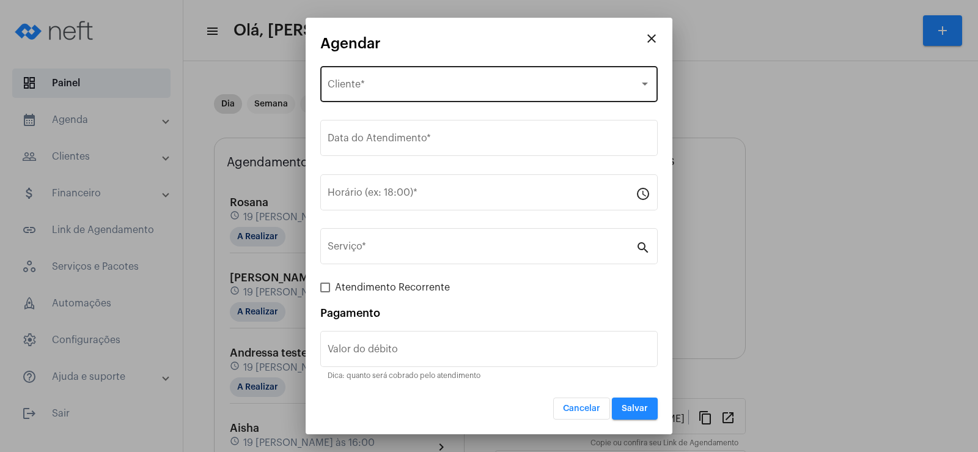
click at [374, 80] on div "Selecione o Cliente Cliente *" at bounding box center [489, 83] width 323 height 38
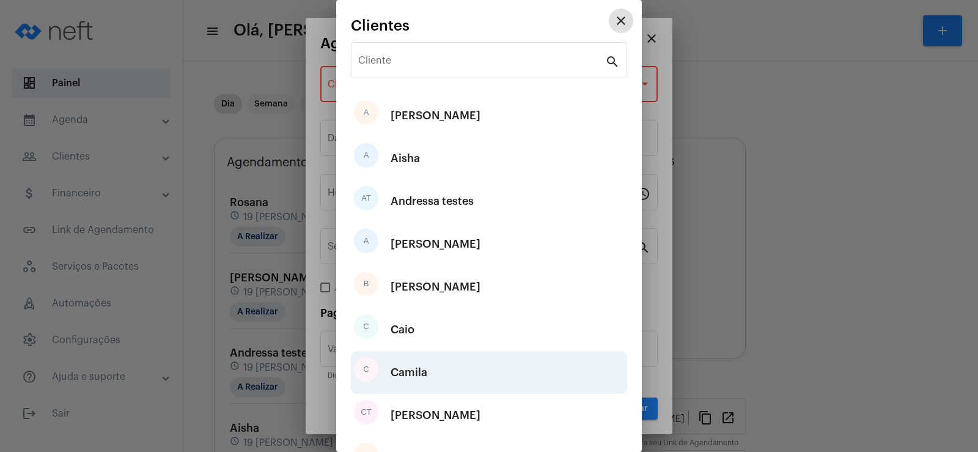
scroll to position [61, 0]
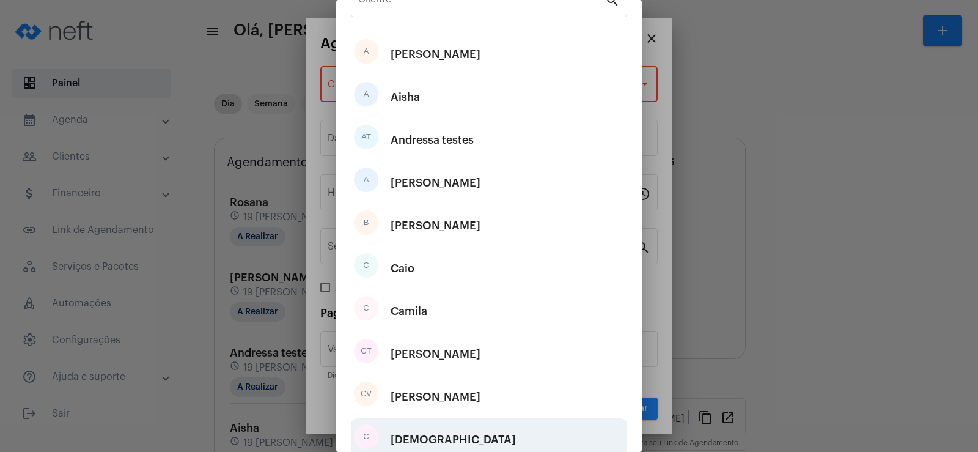
click at [428, 436] on div "[DEMOGRAPHIC_DATA]" at bounding box center [452, 439] width 125 height 37
type input "R$"
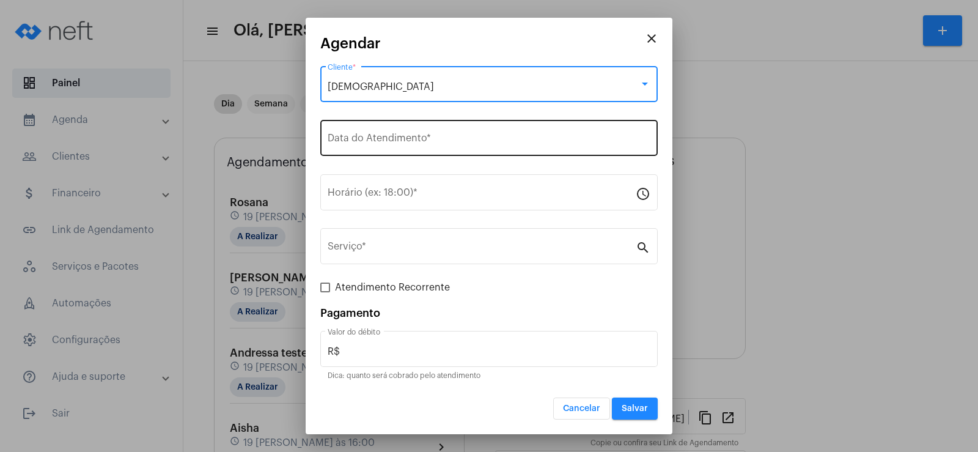
click at [362, 137] on input "Data do Atendimento *" at bounding box center [489, 140] width 323 height 11
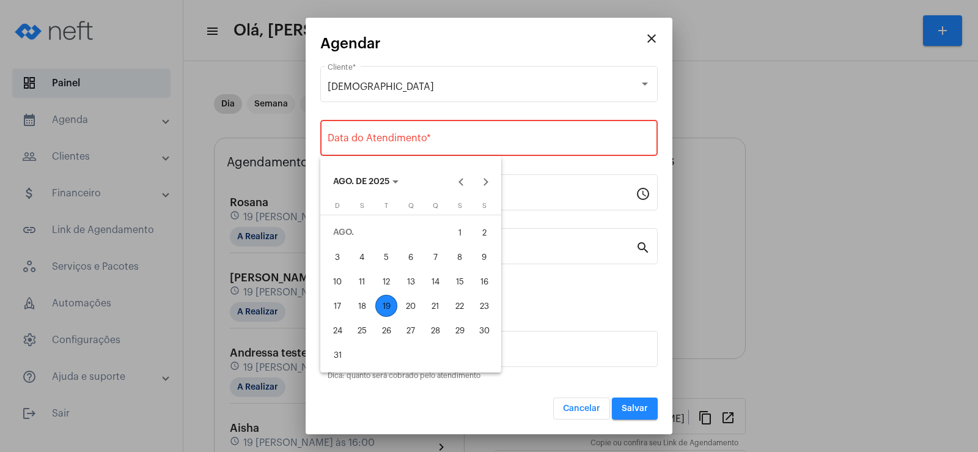
click at [463, 299] on div "22" at bounding box center [460, 306] width 22 height 22
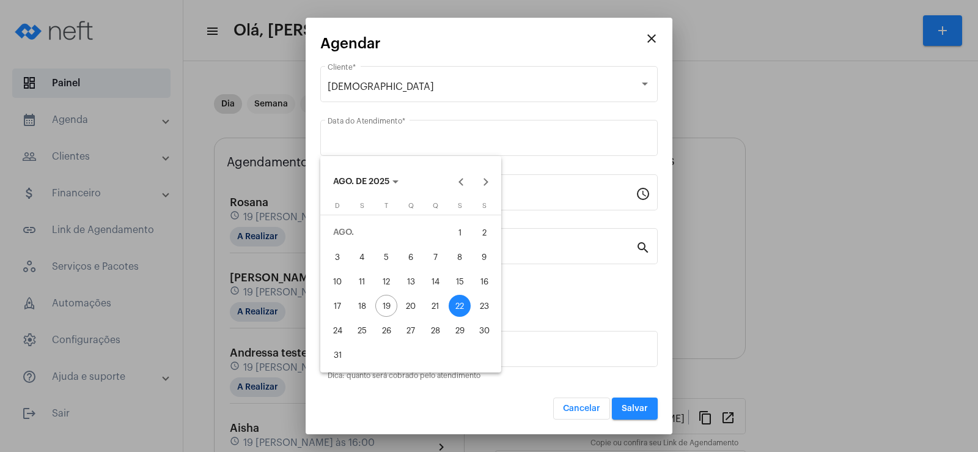
type input "[DATE]"
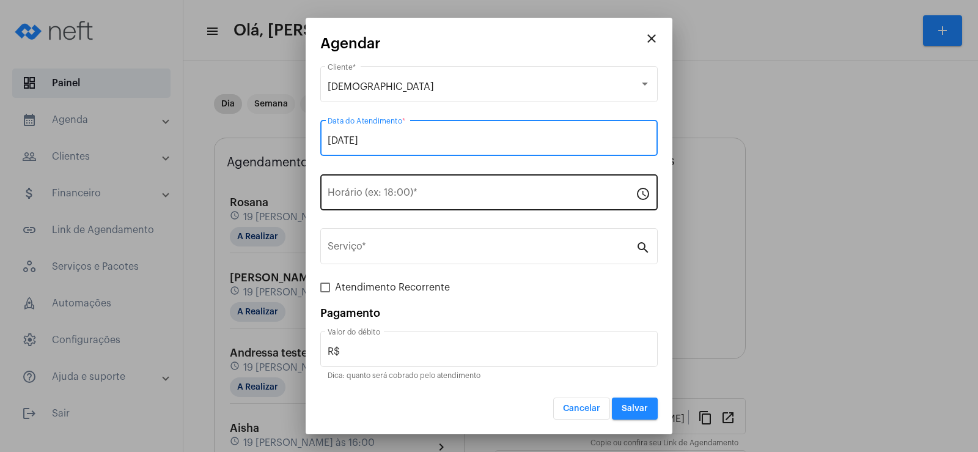
click at [376, 190] on input "Horário (ex: 18:00) *" at bounding box center [482, 194] width 308 height 11
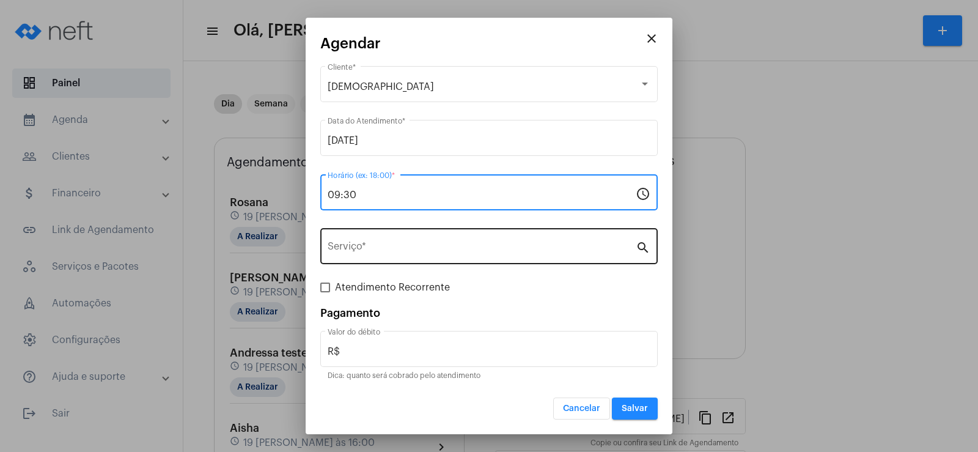
type input "09:30"
click at [376, 243] on div "Serviço *" at bounding box center [482, 244] width 308 height 38
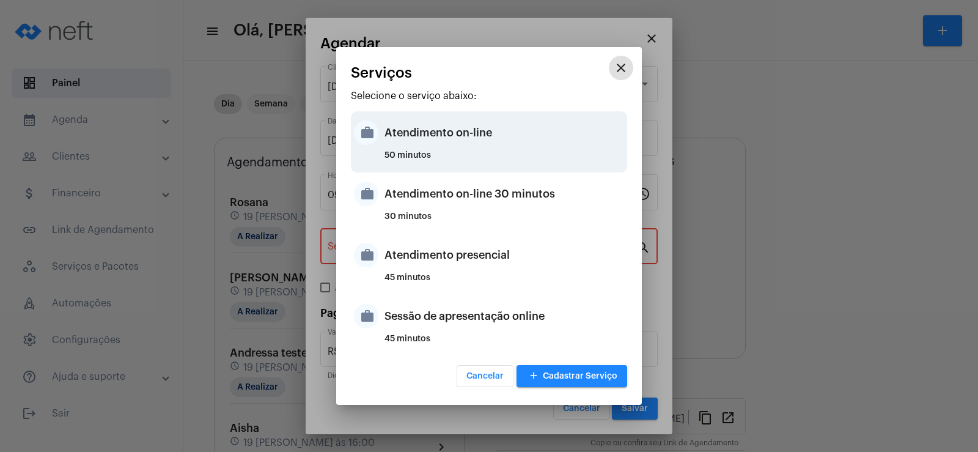
click at [421, 136] on div "Atendimento on-line" at bounding box center [504, 132] width 240 height 37
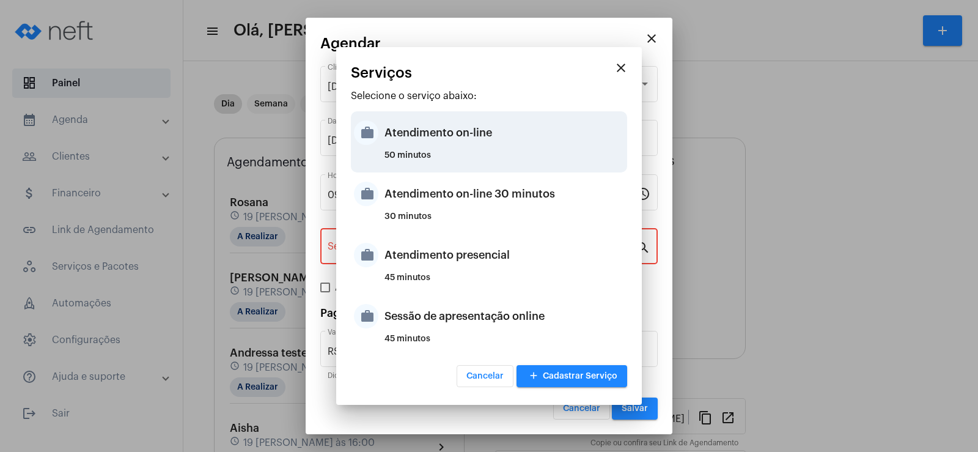
type input "Atendimento on-line"
type input "R$ 0"
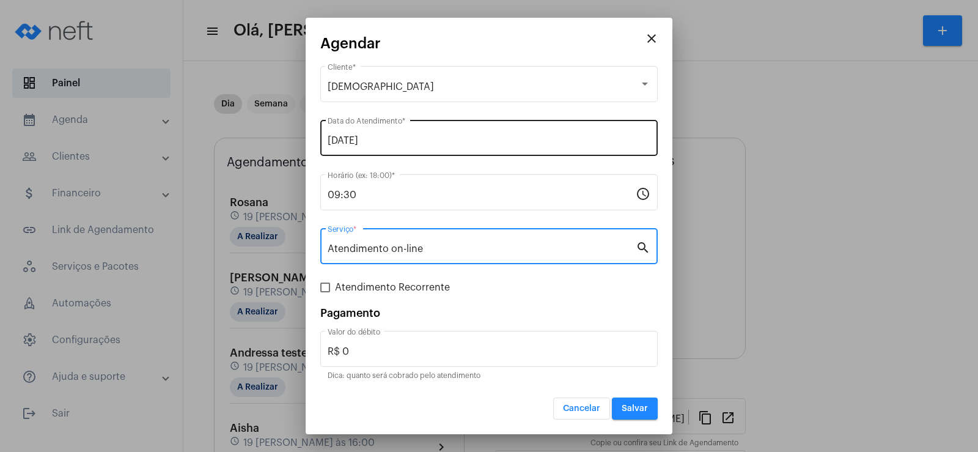
click at [390, 146] on input "[DATE]" at bounding box center [489, 140] width 323 height 11
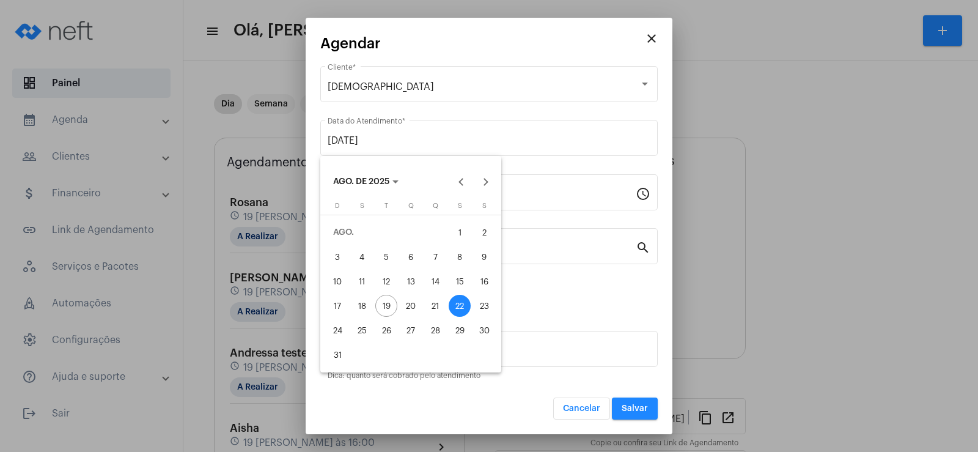
click at [455, 306] on div "22" at bounding box center [460, 306] width 22 height 22
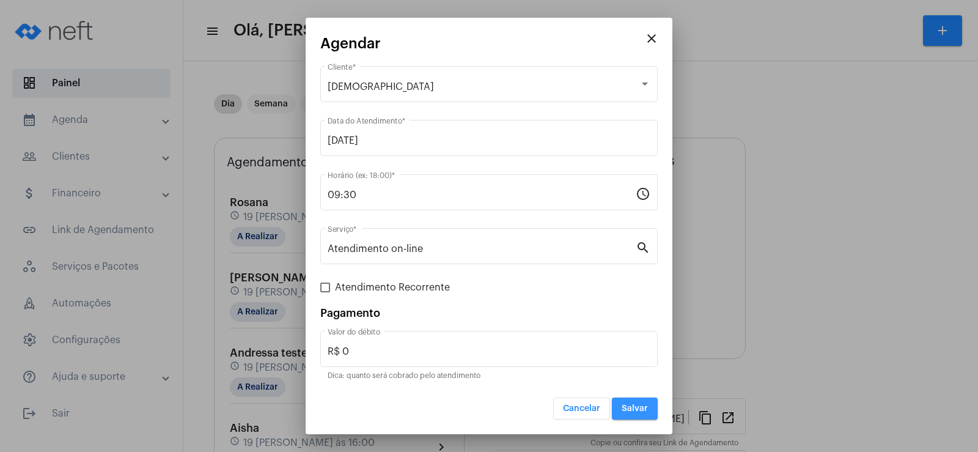
click at [631, 405] on span "Salvar" at bounding box center [634, 408] width 26 height 9
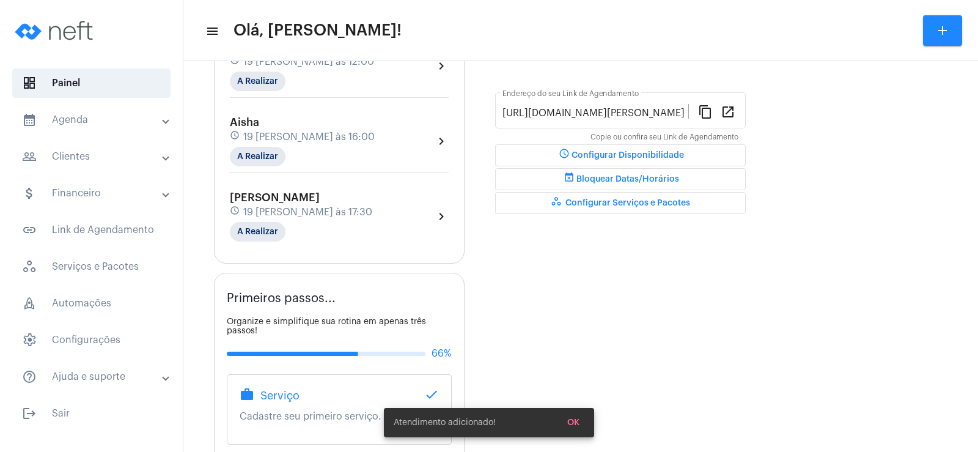
scroll to position [61, 0]
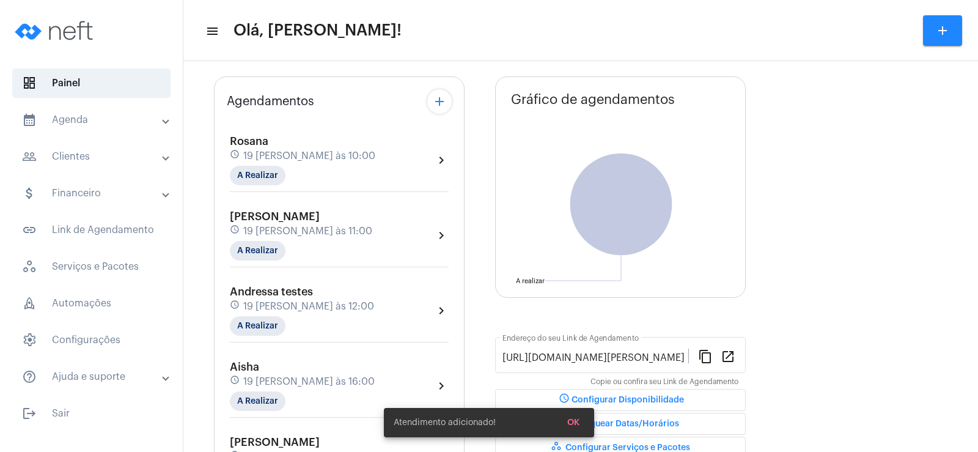
click at [435, 100] on mat-icon "add" at bounding box center [439, 101] width 15 height 15
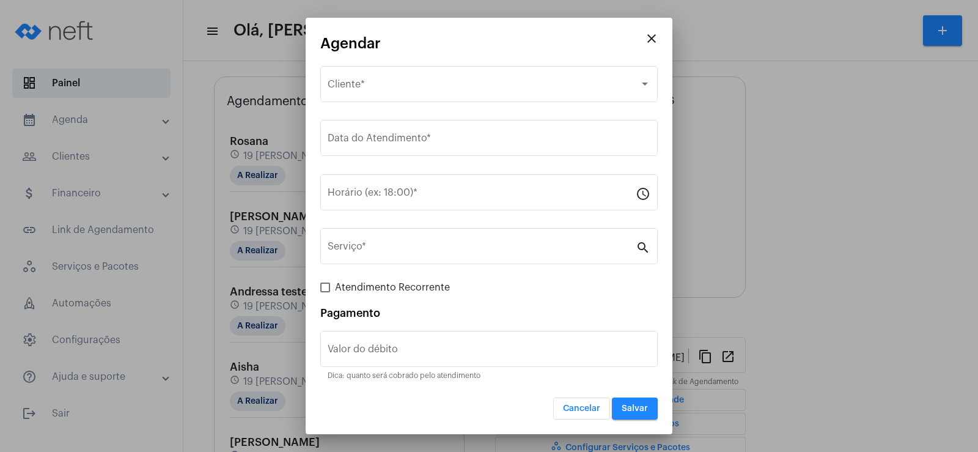
click at [654, 36] on mat-icon "close" at bounding box center [651, 38] width 15 height 15
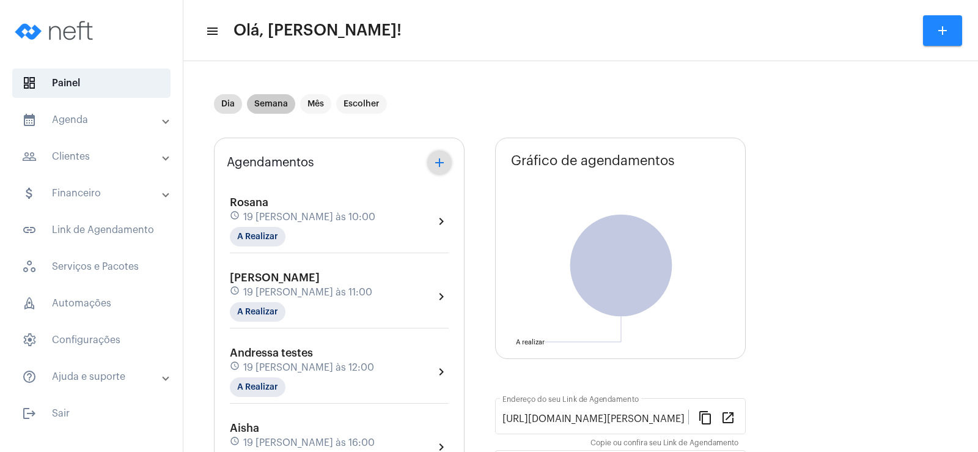
click at [264, 103] on mat-chip "Semana" at bounding box center [271, 104] width 48 height 20
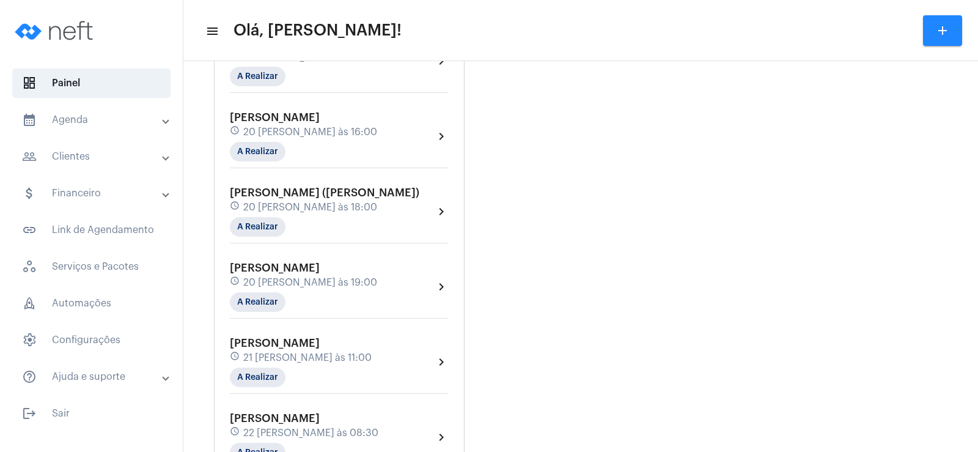
scroll to position [856, 0]
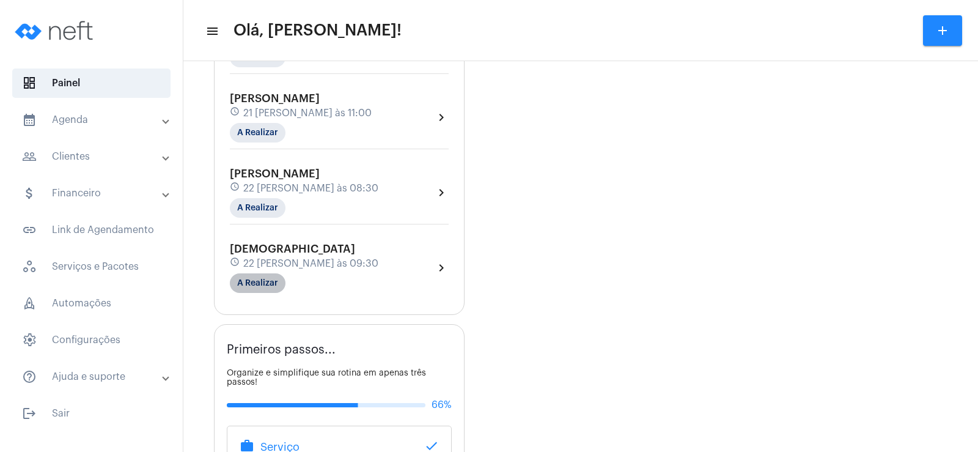
click at [276, 280] on mat-chip "A Realizar" at bounding box center [258, 283] width 56 height 20
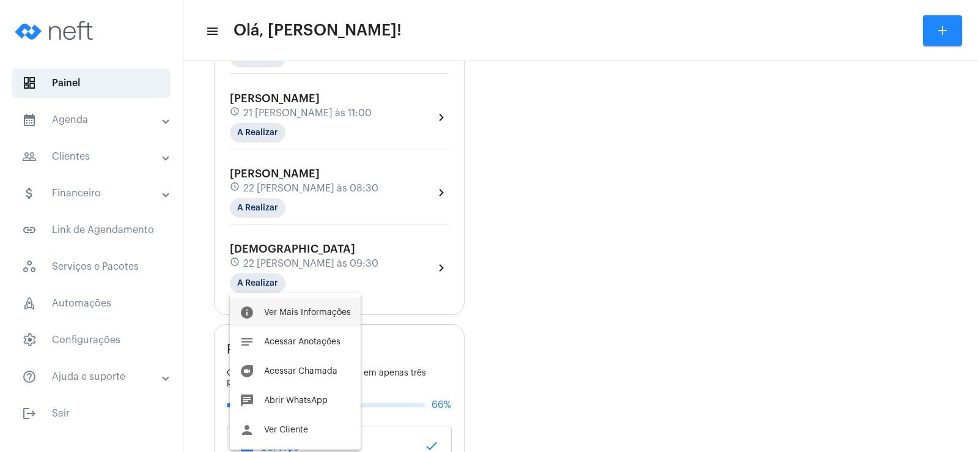
click at [317, 317] on button "info Ver Mais Informações" at bounding box center [295, 312] width 131 height 29
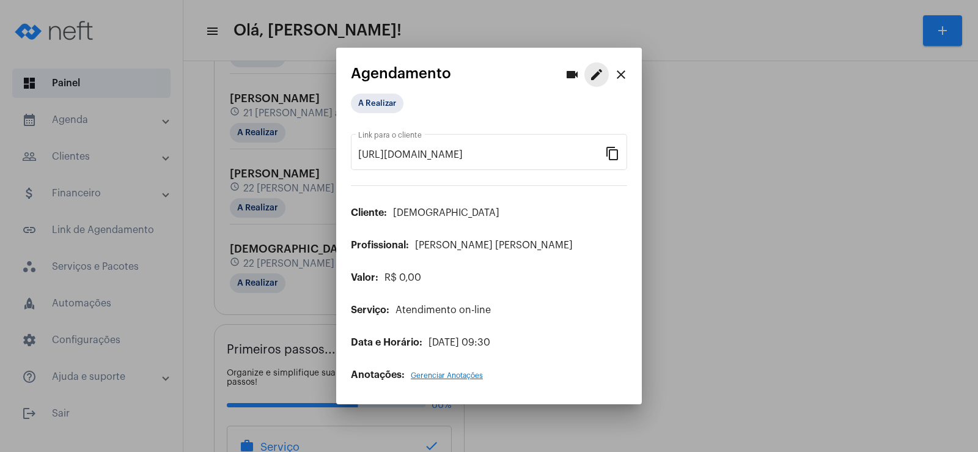
click at [596, 76] on mat-icon "edit" at bounding box center [596, 74] width 15 height 15
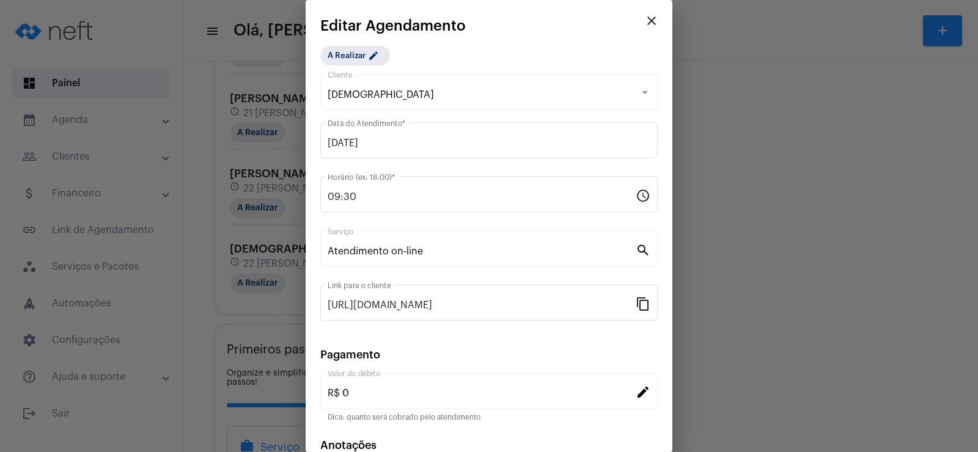
click at [423, 257] on div "Atendimento on-line Serviço" at bounding box center [482, 247] width 308 height 38
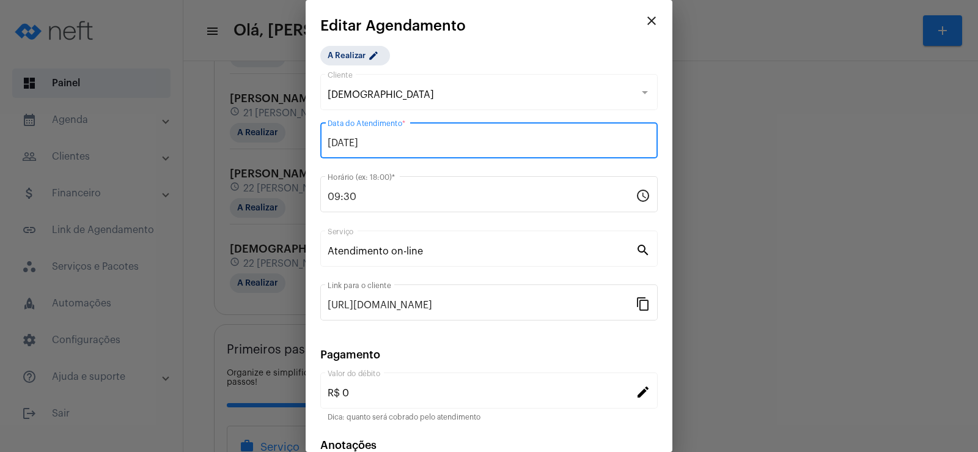
click at [373, 141] on input "[DATE]" at bounding box center [489, 142] width 323 height 11
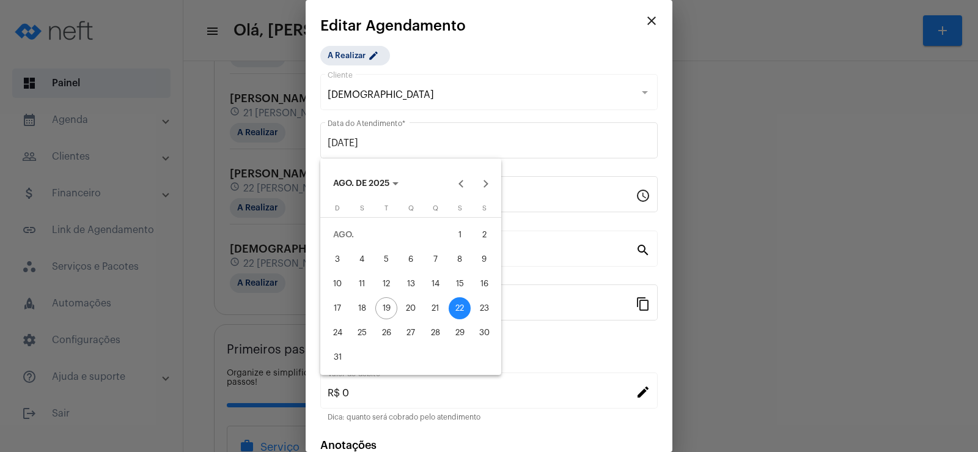
click at [537, 151] on div at bounding box center [489, 226] width 978 height 452
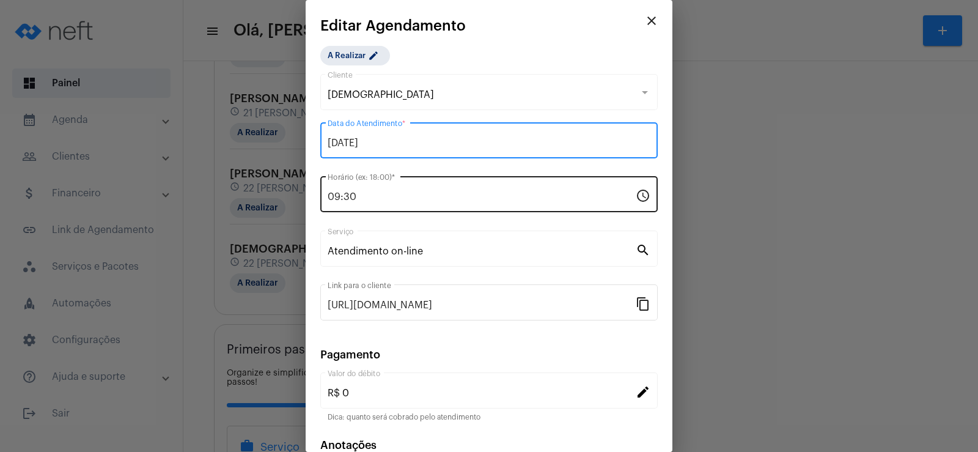
click at [532, 197] on input "09:30" at bounding box center [482, 196] width 308 height 11
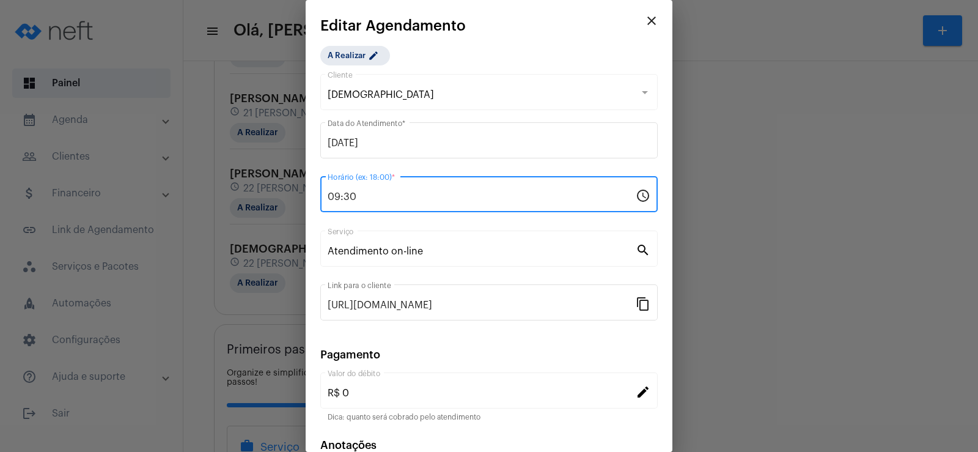
click at [487, 257] on div "Atendimento on-line Serviço" at bounding box center [482, 247] width 308 height 38
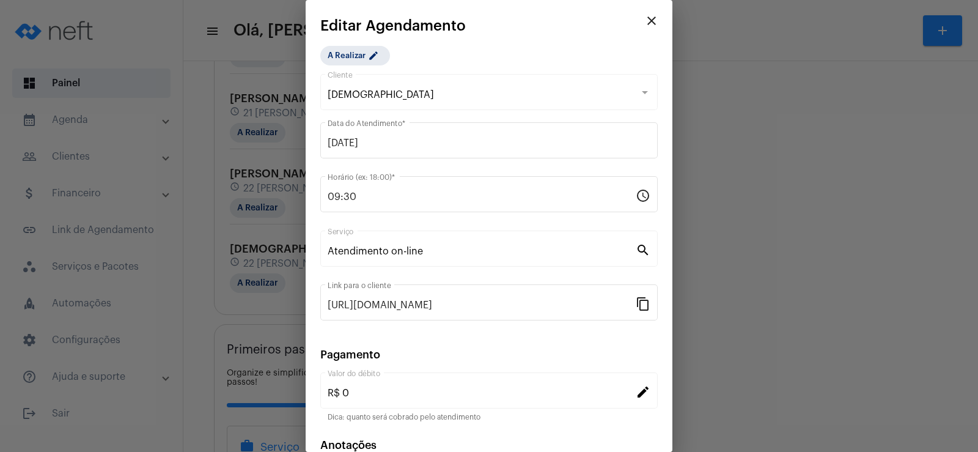
click at [372, 243] on div "Atendimento on-line Serviço" at bounding box center [482, 247] width 308 height 38
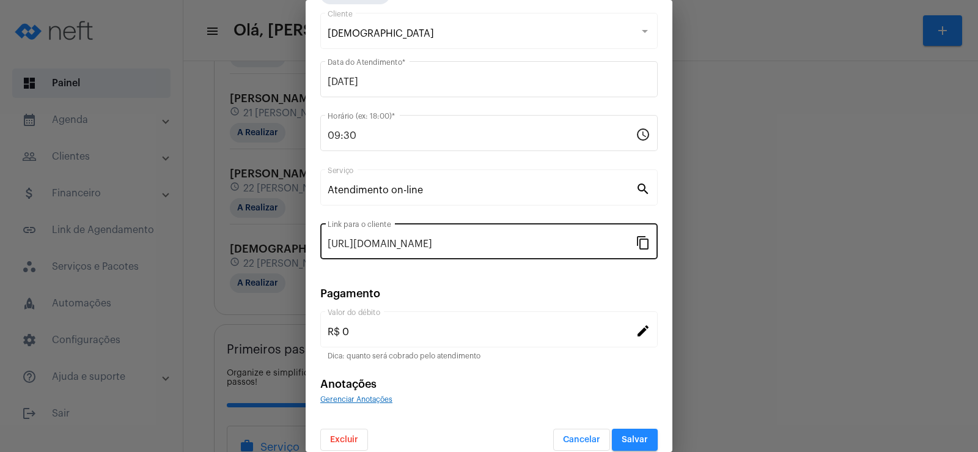
scroll to position [75, 0]
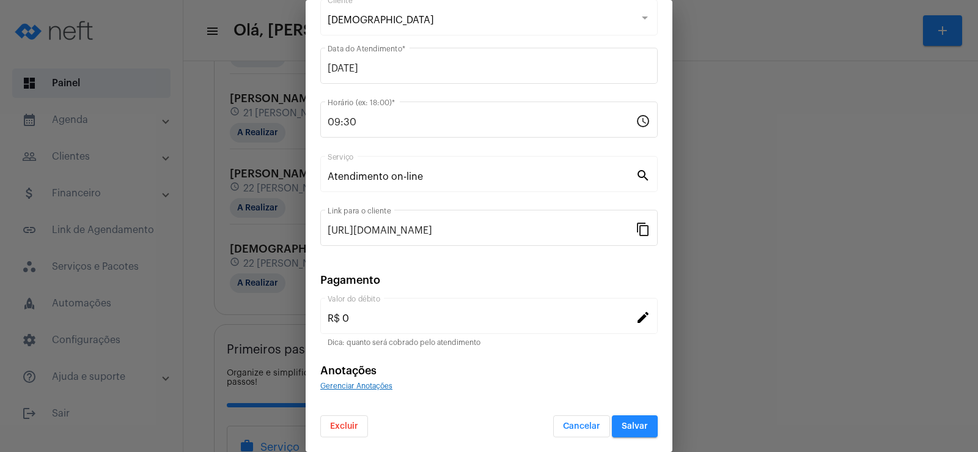
click at [639, 309] on mat-icon "edit" at bounding box center [643, 316] width 15 height 15
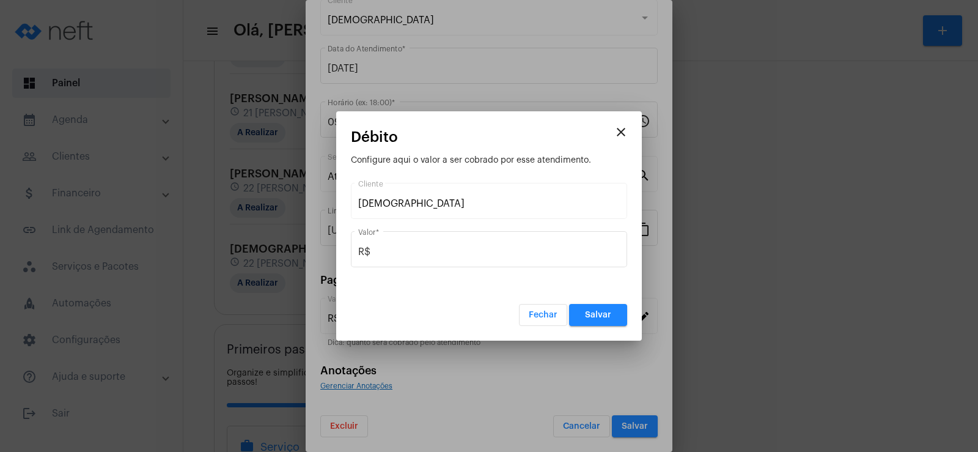
click at [623, 130] on mat-icon "close" at bounding box center [621, 132] width 15 height 15
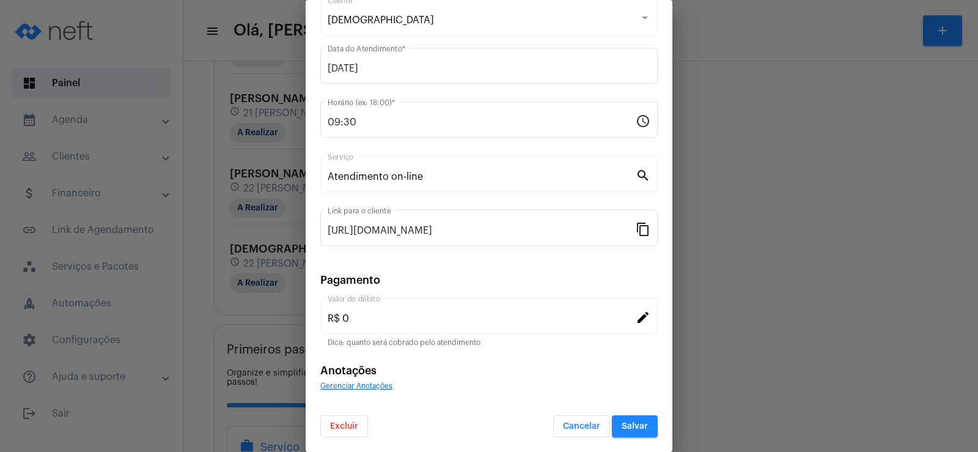
click at [531, 187] on div "Atendimento on-line Serviço" at bounding box center [482, 172] width 308 height 38
click at [589, 425] on span "Cancelar" at bounding box center [581, 426] width 37 height 9
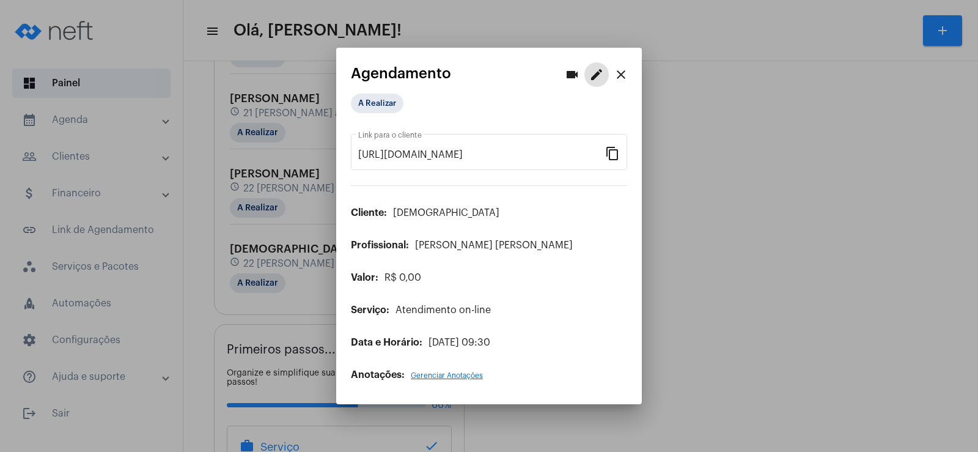
click at [617, 76] on mat-icon "close" at bounding box center [621, 74] width 15 height 15
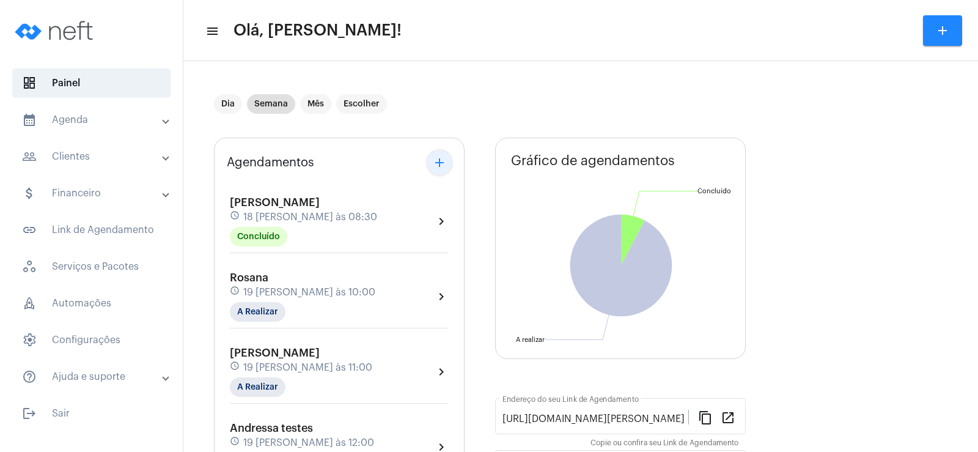
click at [439, 158] on mat-icon "add" at bounding box center [439, 162] width 15 height 15
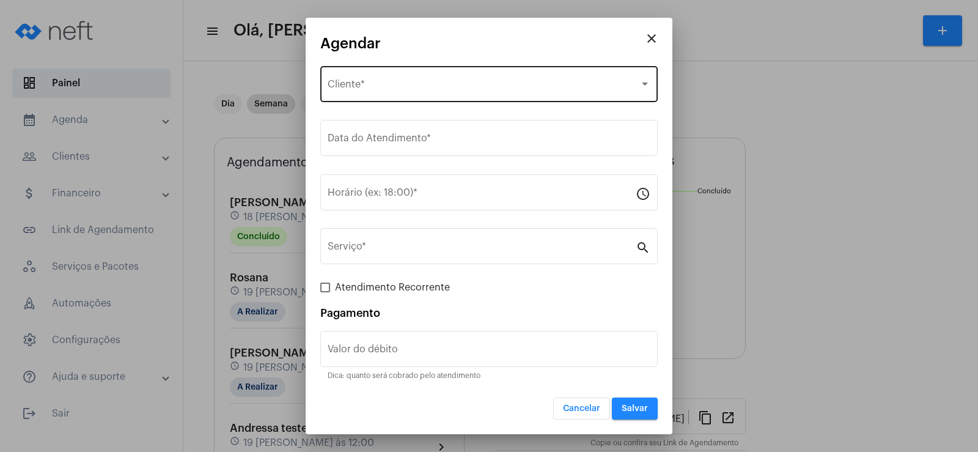
click at [365, 77] on div "Selecione o Cliente Cliente *" at bounding box center [489, 83] width 323 height 38
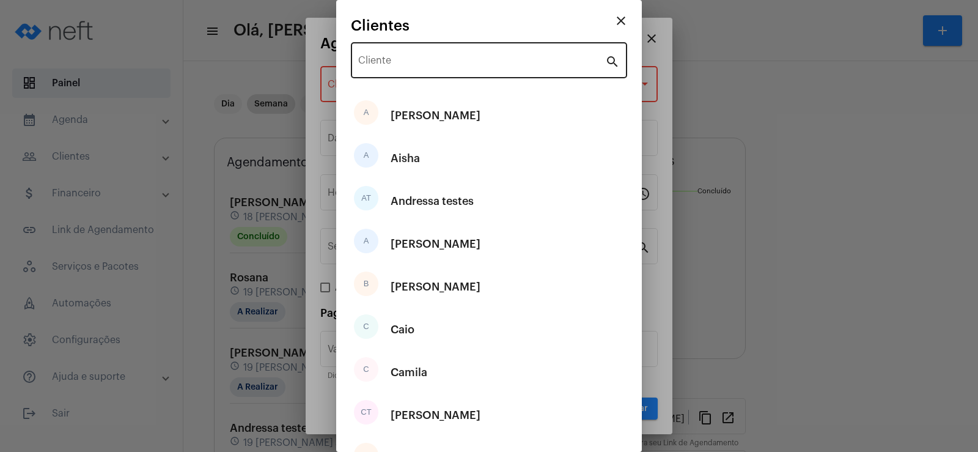
click at [392, 68] on div "Cliente" at bounding box center [481, 59] width 247 height 38
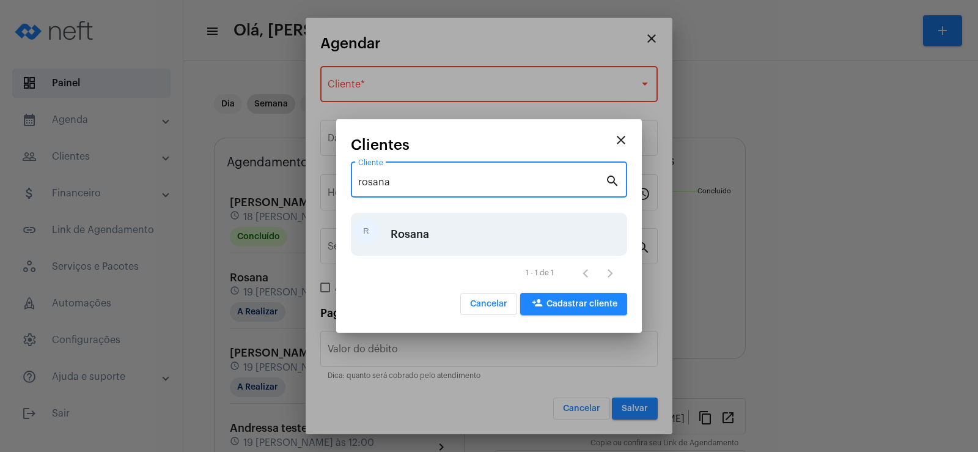
type input "rosana"
click at [409, 226] on div "Rosana" at bounding box center [409, 234] width 38 height 37
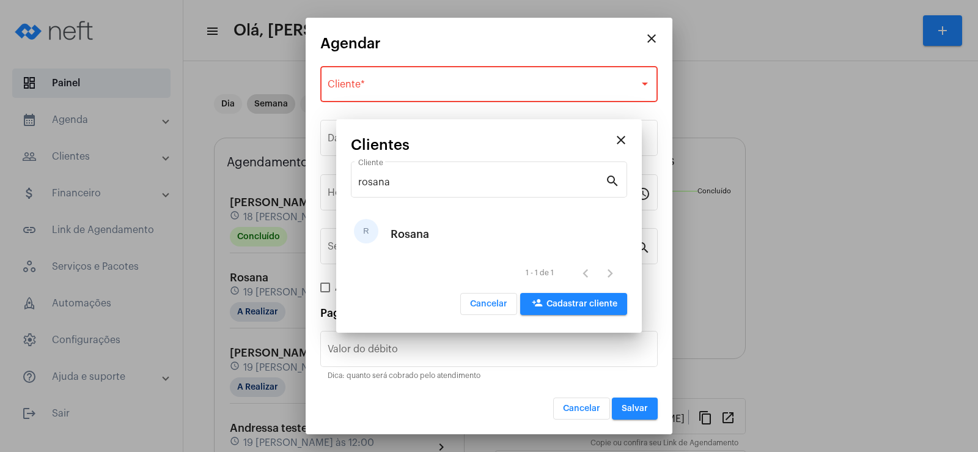
type input "R$"
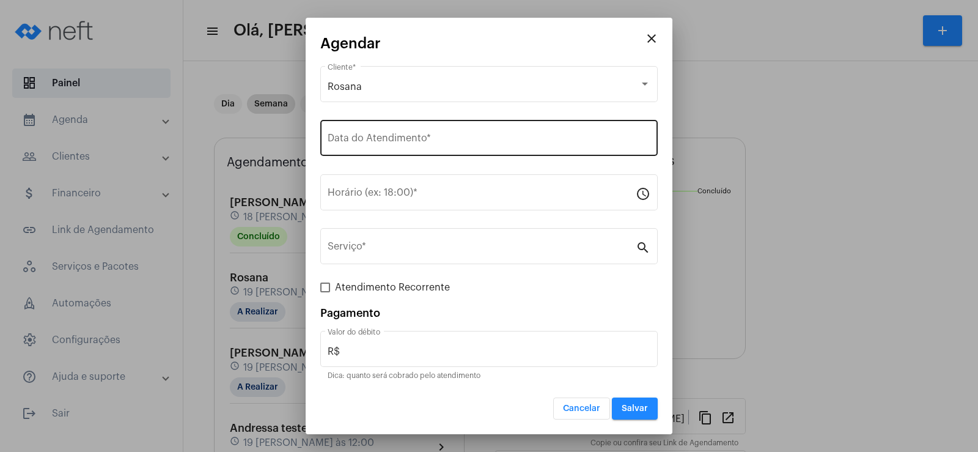
click at [378, 149] on div "Data do Atendimento *" at bounding box center [489, 136] width 323 height 38
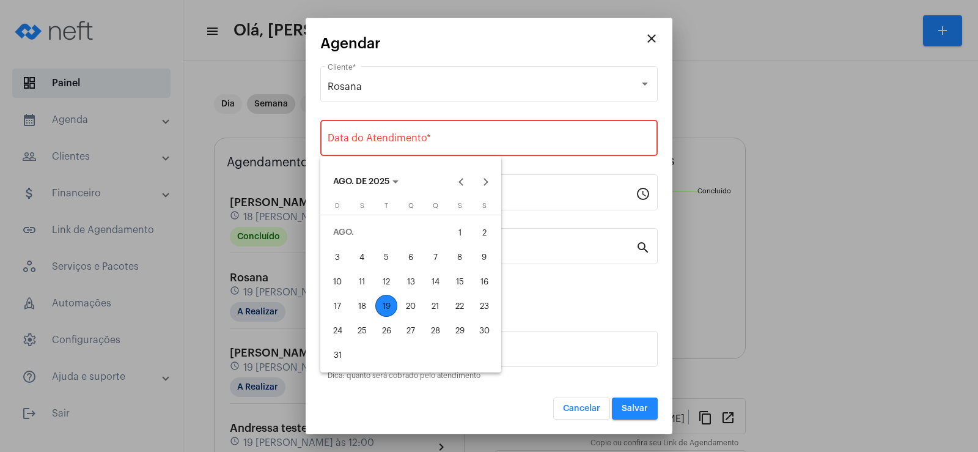
click at [386, 304] on div "19" at bounding box center [386, 306] width 22 height 22
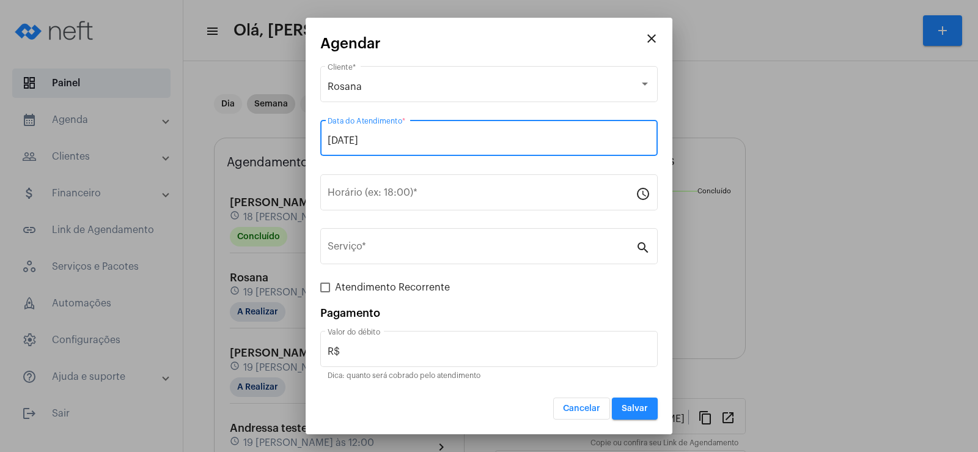
drag, startPoint x: 397, startPoint y: 142, endPoint x: 277, endPoint y: 135, distance: 120.0
click at [277, 135] on div "close Agendar [PERSON_NAME] Cliente * [DATE] Data do Atendimento * Horário (ex:…" at bounding box center [489, 226] width 978 height 452
click at [399, 137] on input "[DATE]" at bounding box center [489, 140] width 323 height 11
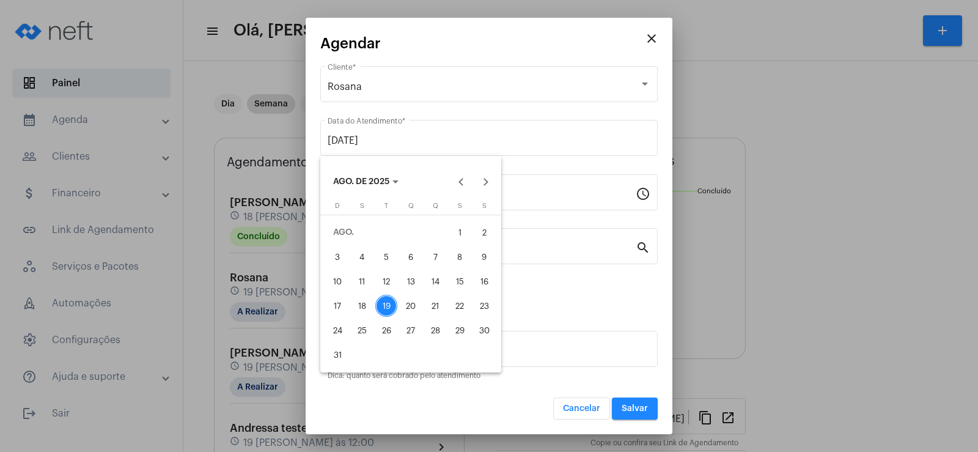
click at [458, 303] on div "22" at bounding box center [460, 306] width 22 height 22
type input "[DATE]"
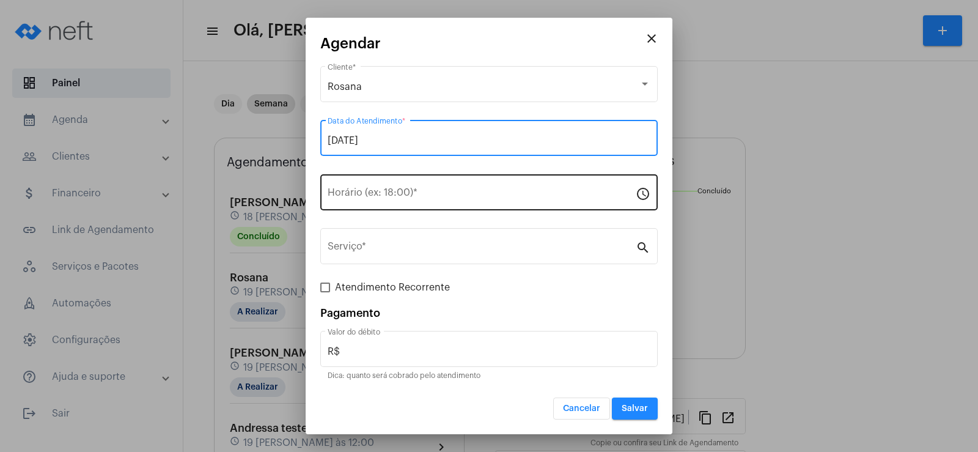
click at [353, 195] on input "Horário (ex: 18:00) *" at bounding box center [482, 194] width 308 height 11
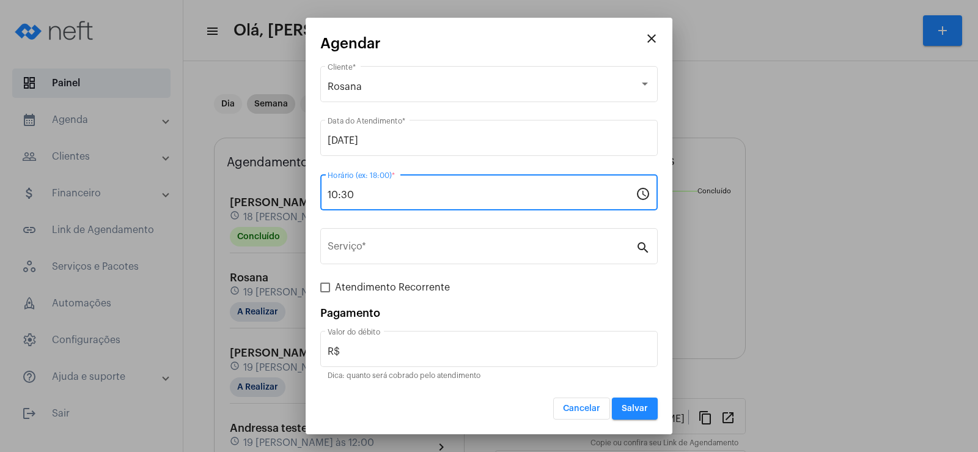
type input "10:30"
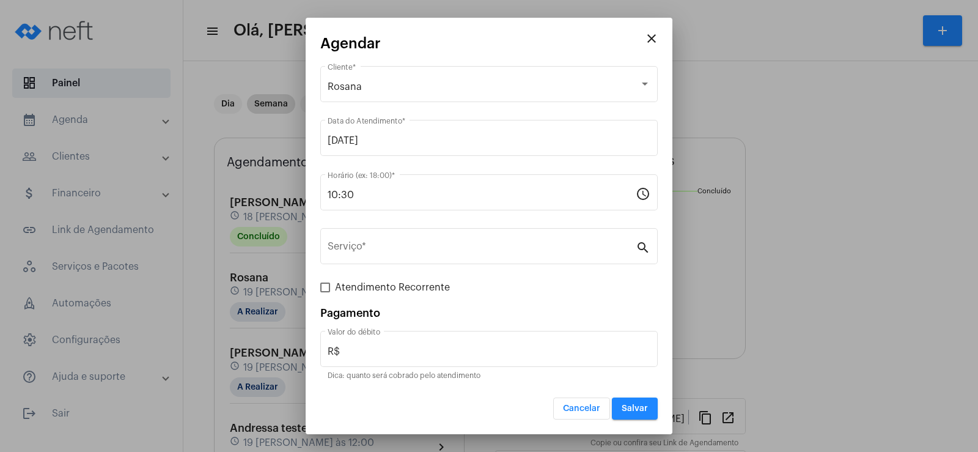
click at [366, 265] on div "Serviço * search" at bounding box center [488, 252] width 337 height 49
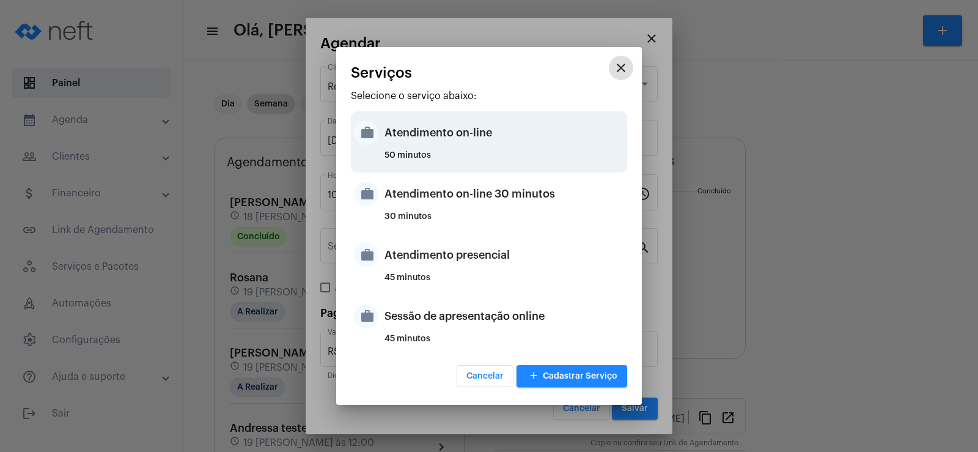
click at [466, 147] on div "Atendimento on-line" at bounding box center [504, 132] width 240 height 37
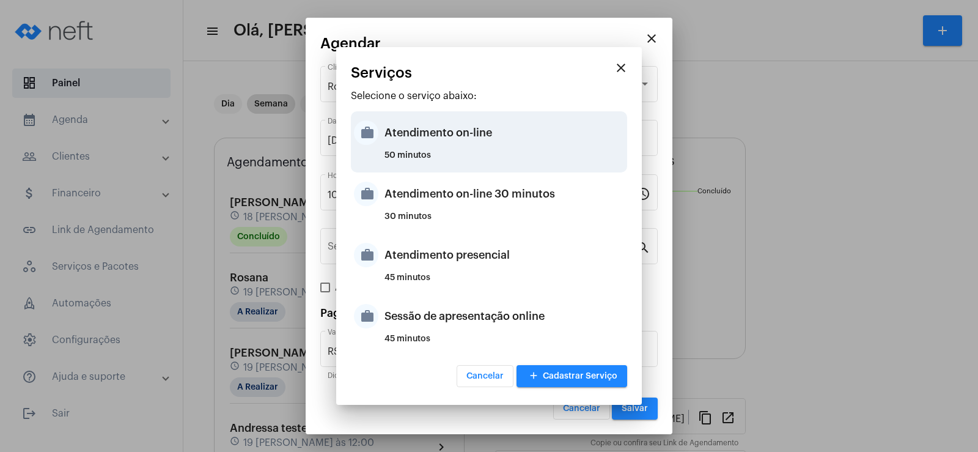
type input "Atendimento on-line"
type input "R$ 0"
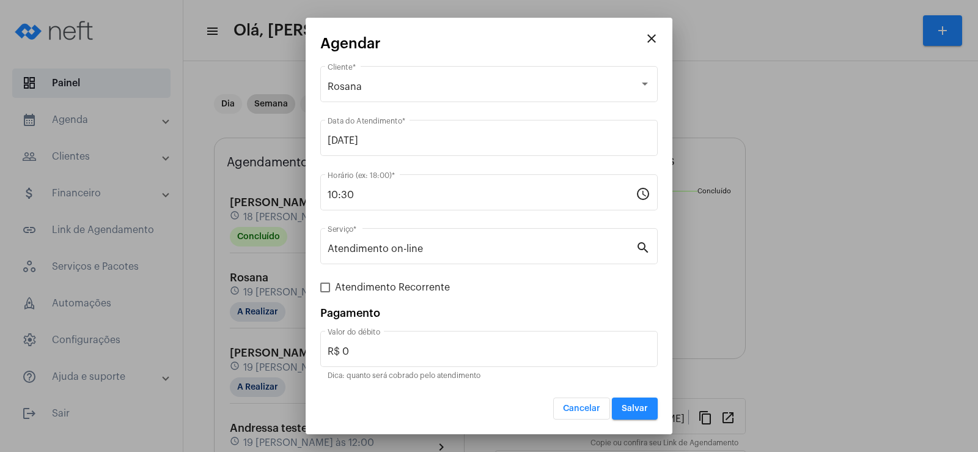
click at [645, 406] on span "Salvar" at bounding box center [634, 408] width 26 height 9
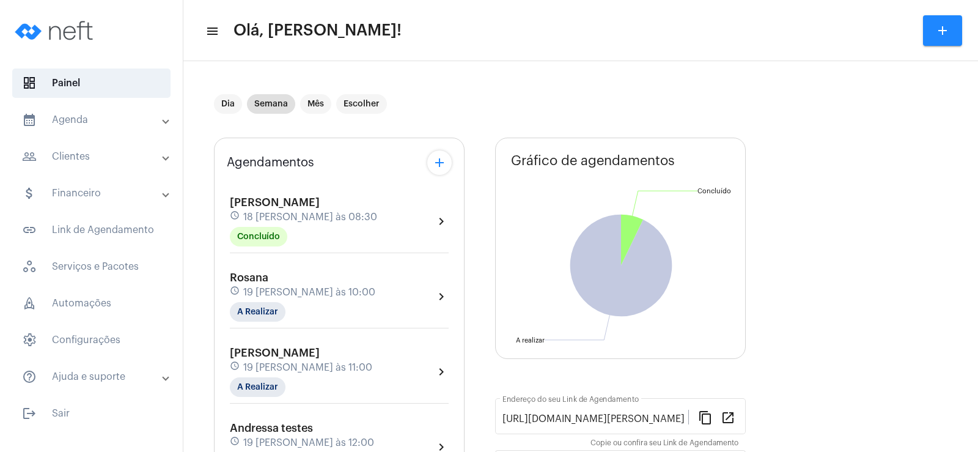
click at [438, 167] on mat-icon "add" at bounding box center [439, 162] width 15 height 15
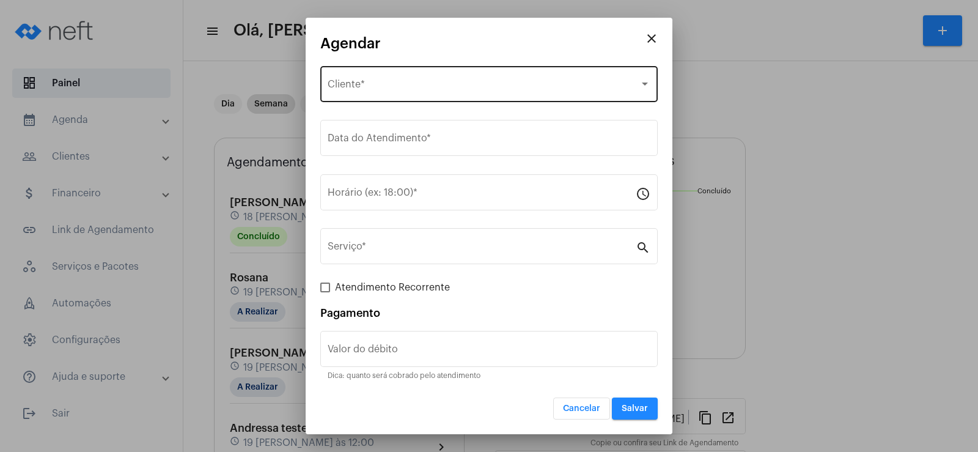
click at [357, 67] on div "Selecione o Cliente Cliente *" at bounding box center [489, 83] width 323 height 38
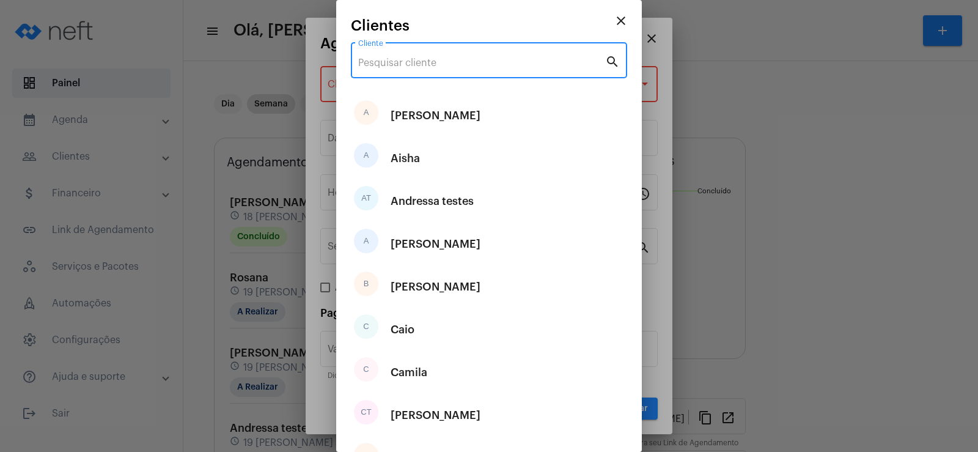
click at [398, 67] on input "Cliente" at bounding box center [481, 62] width 247 height 11
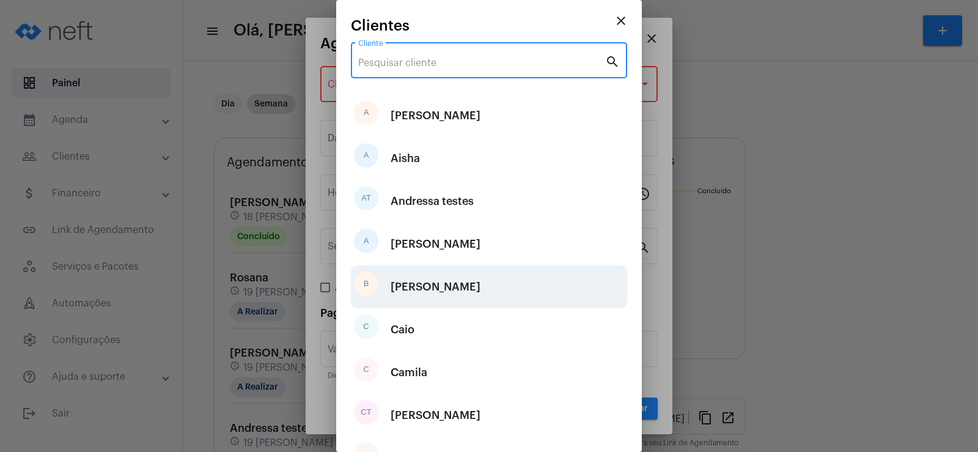
click at [421, 283] on div "[PERSON_NAME]" at bounding box center [435, 286] width 90 height 37
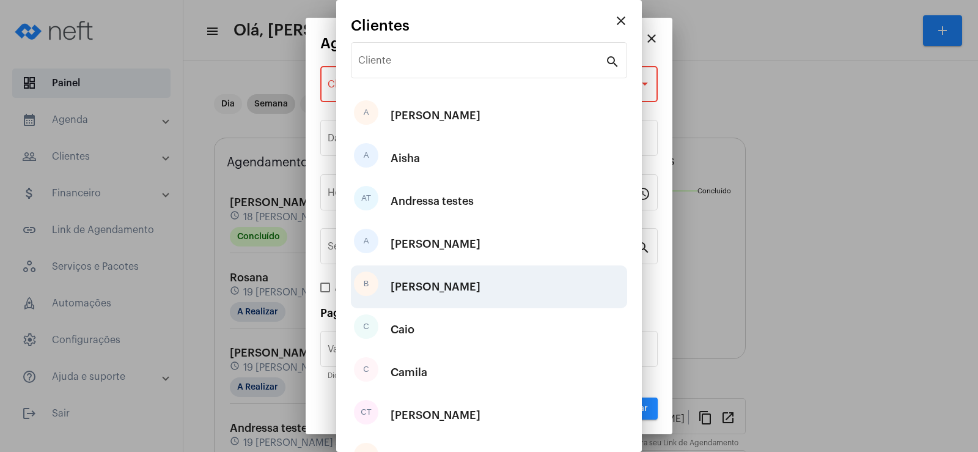
type input "R$"
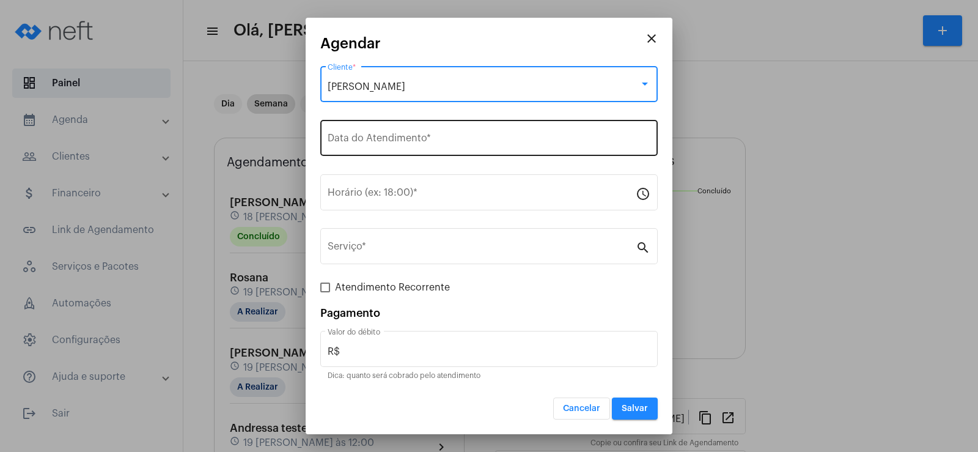
click at [340, 138] on input "Data do Atendimento *" at bounding box center [489, 140] width 323 height 11
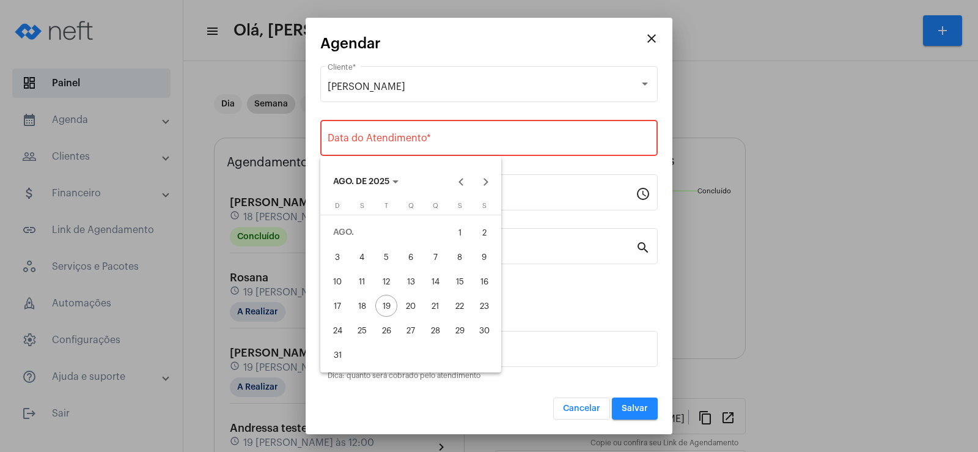
click at [464, 304] on div "22" at bounding box center [460, 306] width 22 height 22
type input "[DATE]"
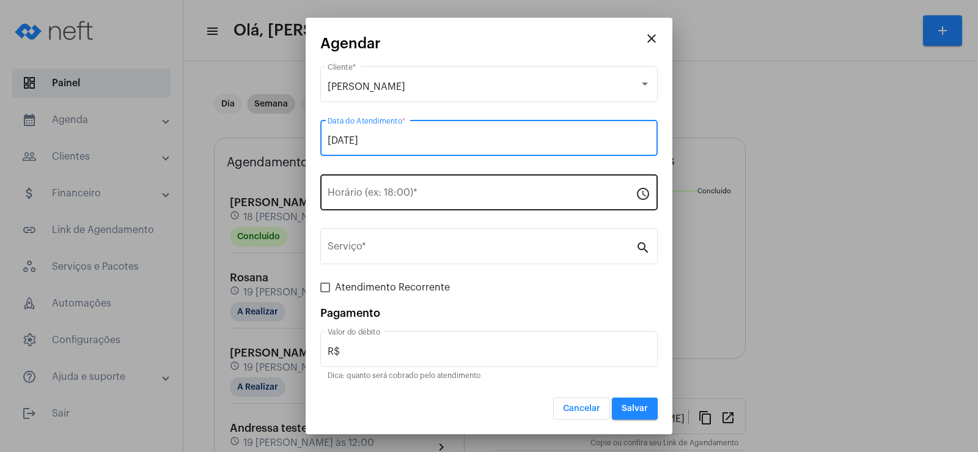
click at [360, 192] on input "Horário (ex: 18:00) *" at bounding box center [482, 194] width 308 height 11
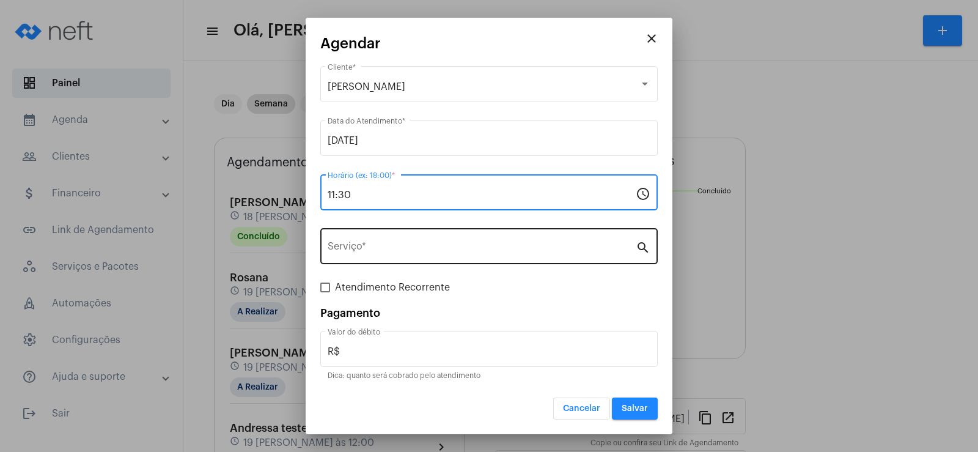
type input "11:30"
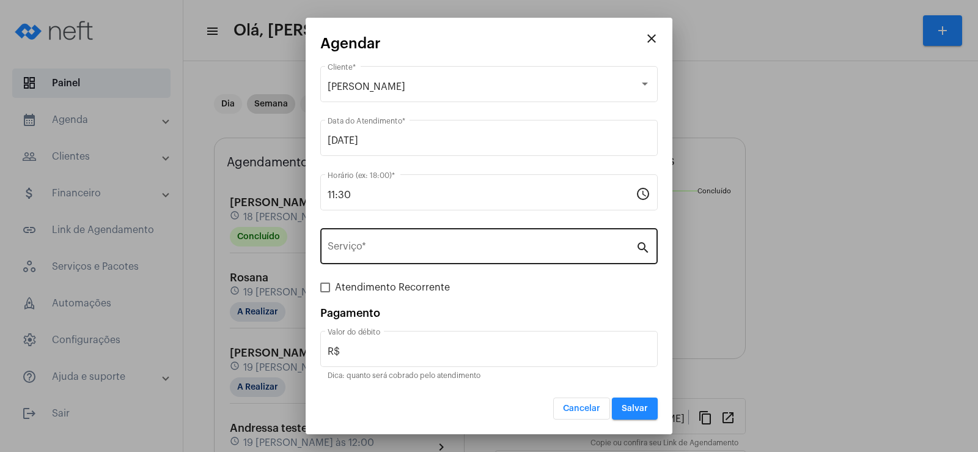
click at [367, 236] on div "Serviço *" at bounding box center [482, 244] width 308 height 38
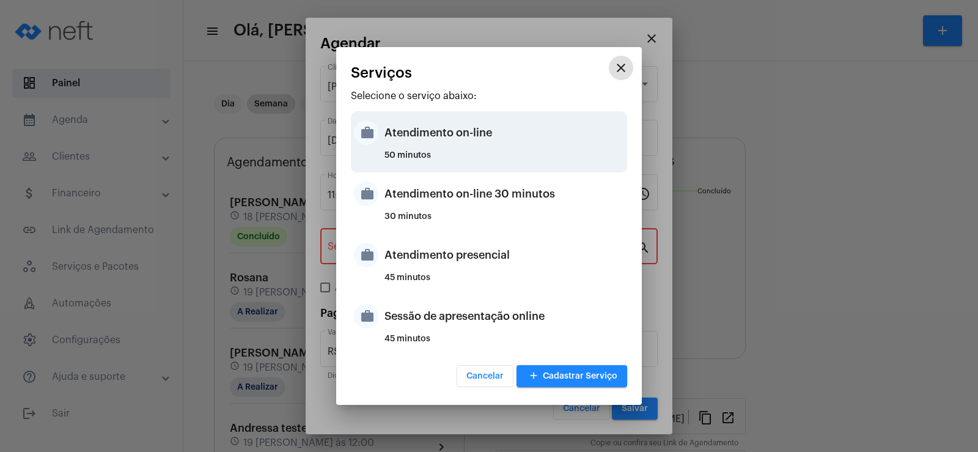
click at [429, 140] on div "Atendimento on-line" at bounding box center [504, 132] width 240 height 37
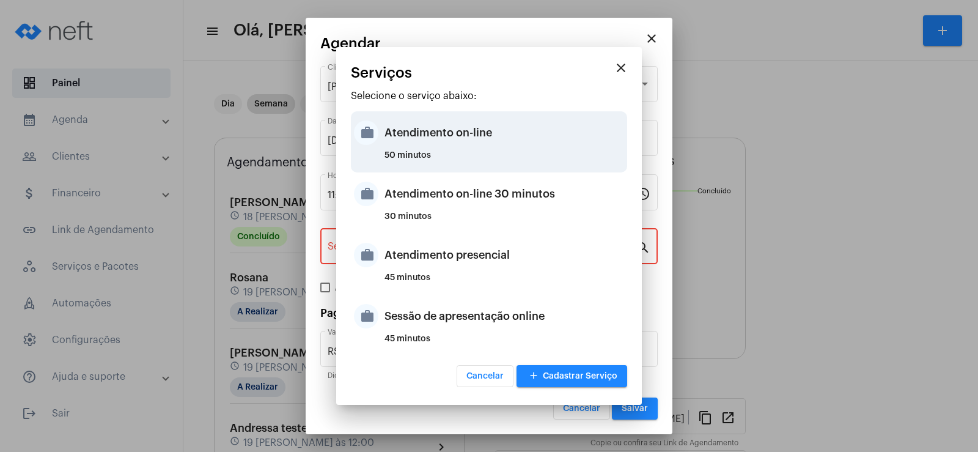
type input "Atendimento on-line"
type input "R$ 0"
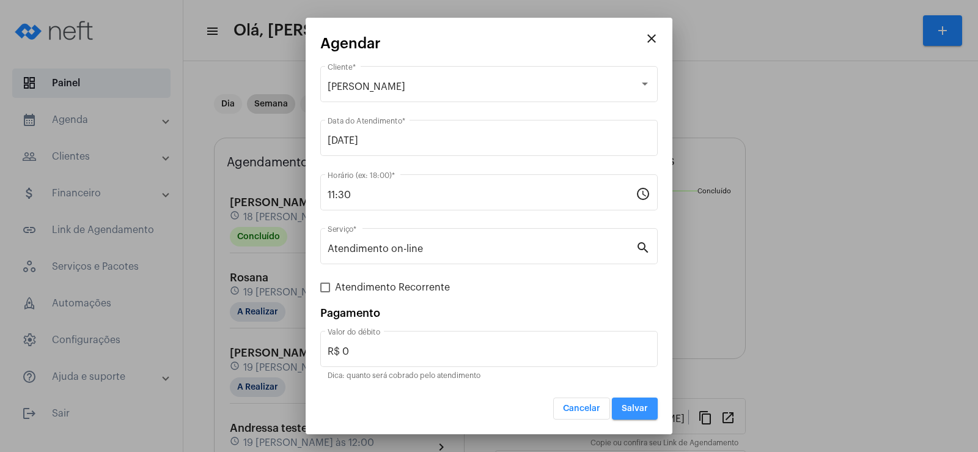
click at [626, 409] on span "Salvar" at bounding box center [634, 408] width 26 height 9
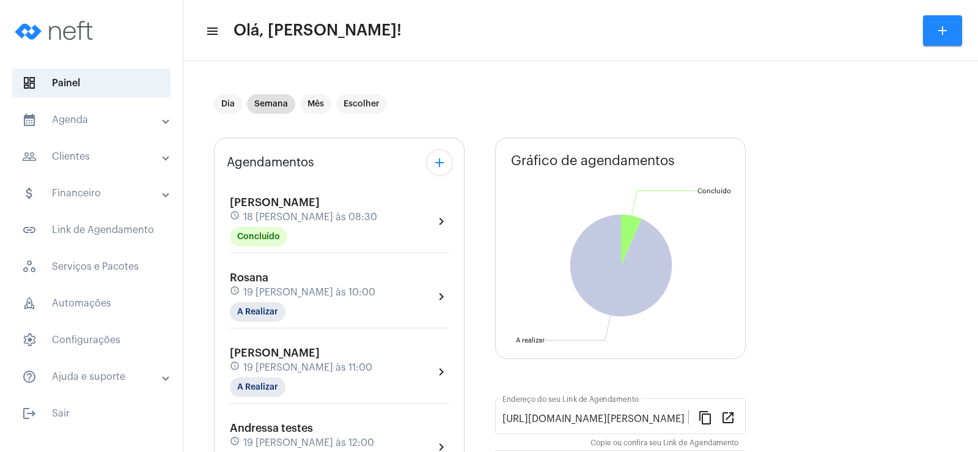
click at [428, 158] on button "add" at bounding box center [439, 162] width 24 height 24
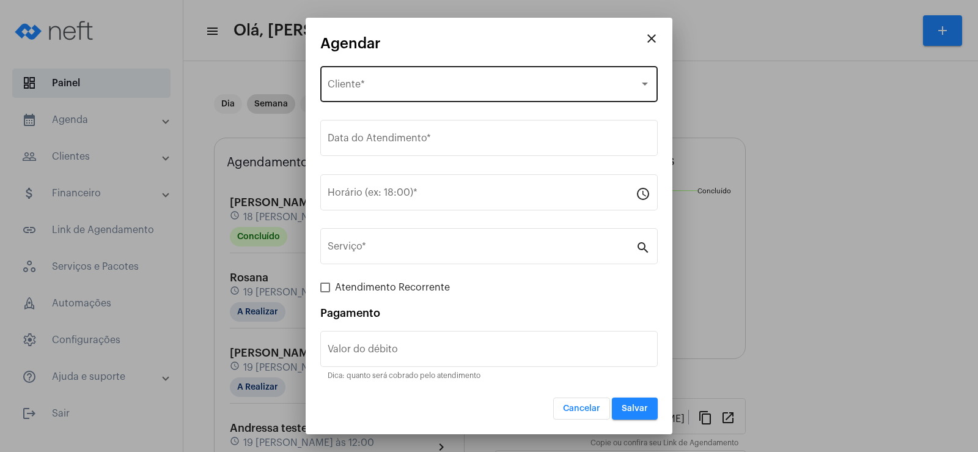
click at [416, 70] on div "Selecione o Cliente Cliente *" at bounding box center [489, 83] width 323 height 38
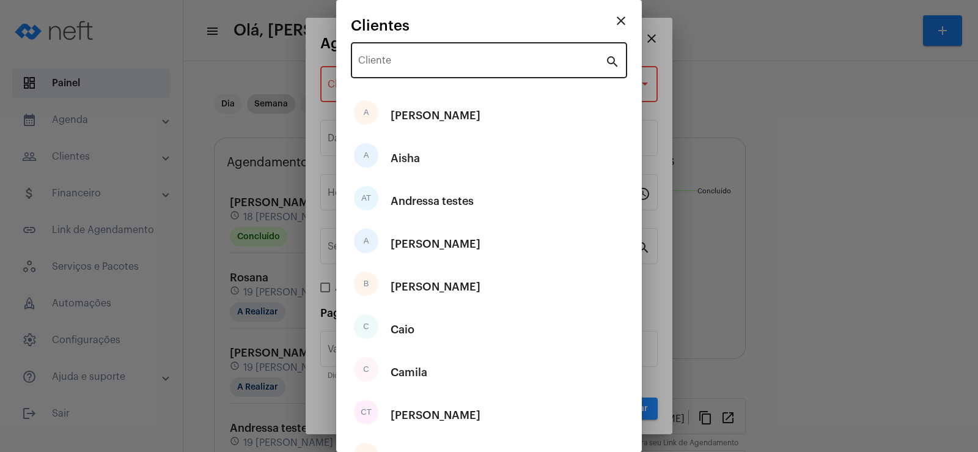
click at [397, 53] on div "Cliente" at bounding box center [481, 59] width 247 height 38
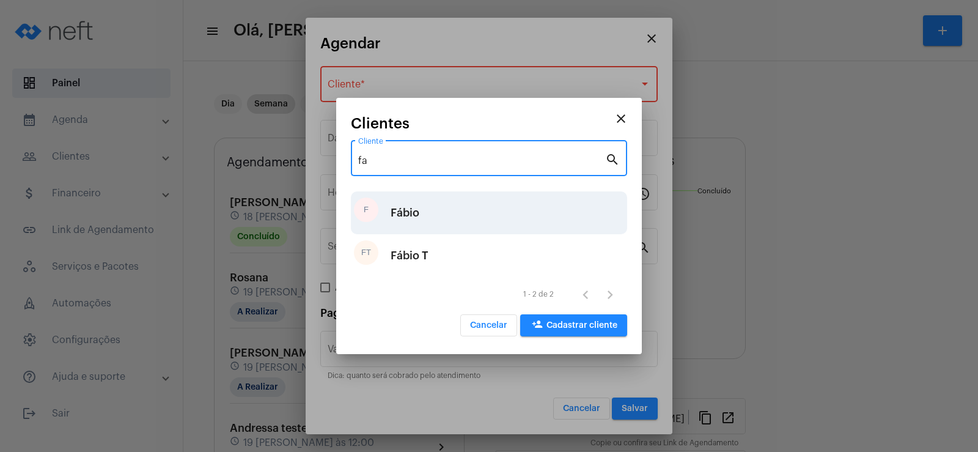
type input "fa"
click at [408, 202] on div "Fábio" at bounding box center [404, 212] width 29 height 37
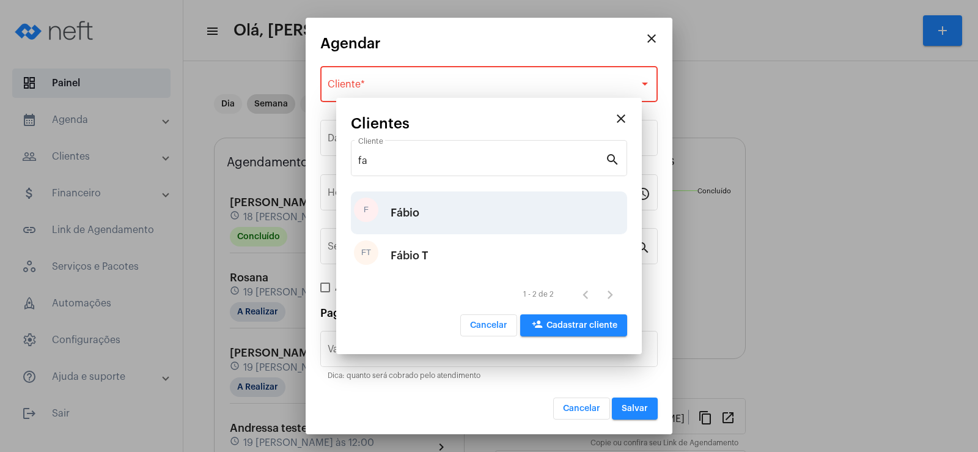
type input "R$"
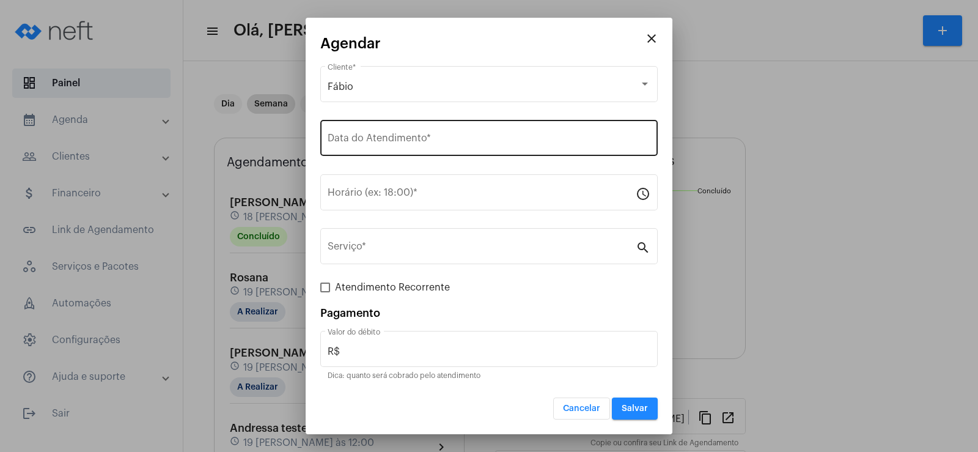
click at [381, 127] on div "Data do Atendimento *" at bounding box center [489, 136] width 323 height 38
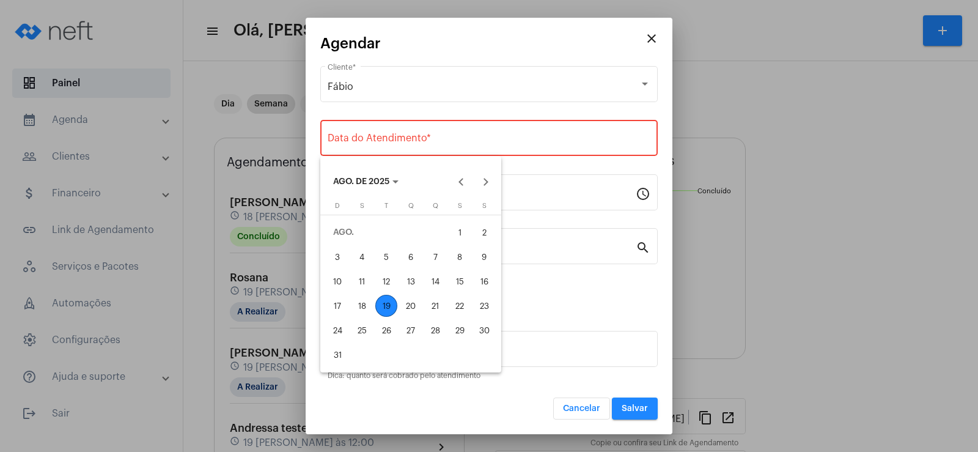
click at [392, 299] on div "19" at bounding box center [386, 306] width 22 height 22
type input "[DATE]"
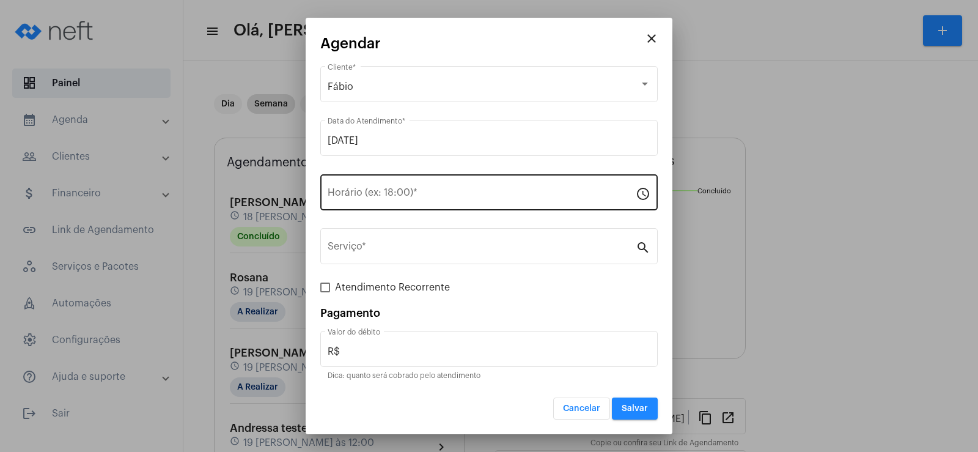
click at [399, 202] on div "Horário (ex: 18:00) *" at bounding box center [482, 191] width 308 height 38
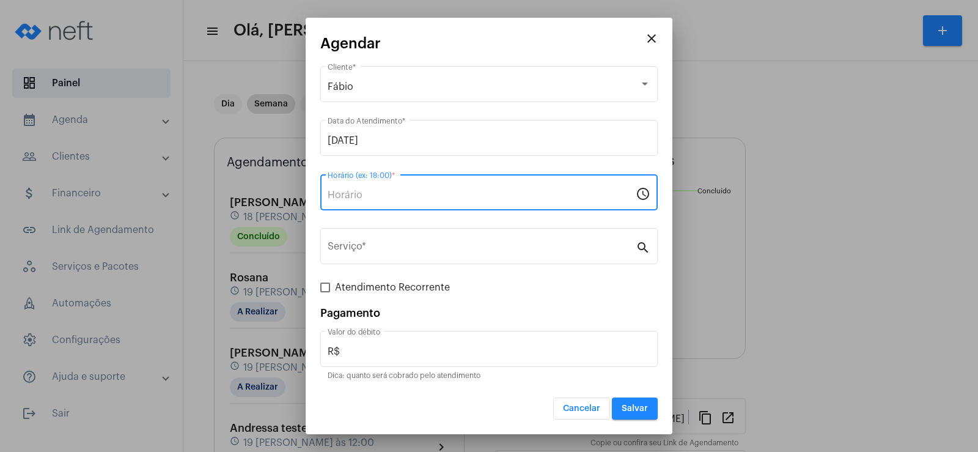
click at [398, 197] on input "Horário (ex: 18:00) *" at bounding box center [482, 194] width 308 height 11
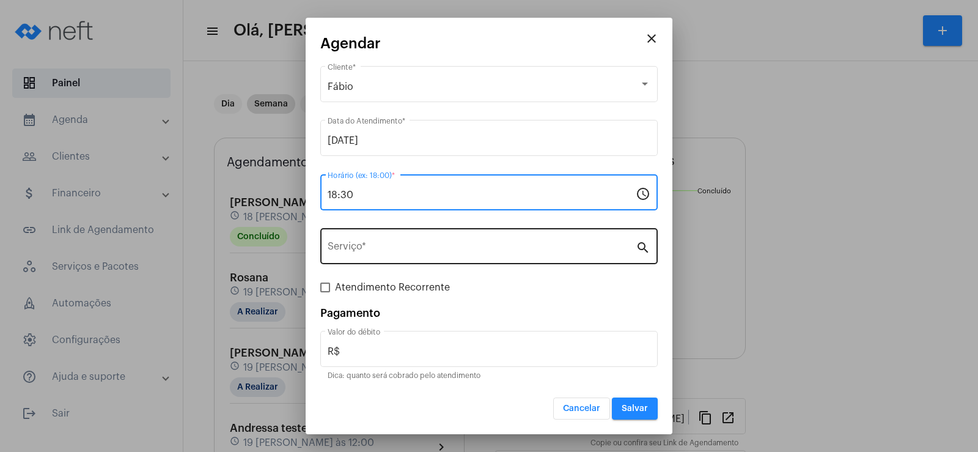
type input "18:30"
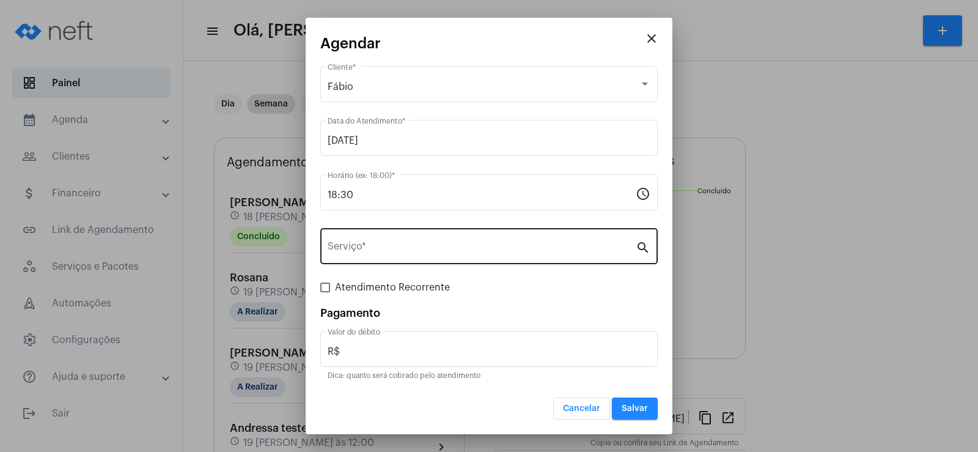
click at [398, 260] on div "Serviço *" at bounding box center [482, 244] width 308 height 38
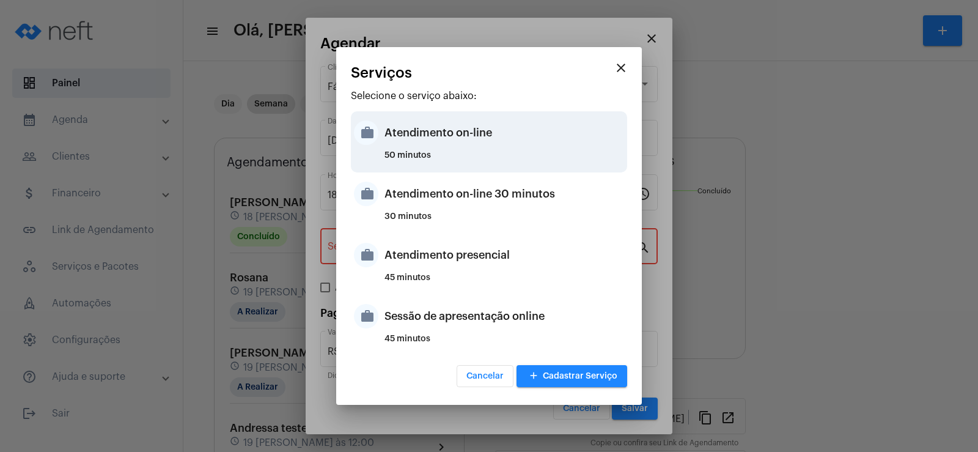
click at [414, 139] on div "Atendimento on-line" at bounding box center [504, 132] width 240 height 37
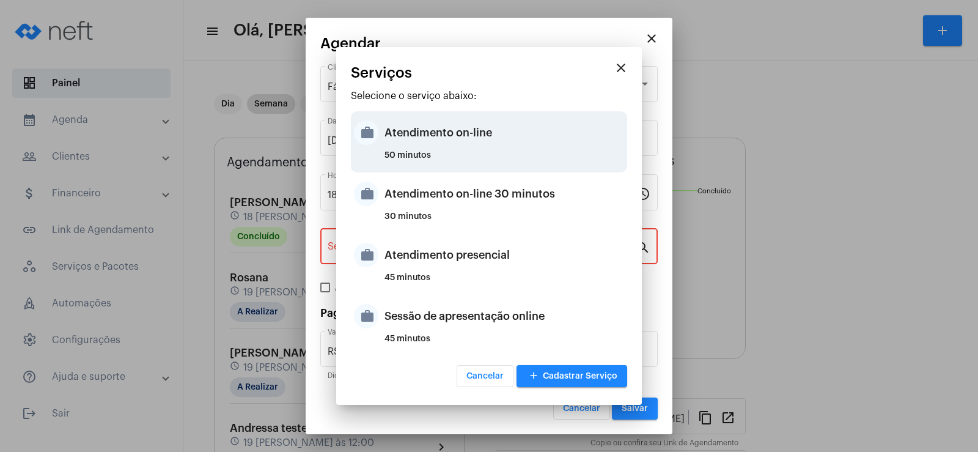
type input "Atendimento on-line"
type input "R$ 0"
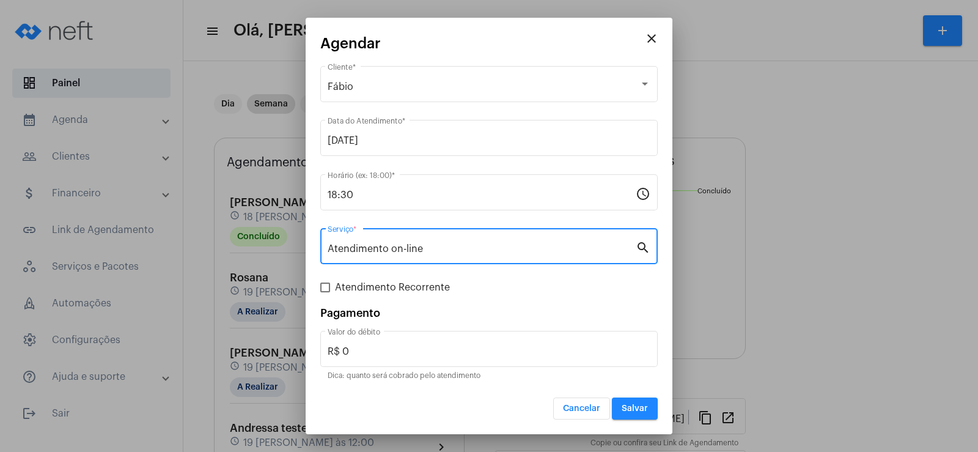
click at [645, 409] on span "Salvar" at bounding box center [634, 408] width 26 height 9
